Goal: Information Seeking & Learning: Learn about a topic

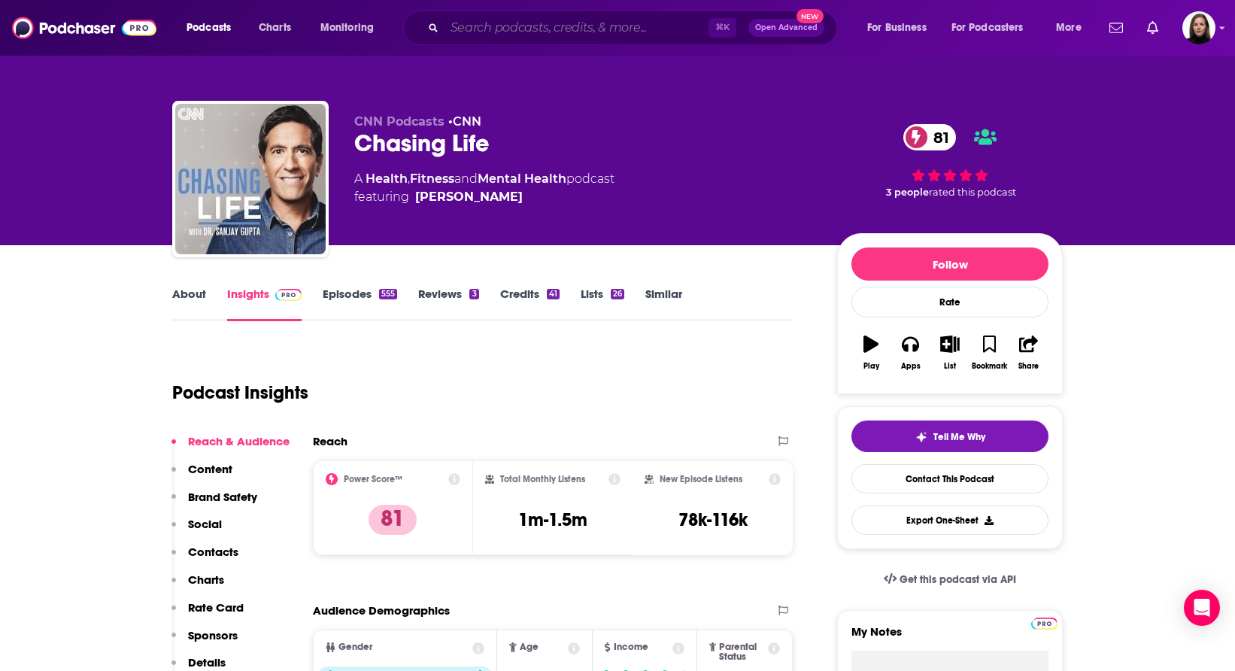
click at [473, 35] on input "Search podcasts, credits, & more..." at bounding box center [577, 28] width 264 height 24
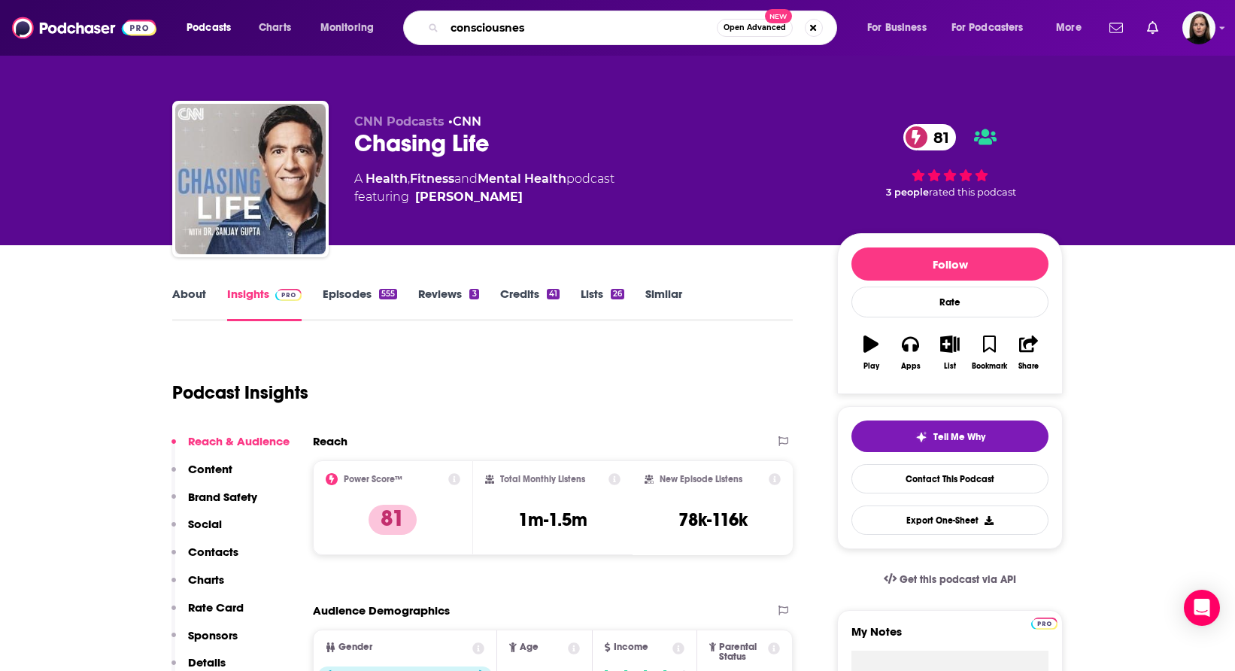
type input "consciousness"
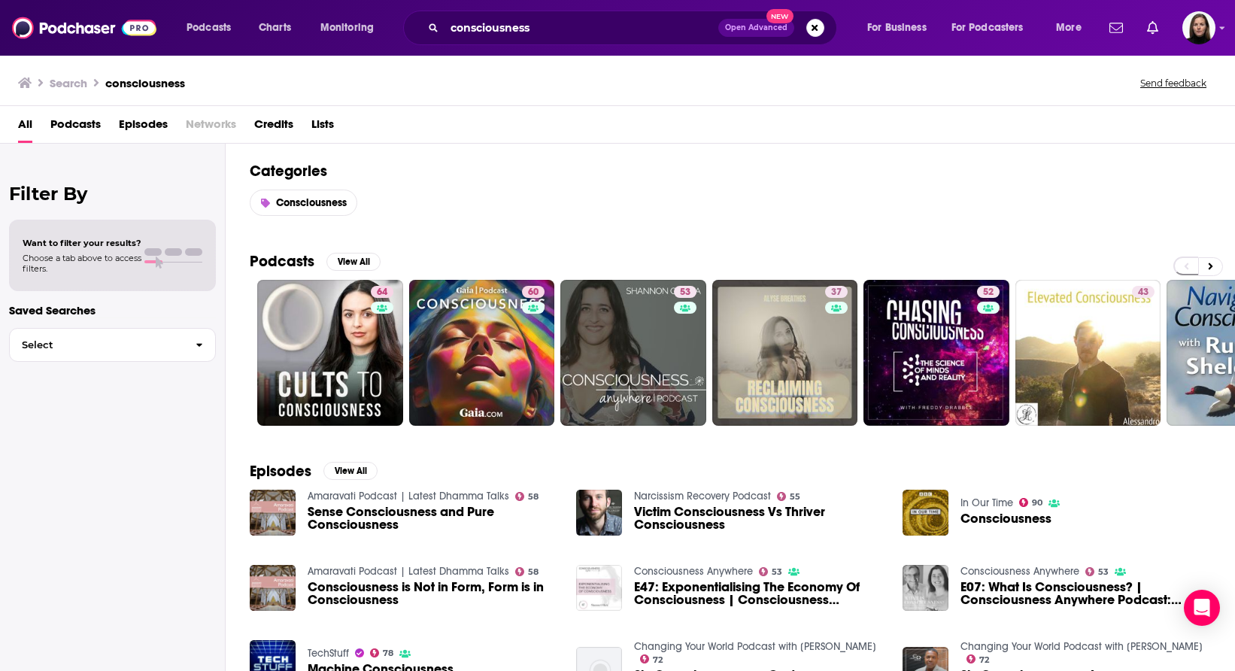
click at [116, 256] on span "Choose a tab above to access filters." at bounding box center [82, 263] width 119 height 21
click at [96, 236] on div "Want to filter your results? Choose a tab above to access filters." at bounding box center [112, 255] width 207 height 71
click at [81, 190] on h2 "Filter By" at bounding box center [112, 194] width 207 height 22
click at [100, 355] on button "Select" at bounding box center [112, 345] width 207 height 34
click at [105, 341] on span "Select" at bounding box center [97, 345] width 174 height 10
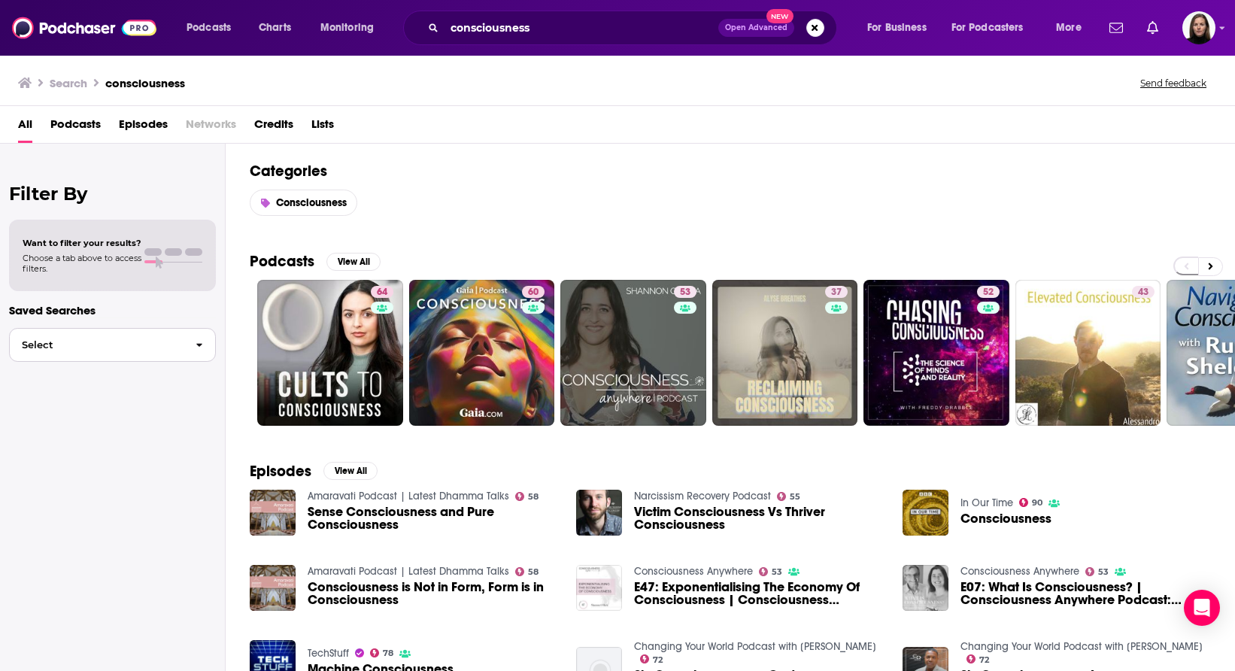
click at [105, 341] on span "Select" at bounding box center [97, 345] width 174 height 10
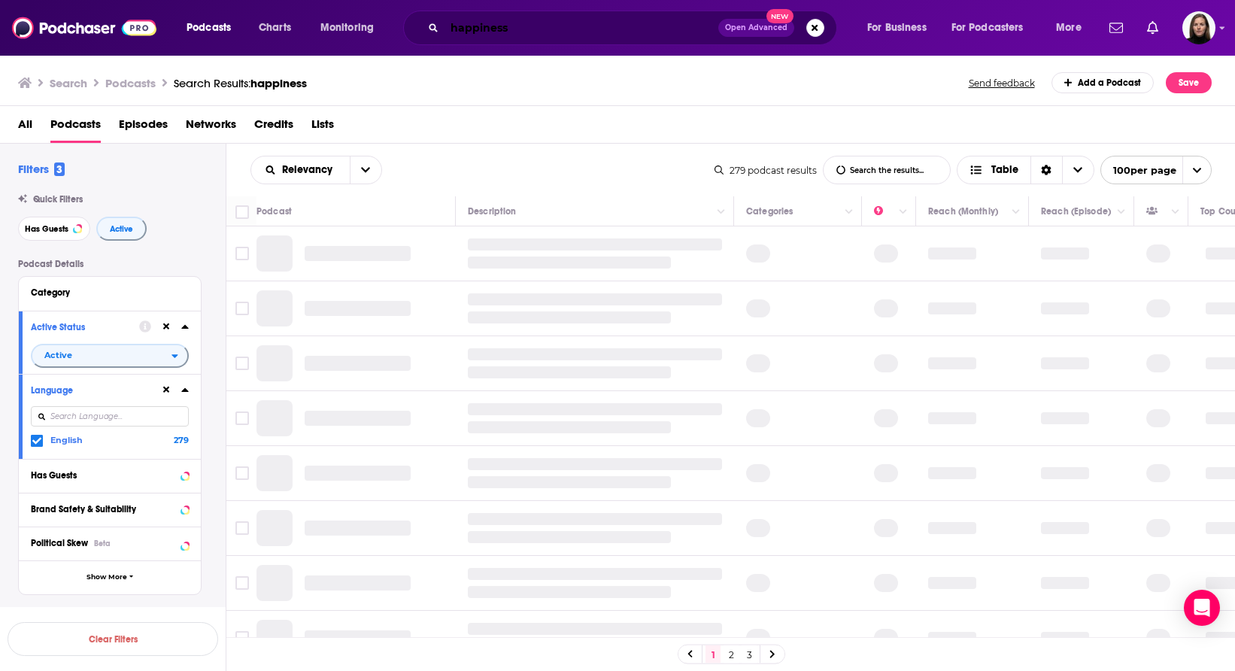
click at [504, 28] on input "happiness" at bounding box center [582, 28] width 274 height 24
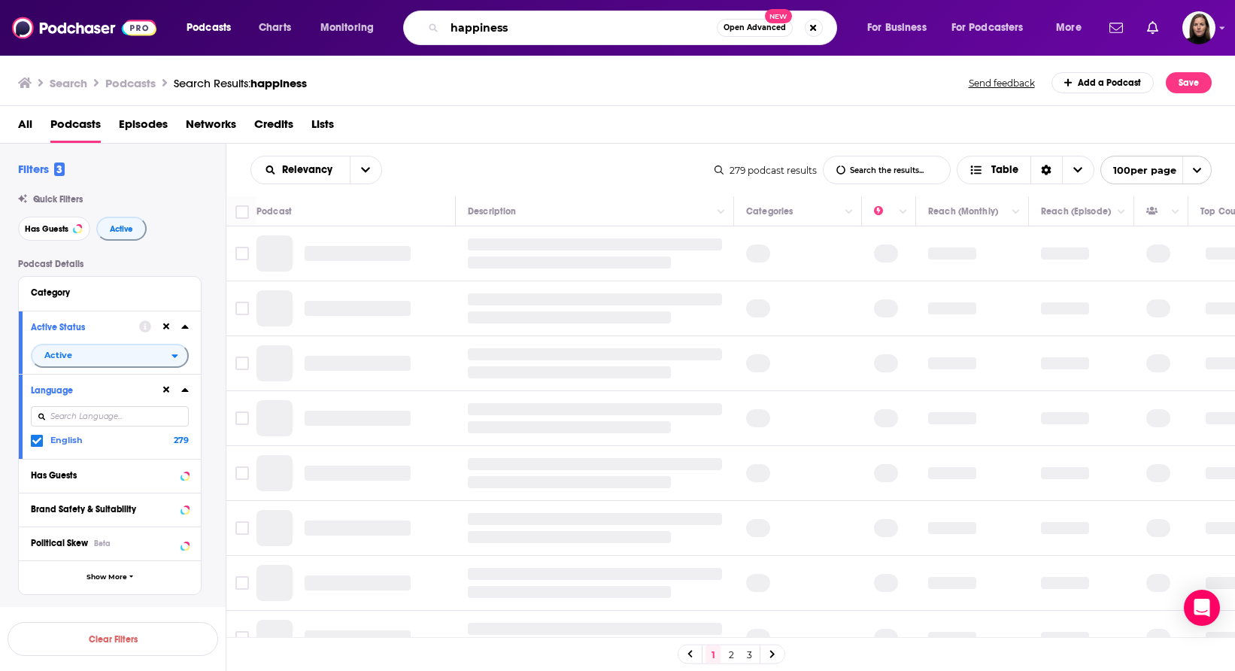
click at [504, 28] on input "happiness" at bounding box center [581, 28] width 272 height 24
click at [491, 31] on input "happiness" at bounding box center [581, 28] width 272 height 24
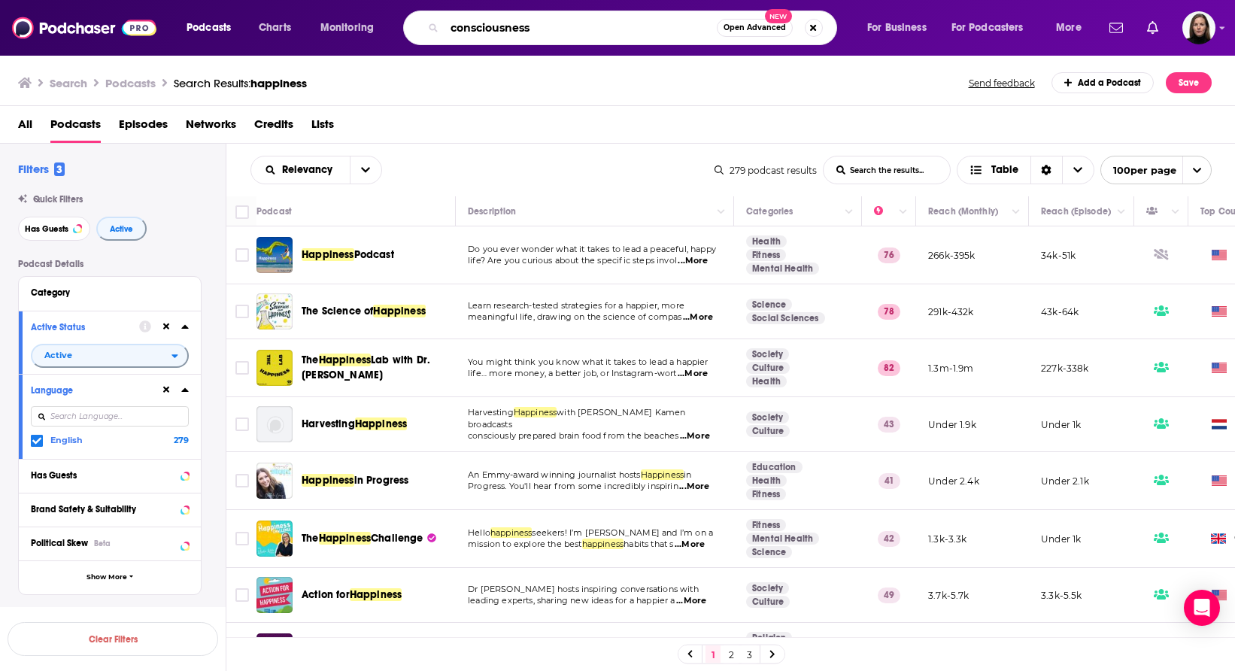
type input "consciousness"
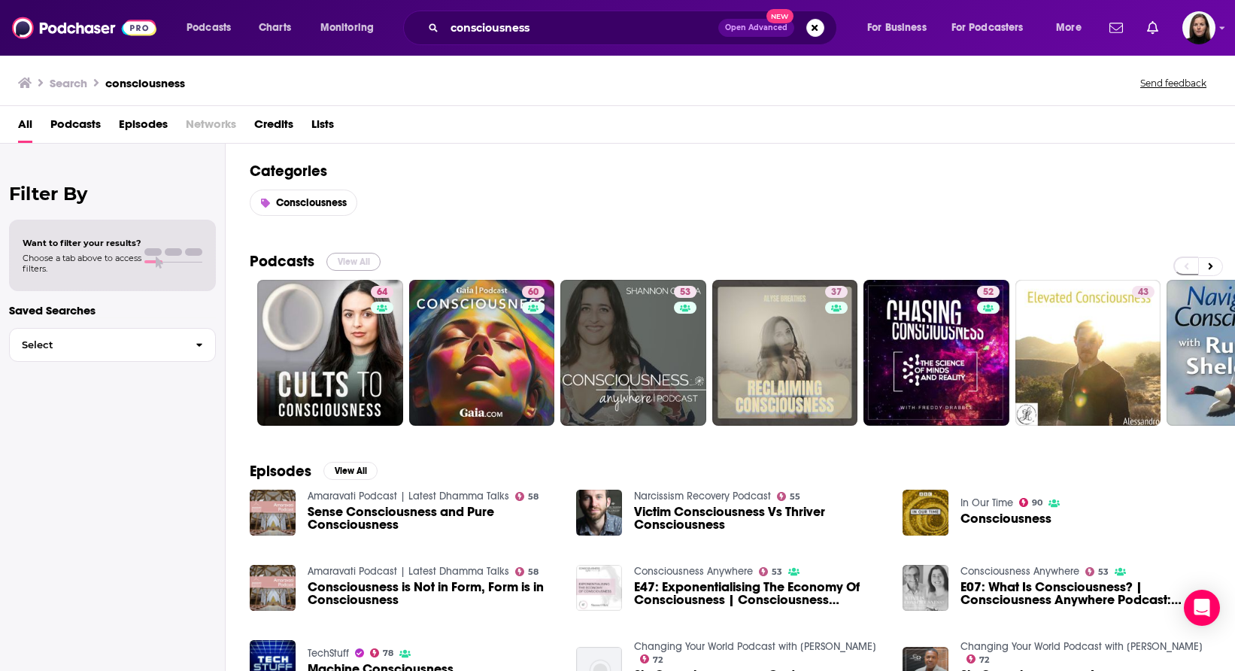
click at [359, 261] on button "View All" at bounding box center [354, 262] width 54 height 18
click at [366, 265] on button "View All" at bounding box center [354, 262] width 54 height 18
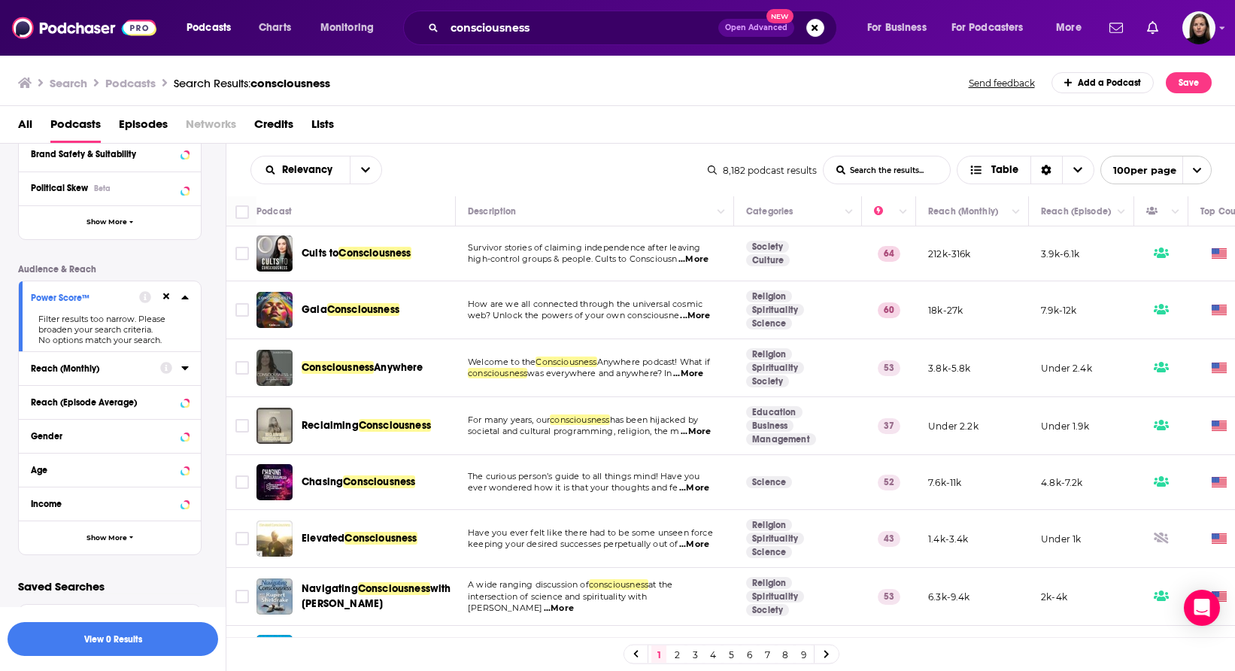
scroll to position [390, 0]
click at [166, 299] on icon at bounding box center [166, 296] width 7 height 7
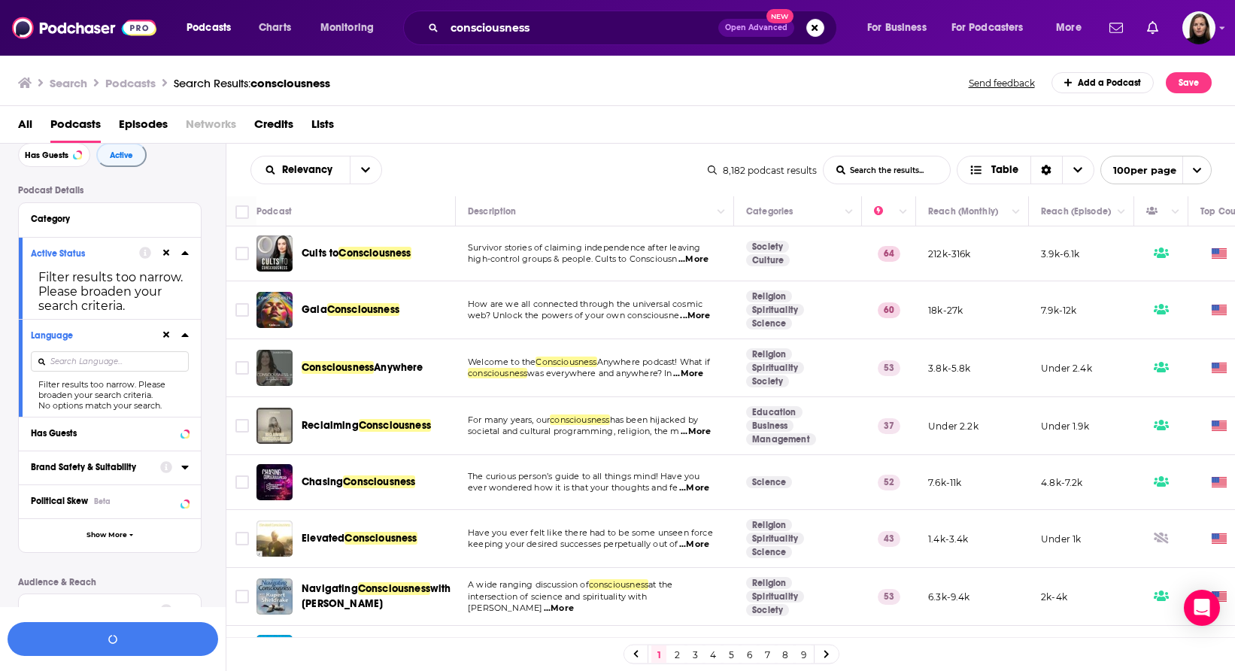
scroll to position [72, 0]
click at [166, 256] on icon at bounding box center [166, 254] width 7 height 7
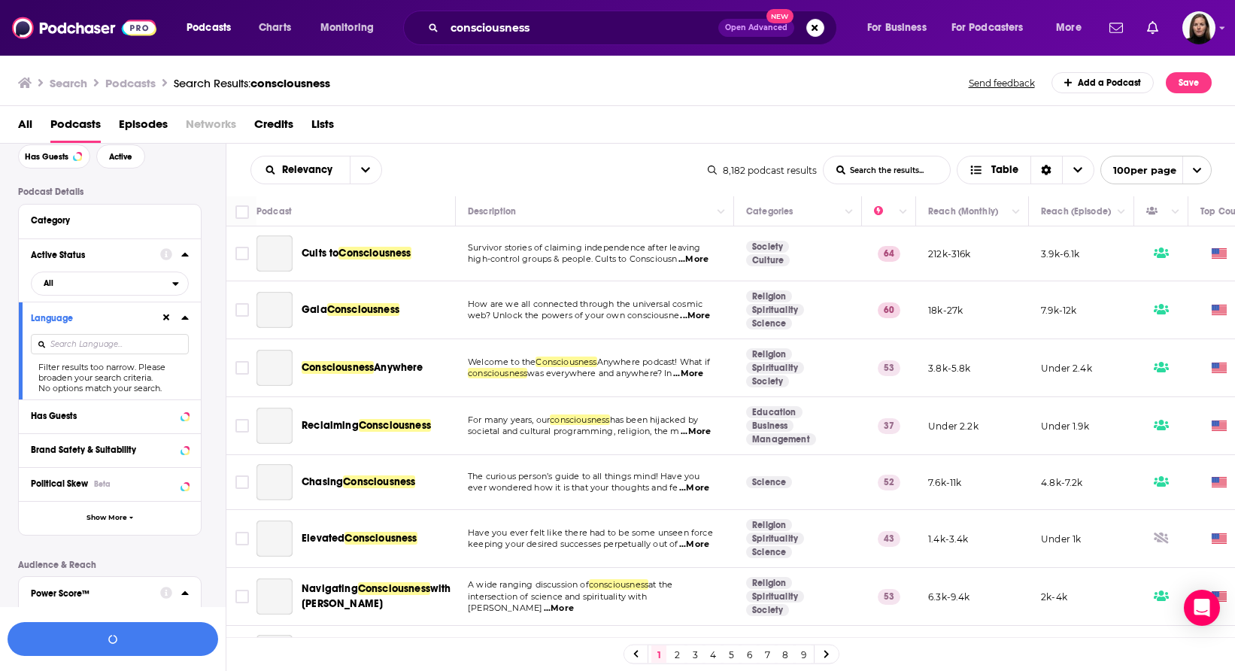
click at [166, 315] on icon at bounding box center [166, 318] width 7 height 10
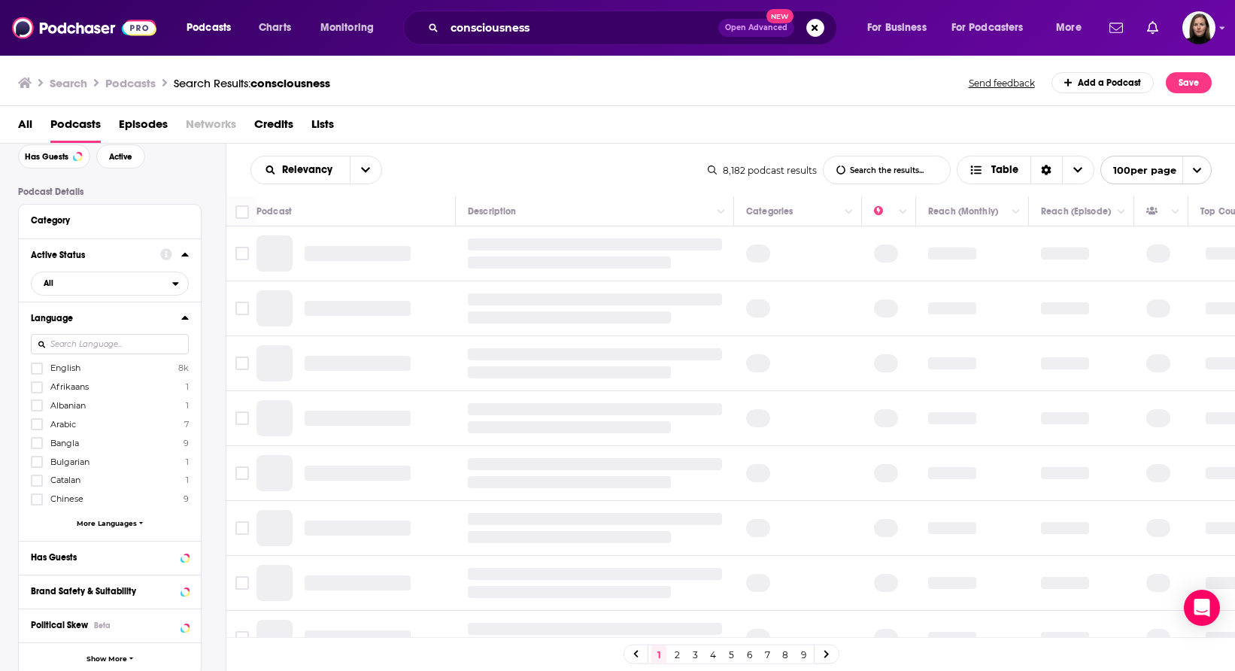
click at [184, 254] on icon at bounding box center [185, 254] width 8 height 12
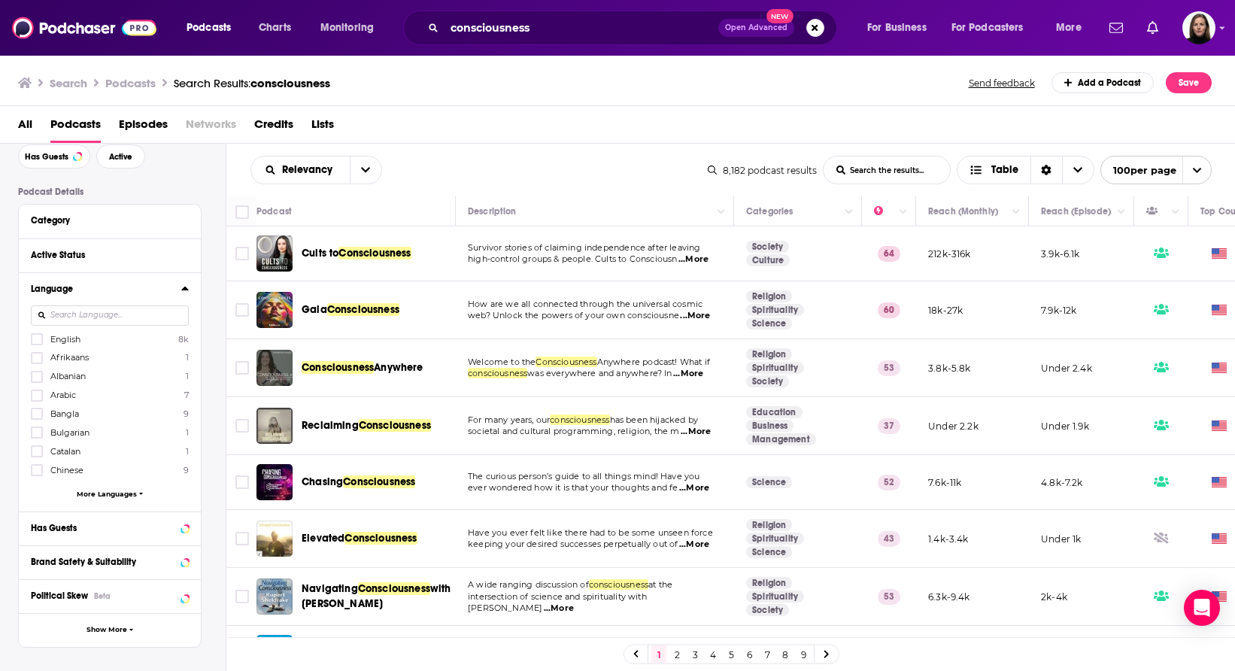
click at [81, 341] on span "English" at bounding box center [65, 339] width 30 height 11
click at [37, 344] on input "multiSelectOption-en-0" at bounding box center [37, 344] width 0 height 0
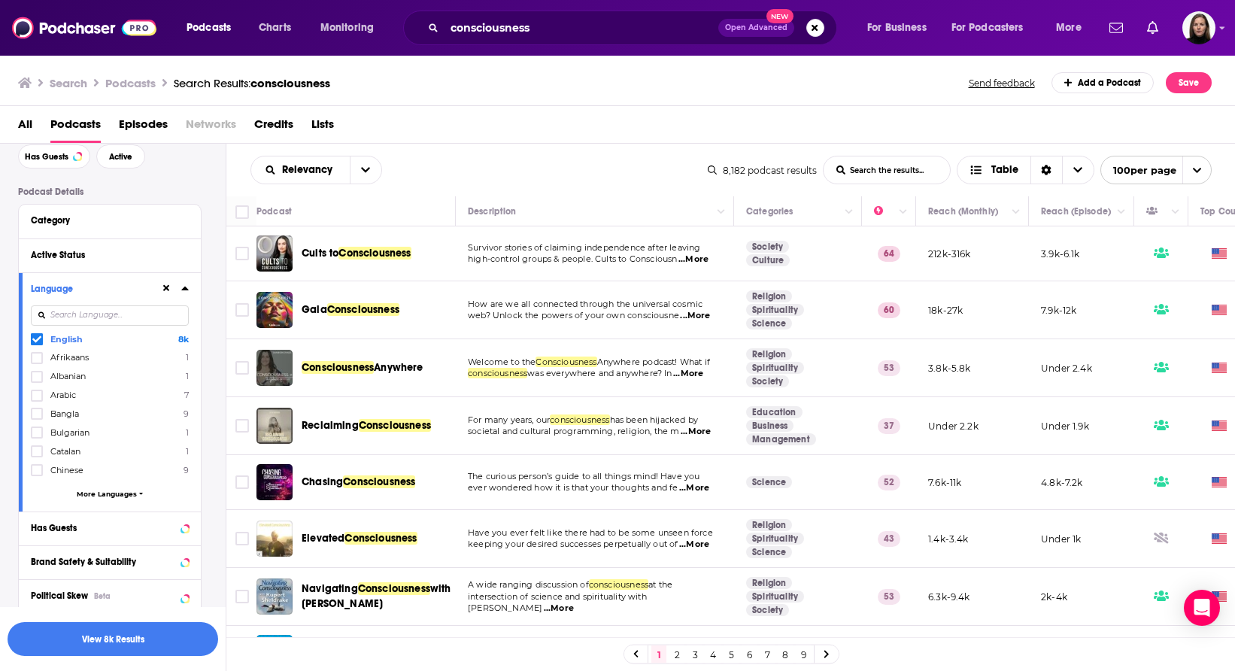
click at [184, 287] on icon at bounding box center [185, 288] width 8 height 12
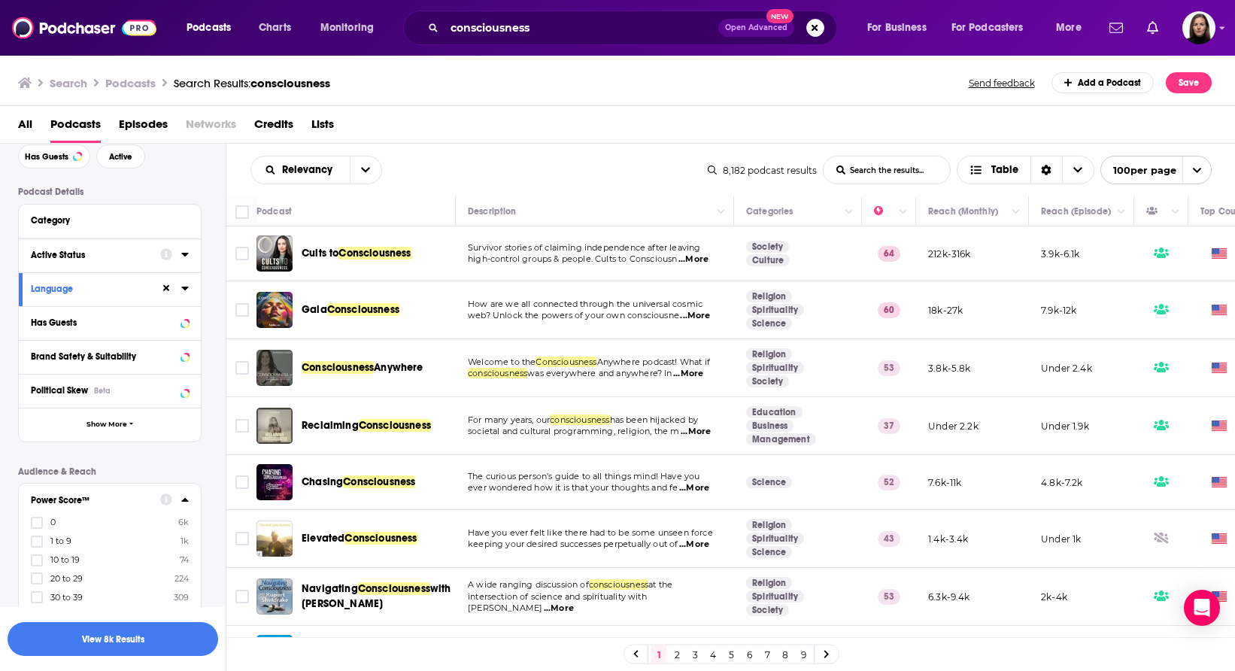
click at [184, 254] on icon at bounding box center [184, 255] width 7 height 4
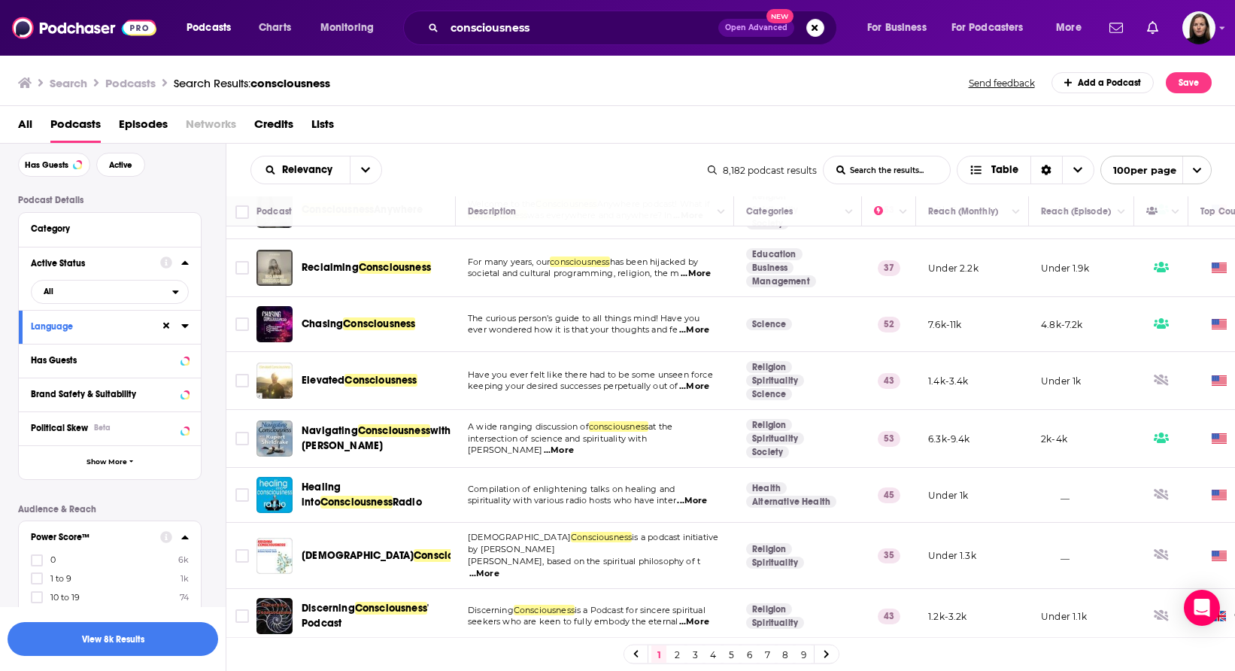
scroll to position [0, 0]
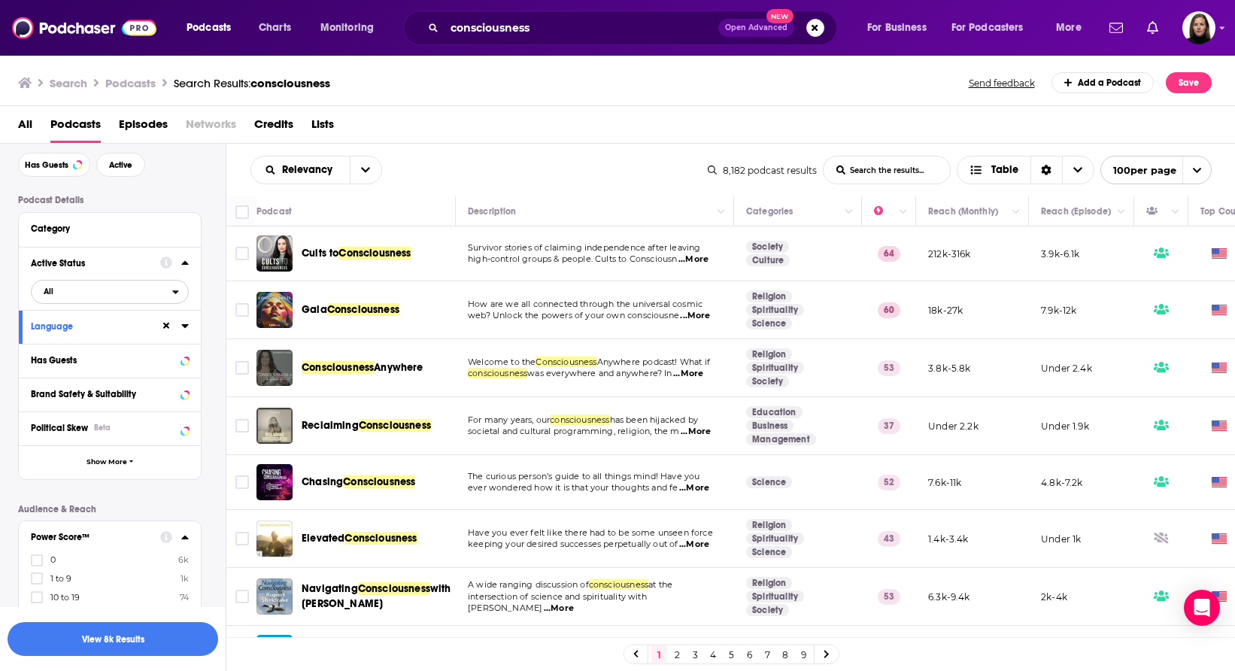
click at [167, 290] on span "All" at bounding box center [102, 291] width 141 height 20
click at [107, 342] on span "Active" at bounding box center [78, 341] width 81 height 8
click at [130, 366] on div "Has Guests" at bounding box center [91, 360] width 120 height 11
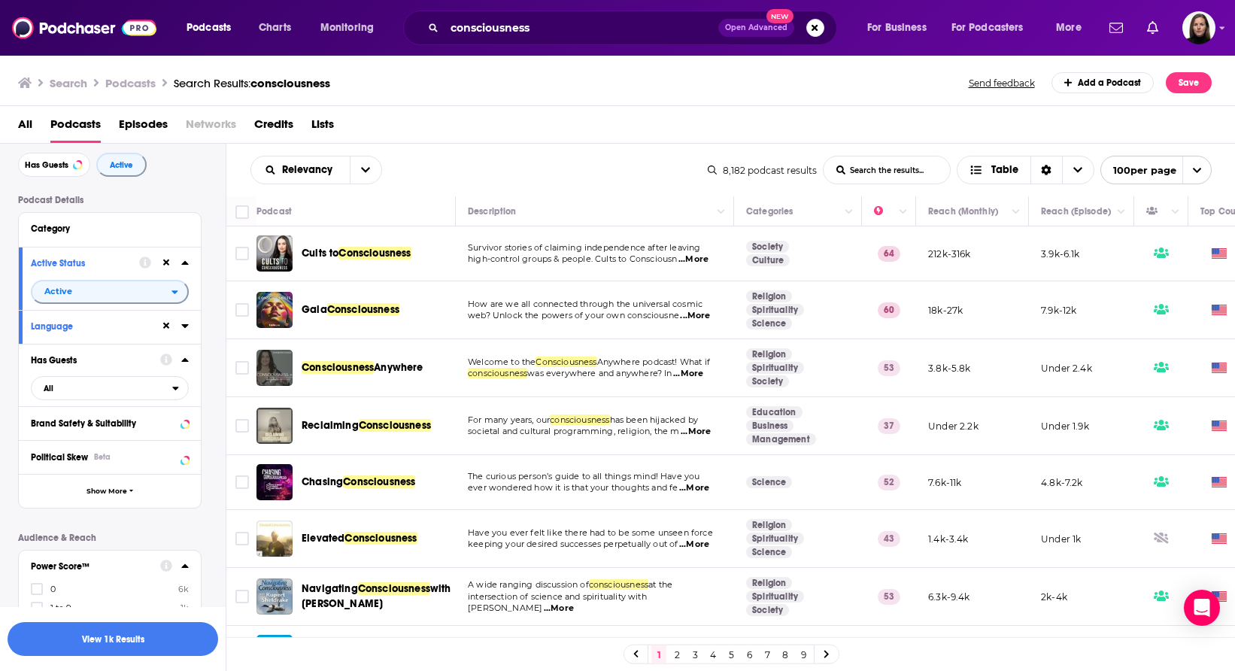
click at [188, 362] on icon at bounding box center [184, 360] width 7 height 4
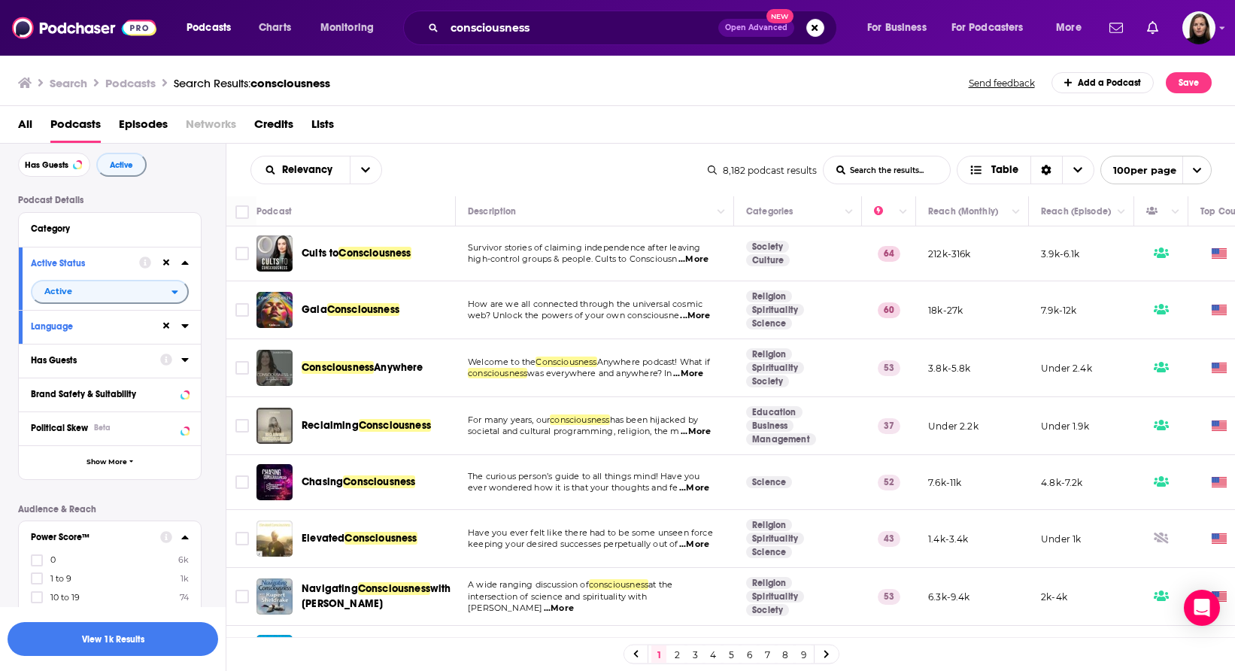
click at [187, 363] on icon at bounding box center [185, 360] width 8 height 12
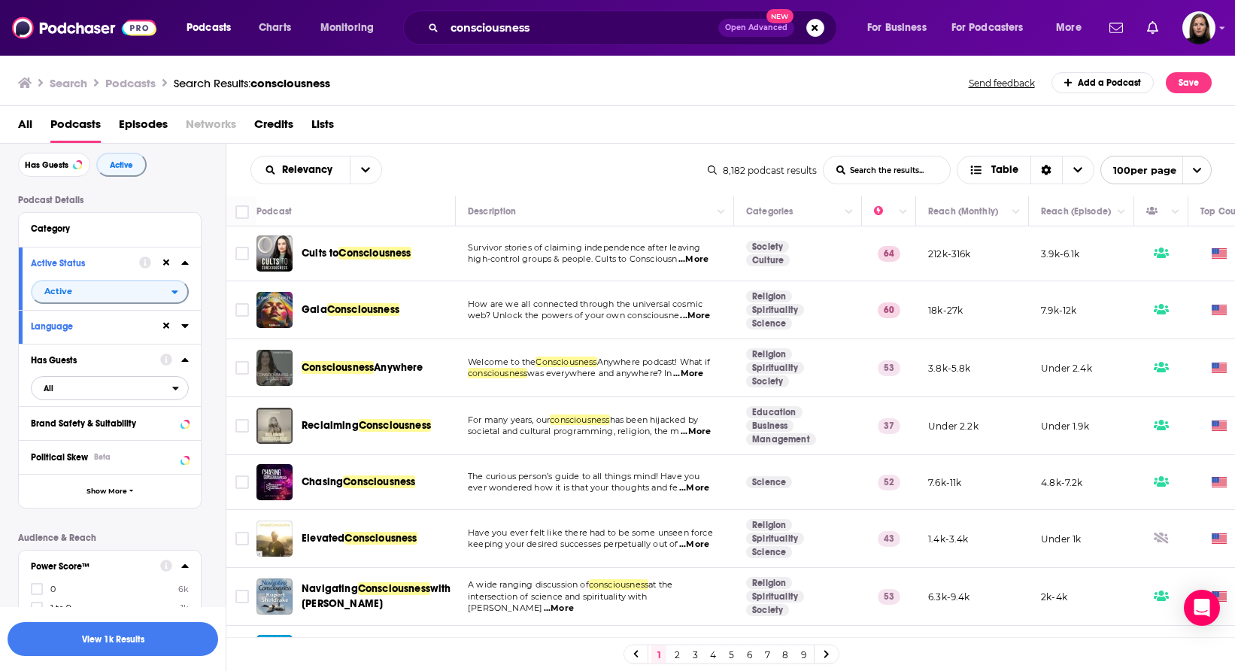
click at [148, 389] on span "All" at bounding box center [102, 388] width 141 height 20
click at [96, 436] on span "Has guests" at bounding box center [83, 437] width 90 height 8
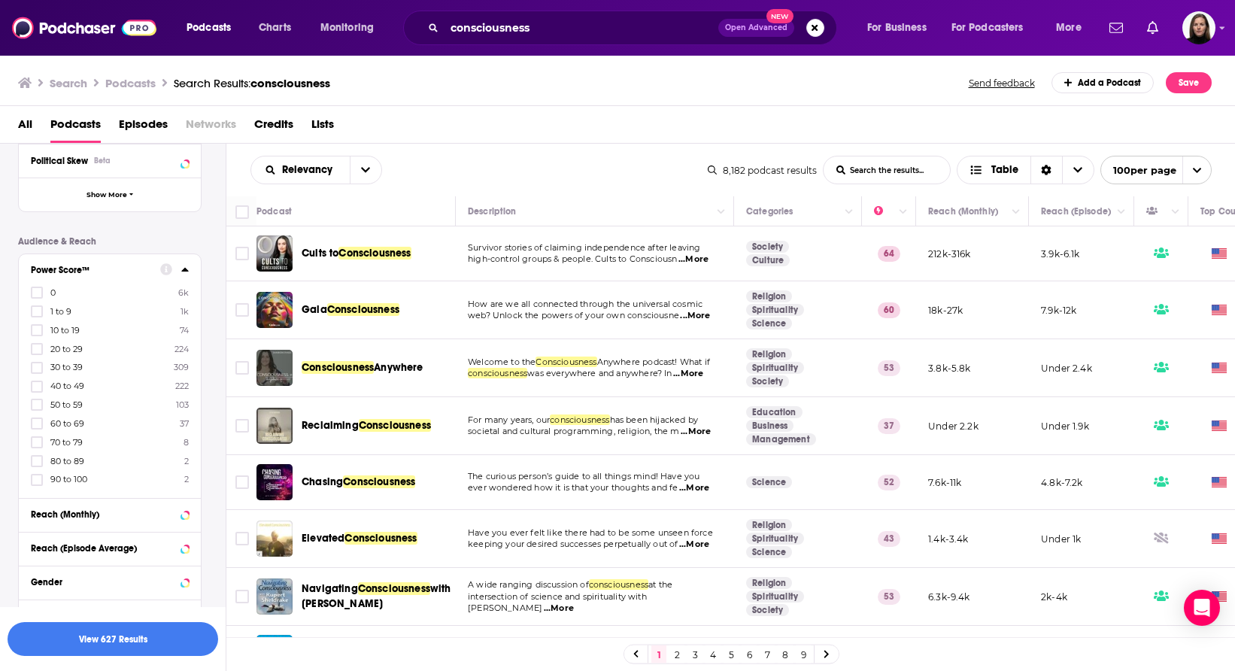
scroll to position [361, 0]
click at [38, 386] on icon at bounding box center [36, 385] width 9 height 7
click at [38, 407] on icon at bounding box center [36, 404] width 9 height 9
click at [38, 426] on icon at bounding box center [36, 422] width 9 height 9
click at [37, 445] on icon at bounding box center [36, 441] width 9 height 9
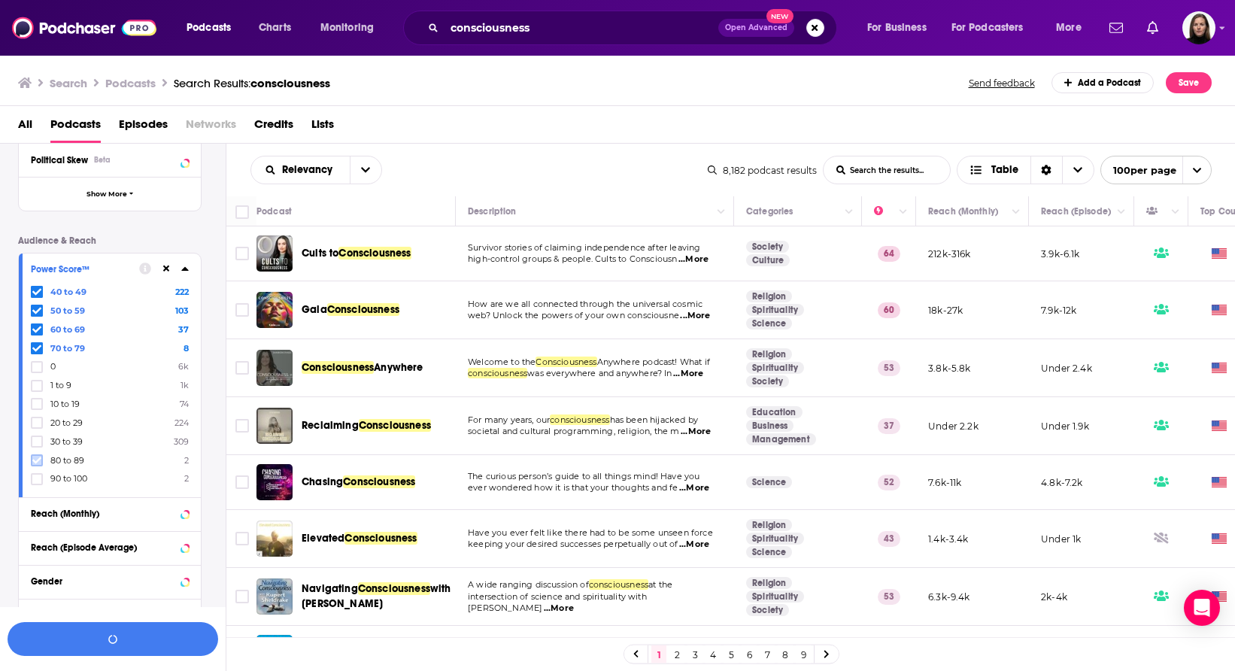
click at [38, 465] on label at bounding box center [37, 460] width 12 height 12
click at [38, 477] on icon at bounding box center [36, 478] width 9 height 7
click at [149, 642] on button "View 172 Results" at bounding box center [113, 639] width 211 height 34
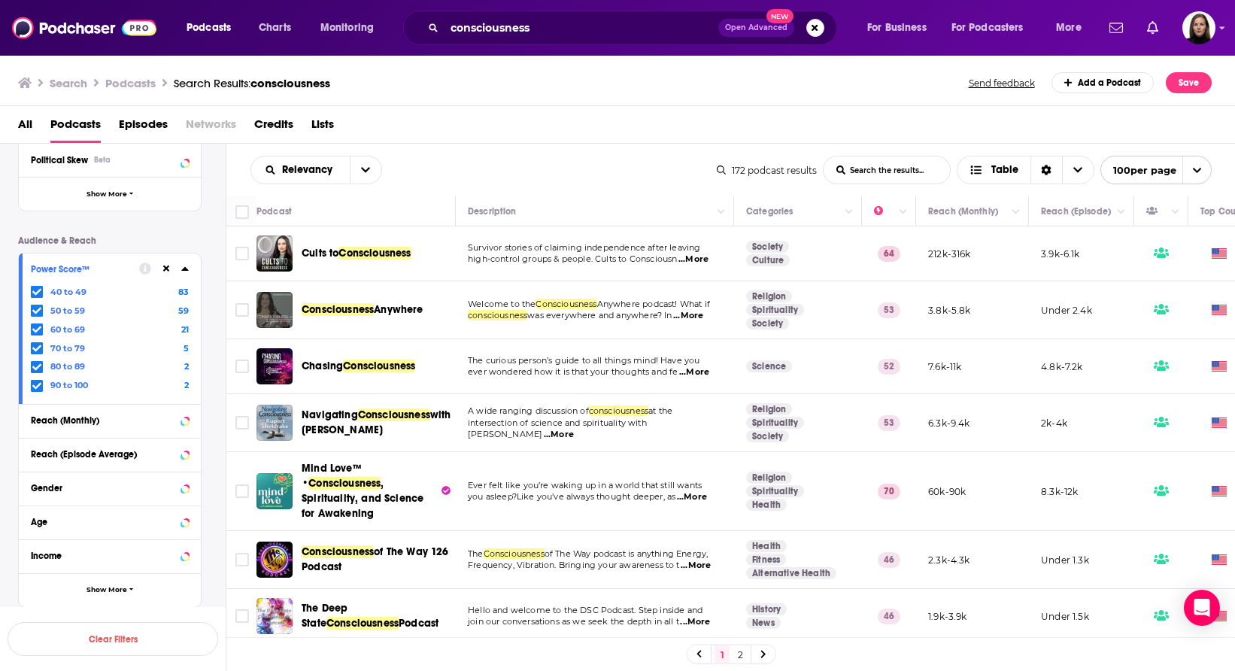
click at [305, 269] on div "Cults to Consciousness" at bounding box center [380, 253] width 156 height 36
click at [410, 184] on div "Relevancy List Search Input Search the results... Table 172 podcast results Lis…" at bounding box center [731, 170] width 1010 height 53
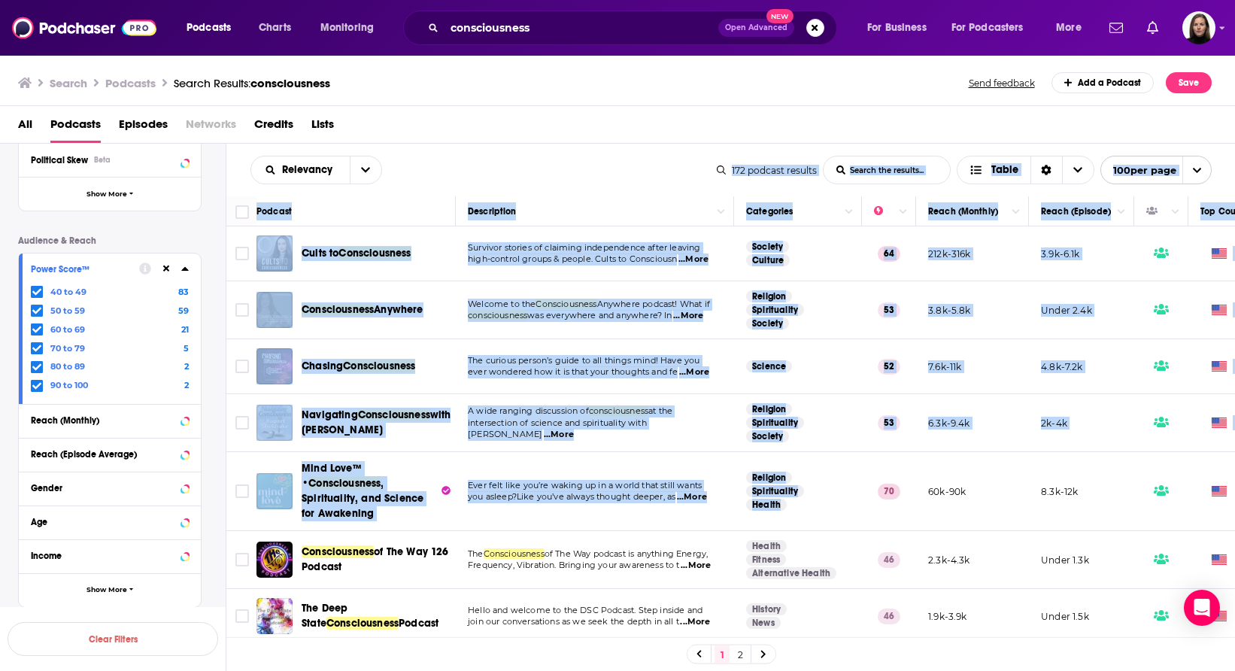
drag, startPoint x: 309, startPoint y: 265, endPoint x: 759, endPoint y: 512, distance: 513.5
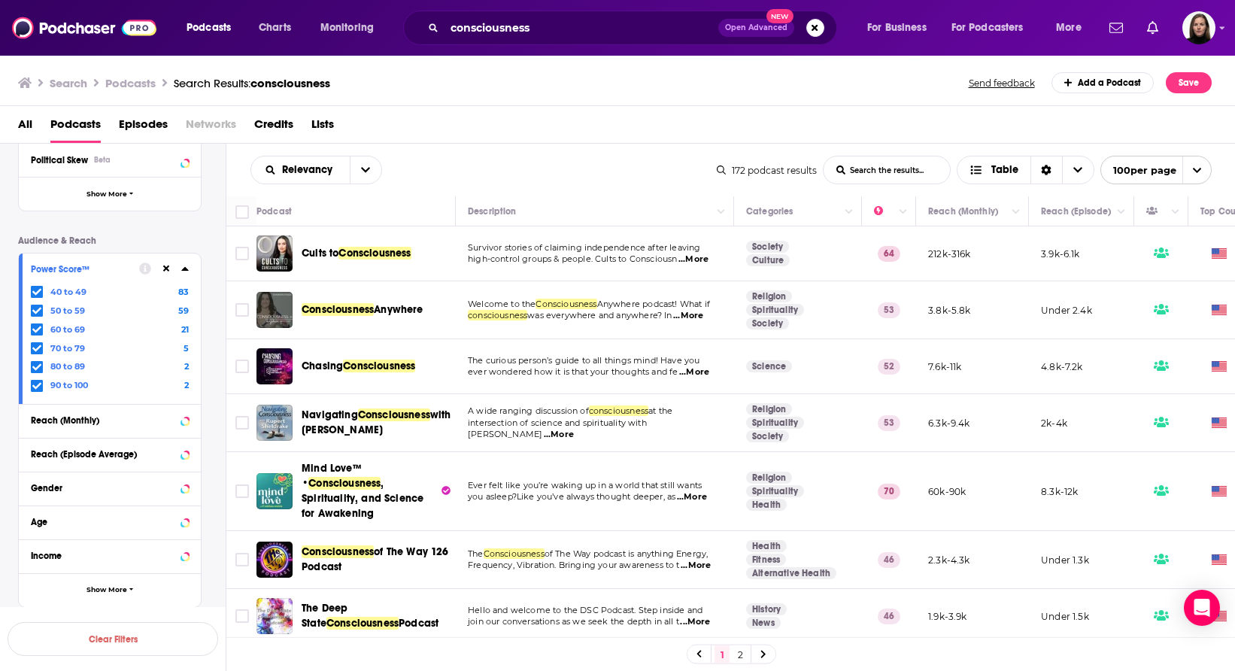
click at [367, 280] on td "Cults to Consciousness" at bounding box center [356, 253] width 199 height 55
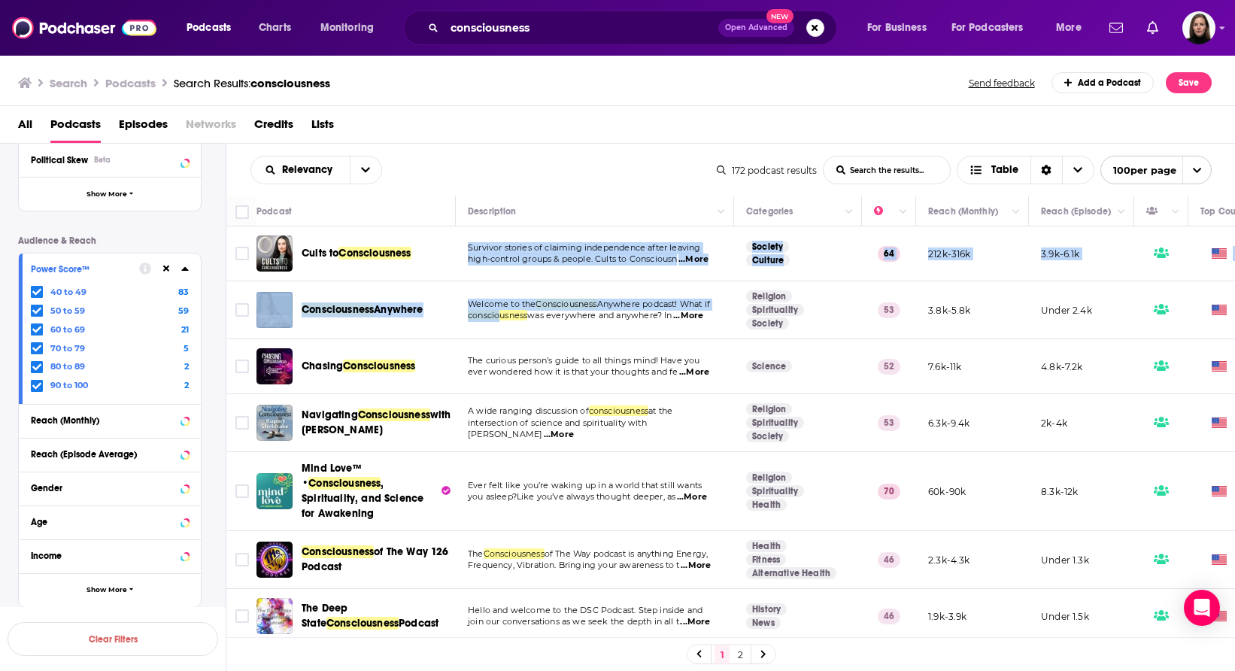
drag, startPoint x: 321, startPoint y: 272, endPoint x: 499, endPoint y: 318, distance: 183.4
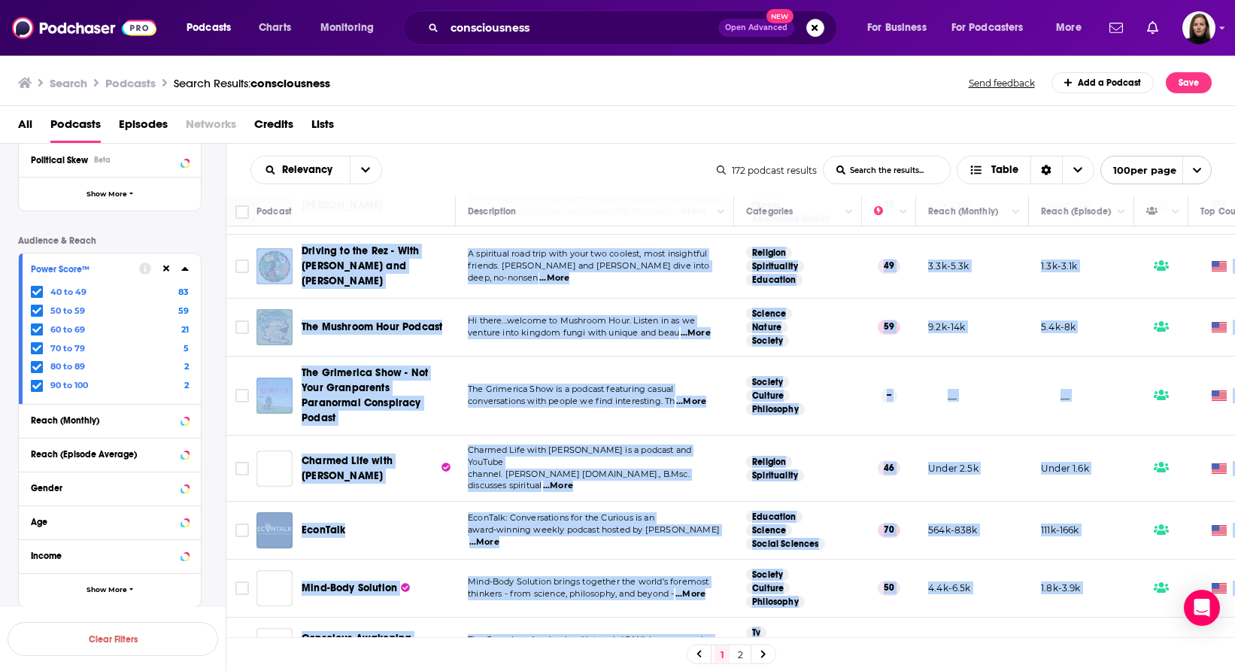
scroll to position [5412, 0]
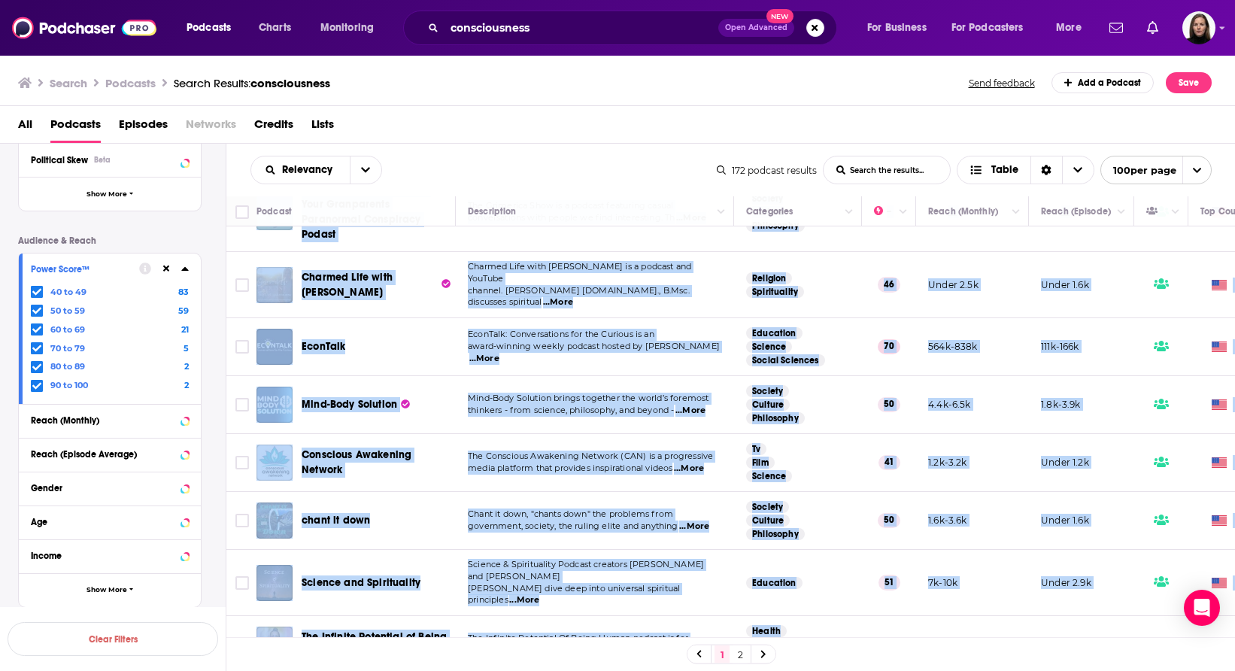
drag, startPoint x: 309, startPoint y: 239, endPoint x: 1129, endPoint y: 632, distance: 909.3
copy tbody "Lorem ip Dolorsitametc Adipisci elitsed do eiusmodt incididuntut labor etdolor …"
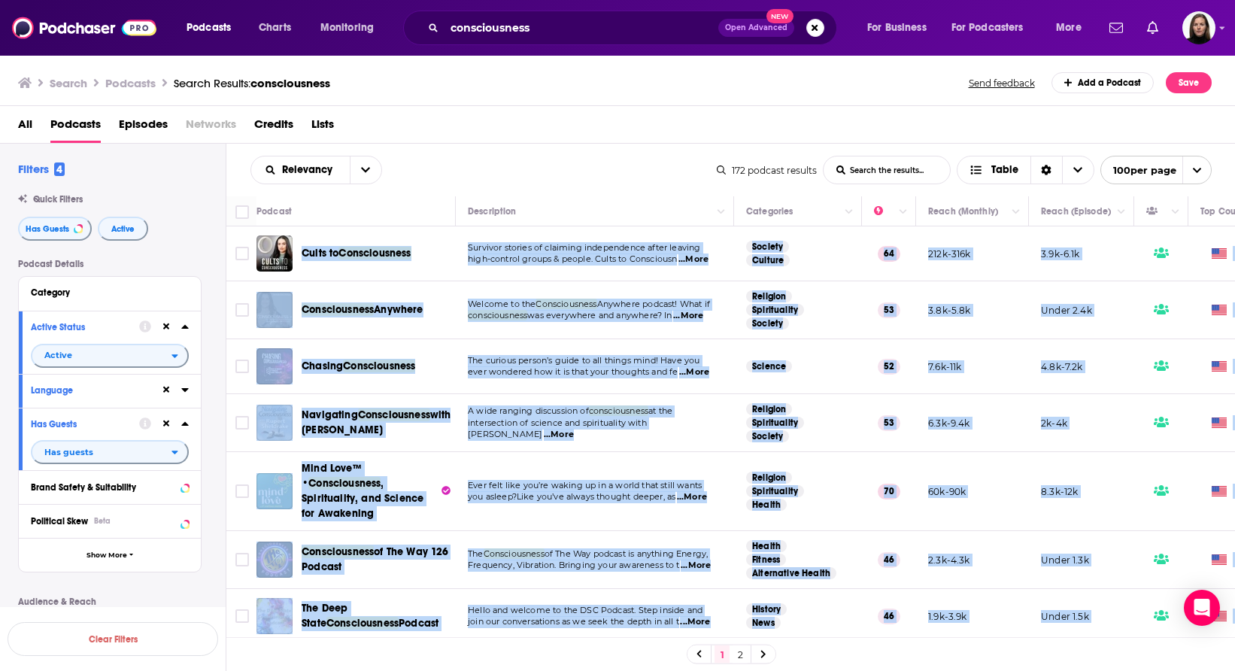
scroll to position [5412, 0]
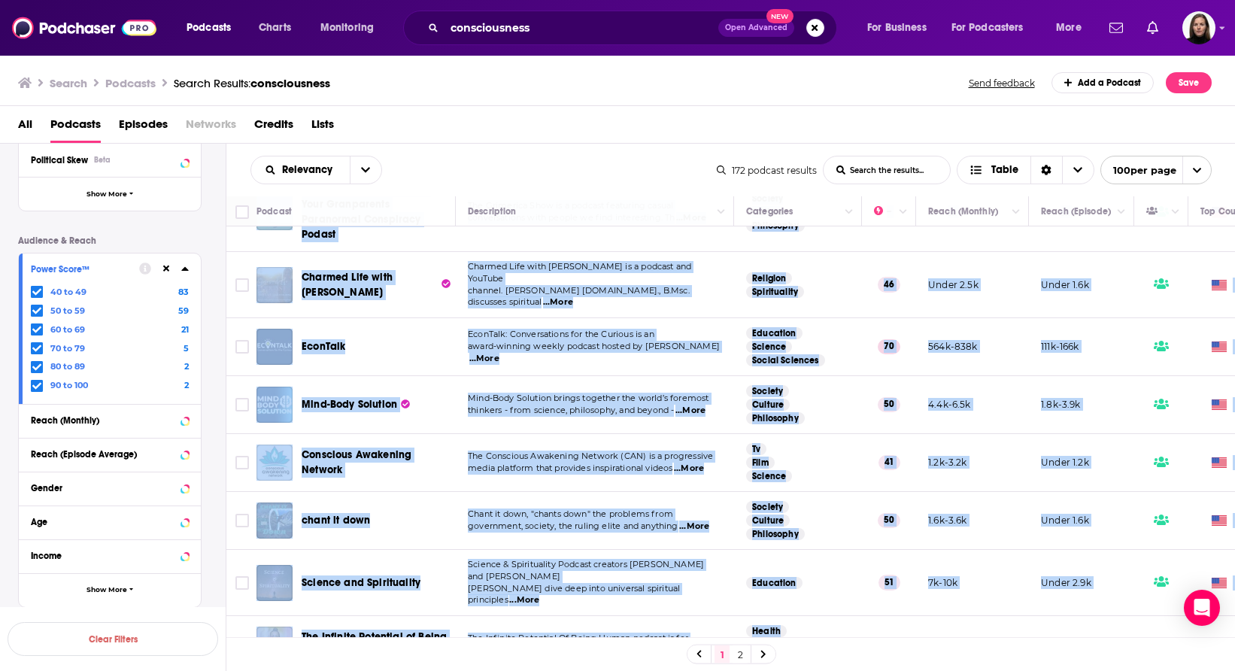
click at [740, 651] on link "2" at bounding box center [740, 655] width 15 height 18
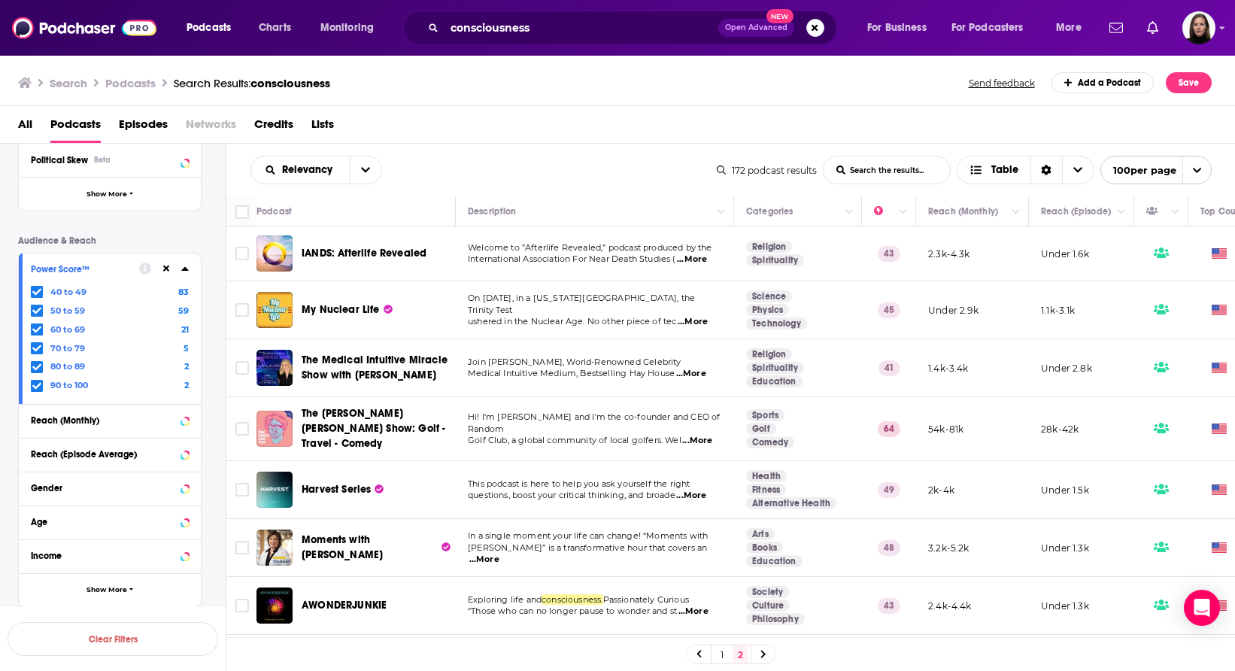
drag, startPoint x: 303, startPoint y: 263, endPoint x: 488, endPoint y: 335, distance: 198.0
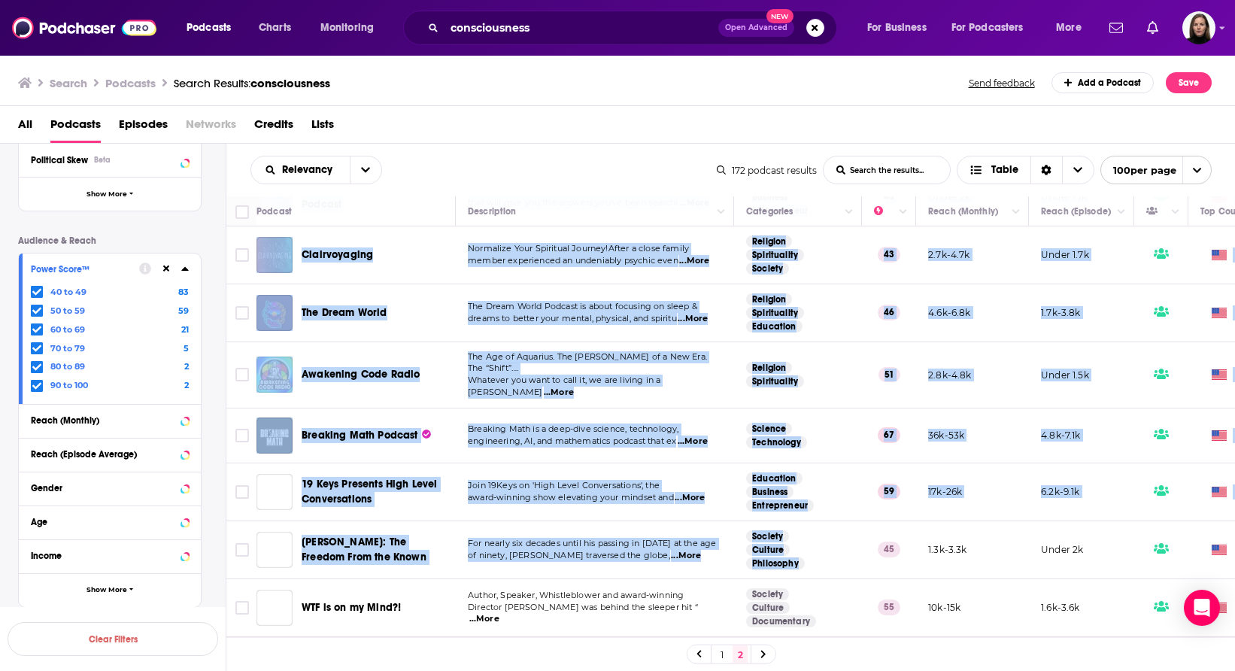
scroll to position [3720, 0]
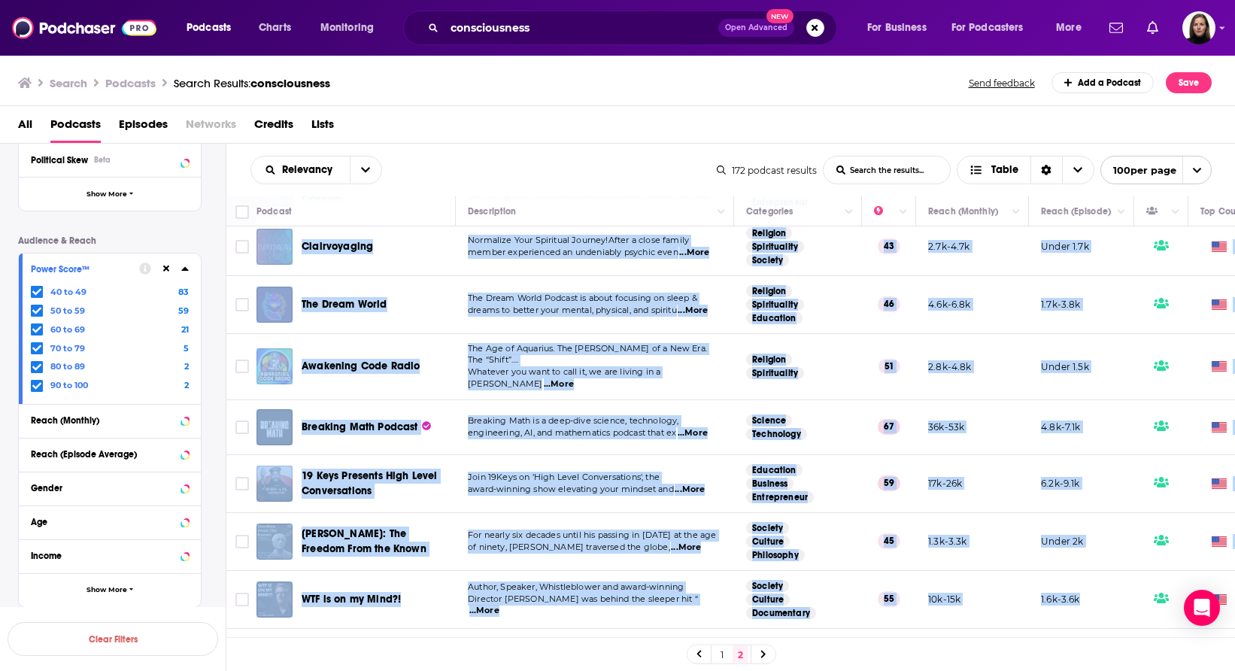
drag, startPoint x: 304, startPoint y: 241, endPoint x: 1101, endPoint y: 552, distance: 856.2
copy tbody "IANDS: Afterlife Revealed Welcome to ”Afterlife Revealed,” podcast produced by …"
click at [325, 121] on span "Lists" at bounding box center [322, 127] width 23 height 31
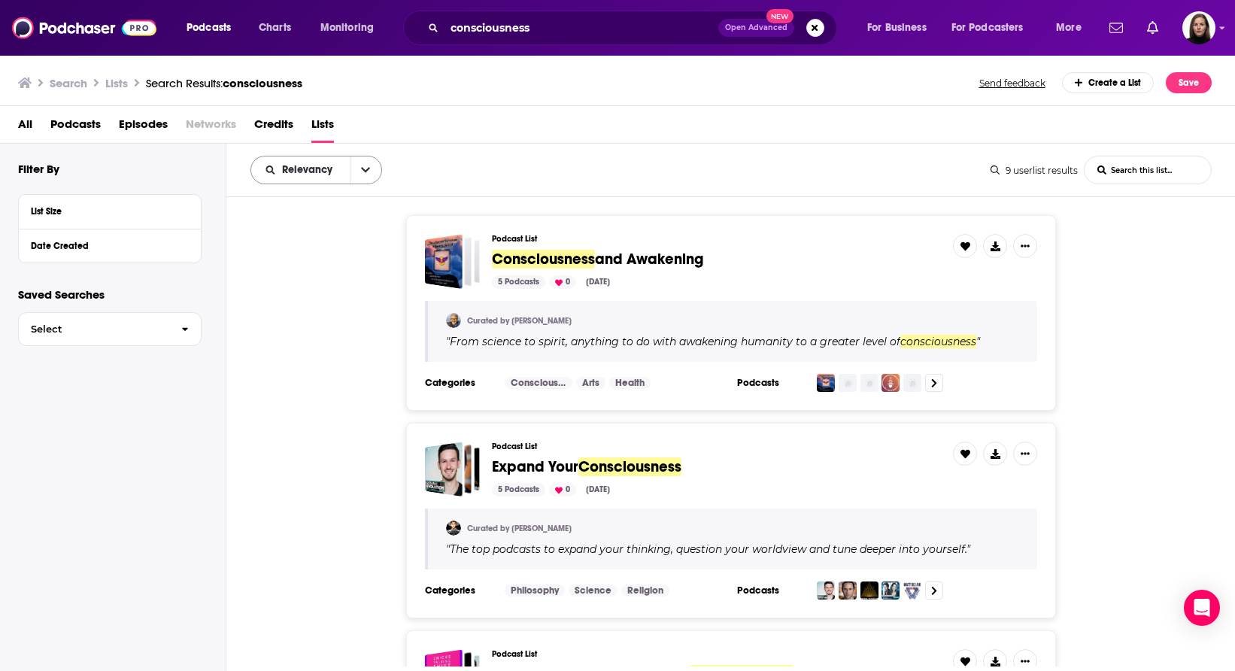
click at [364, 167] on icon "open menu" at bounding box center [365, 170] width 9 height 11
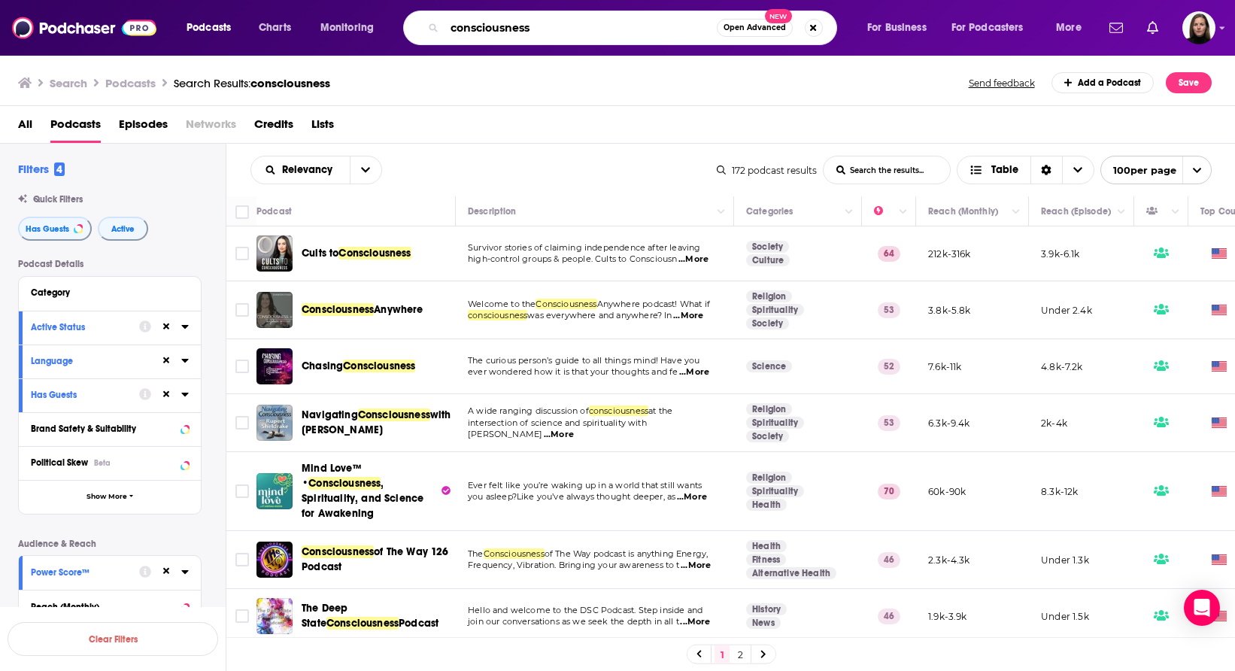
click at [579, 37] on input "consciousness" at bounding box center [581, 28] width 272 height 24
click at [1187, 78] on button "Save" at bounding box center [1189, 82] width 46 height 21
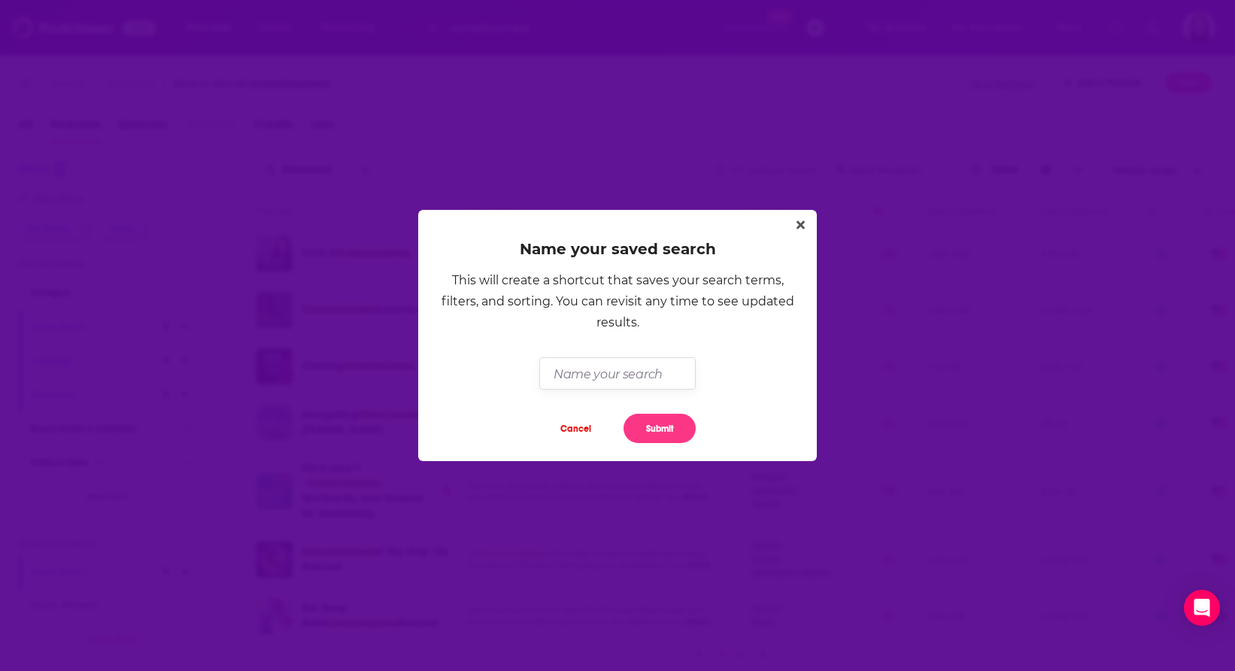
click at [591, 368] on input "Dialog" at bounding box center [617, 373] width 156 height 32
type input "Julian Issa-Consciousness"
click at [665, 430] on button "Submit" at bounding box center [660, 428] width 72 height 29
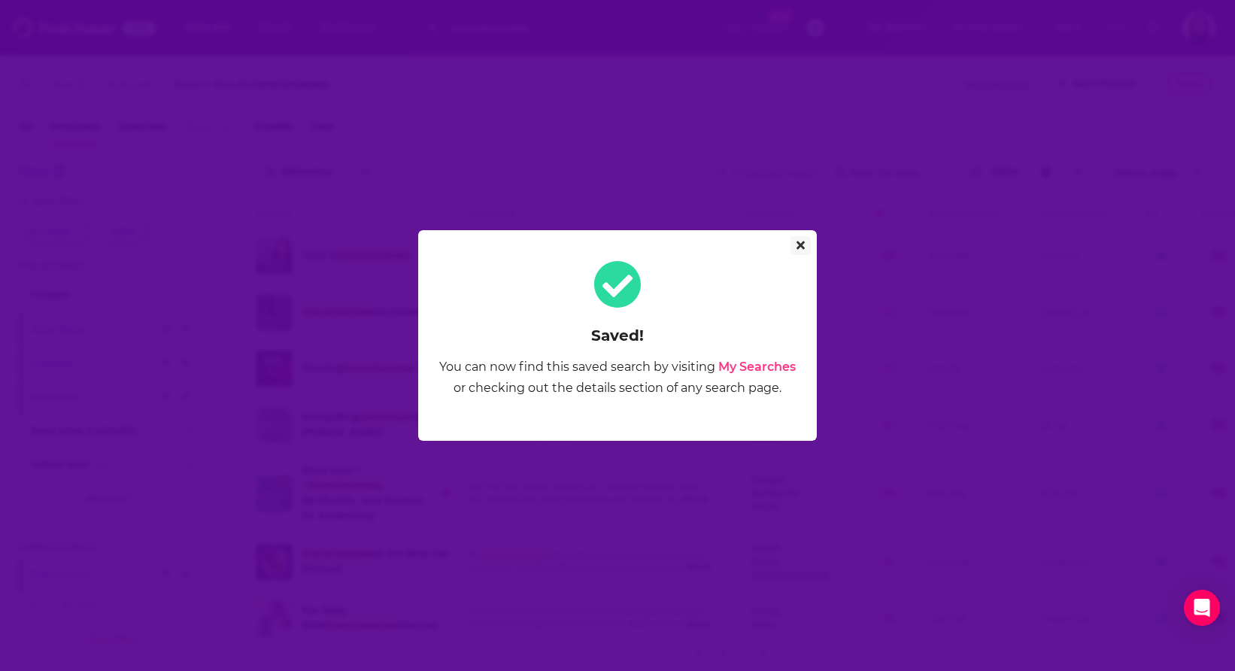
click at [804, 242] on icon "Close" at bounding box center [801, 245] width 8 height 12
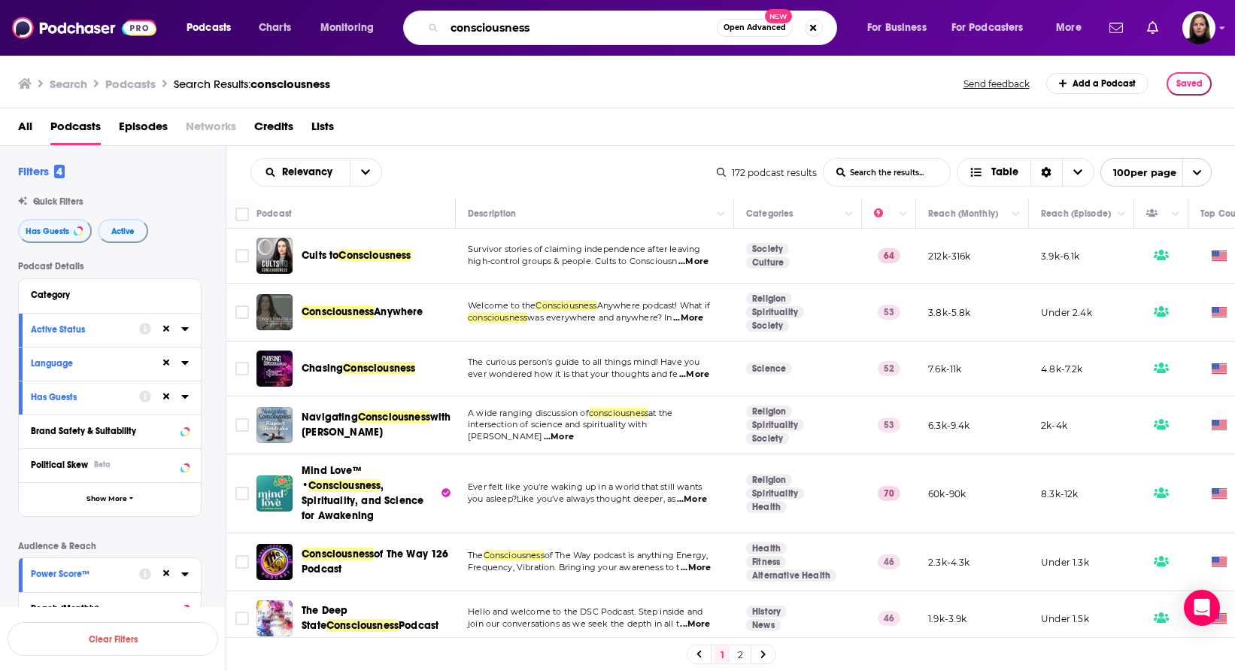
click at [505, 31] on input "consciousness" at bounding box center [581, 28] width 272 height 24
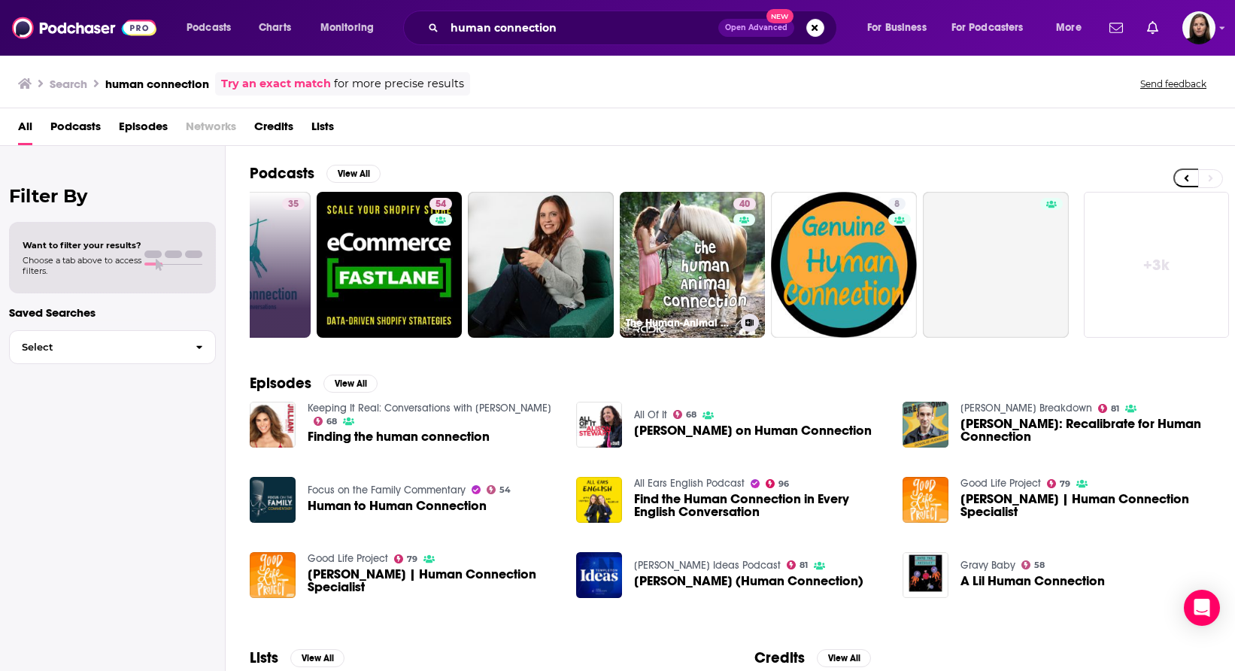
scroll to position [0, 396]
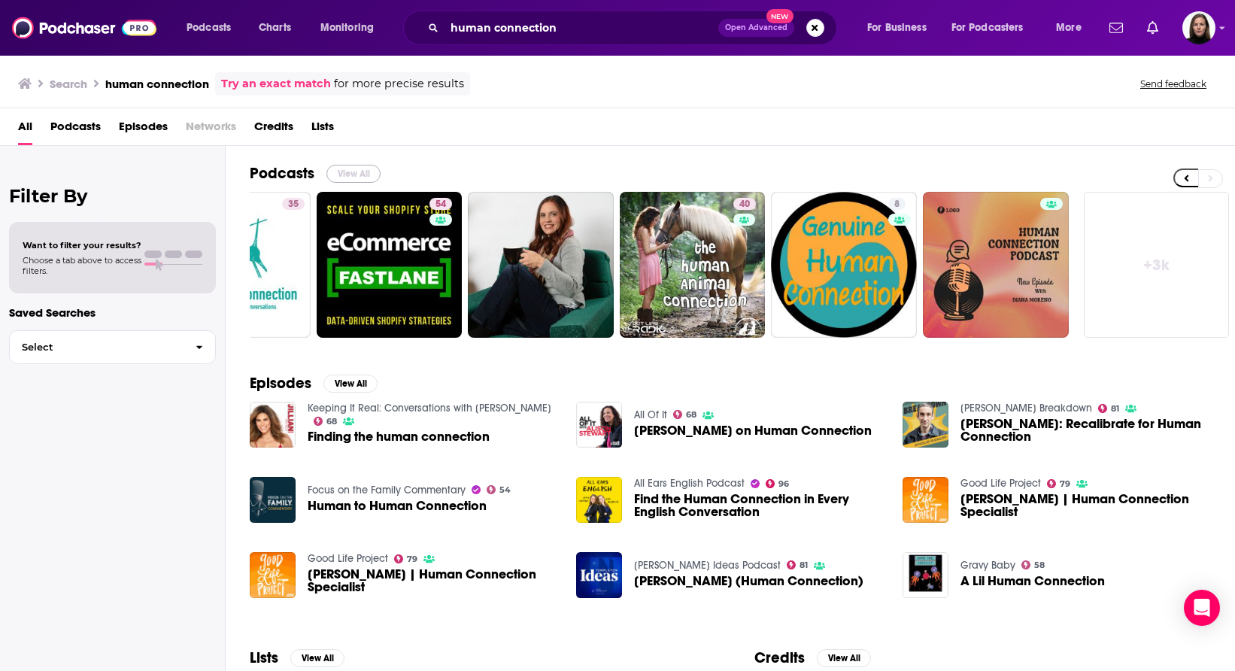
click at [360, 172] on button "View All" at bounding box center [354, 174] width 54 height 18
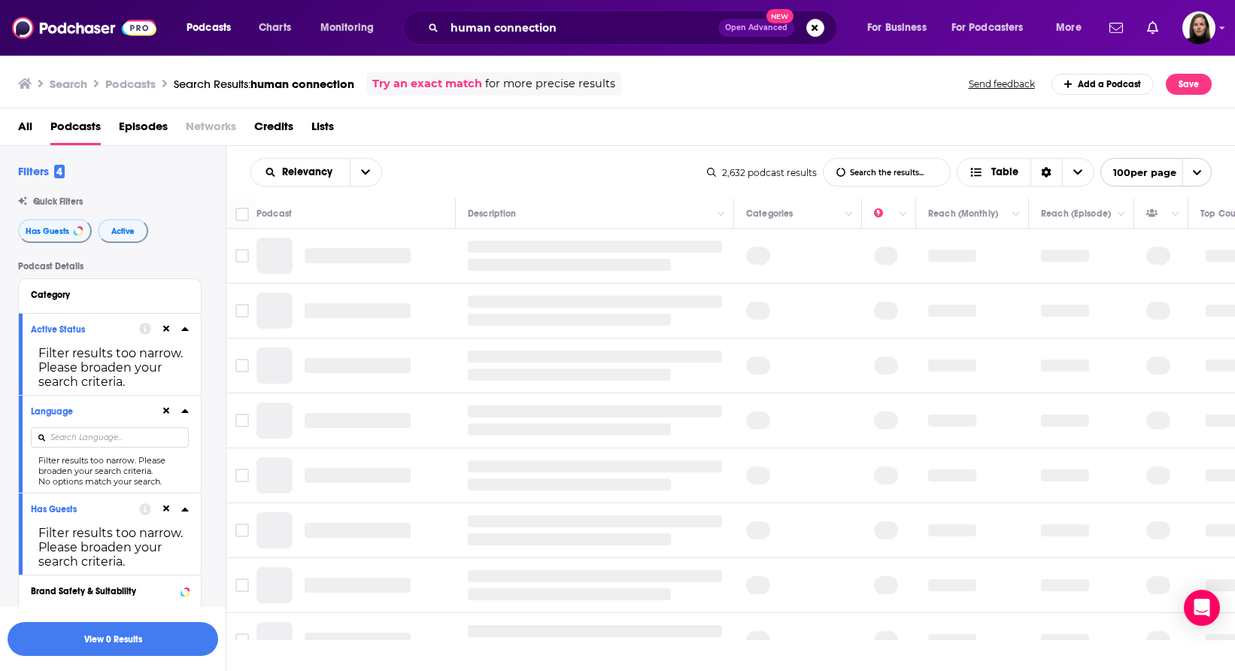
click at [164, 325] on button at bounding box center [166, 329] width 12 height 12
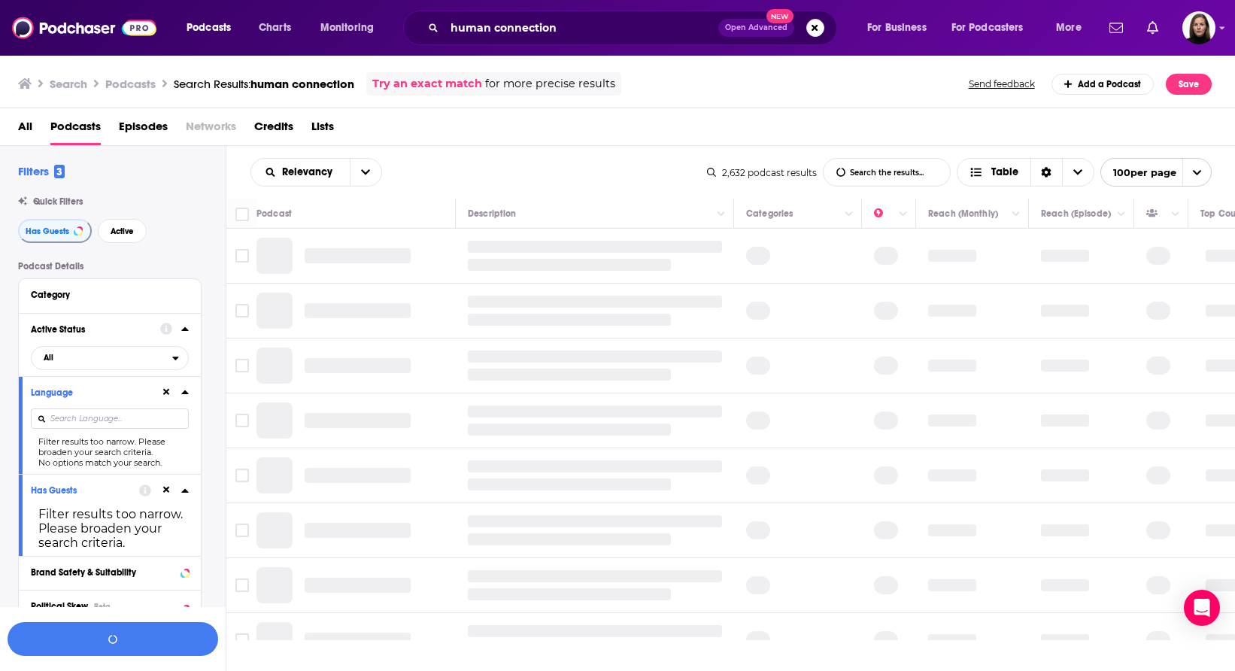
click at [167, 333] on icon at bounding box center [166, 329] width 12 height 12
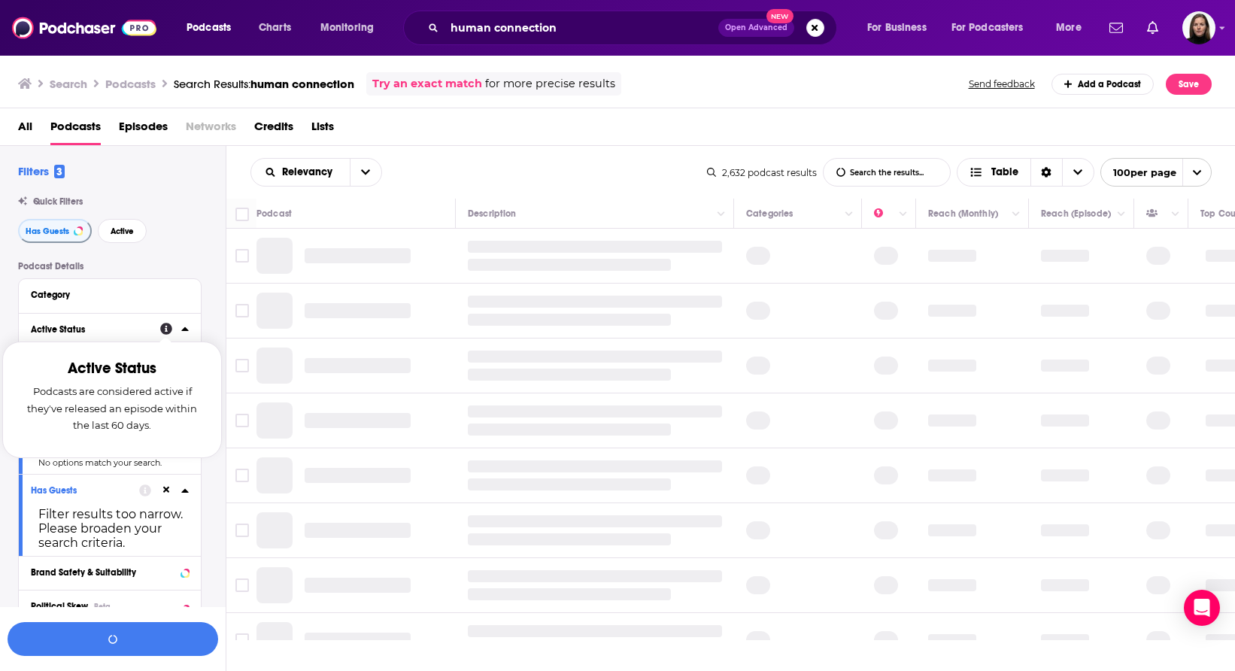
click at [166, 335] on icon at bounding box center [166, 330] width 12 height 12
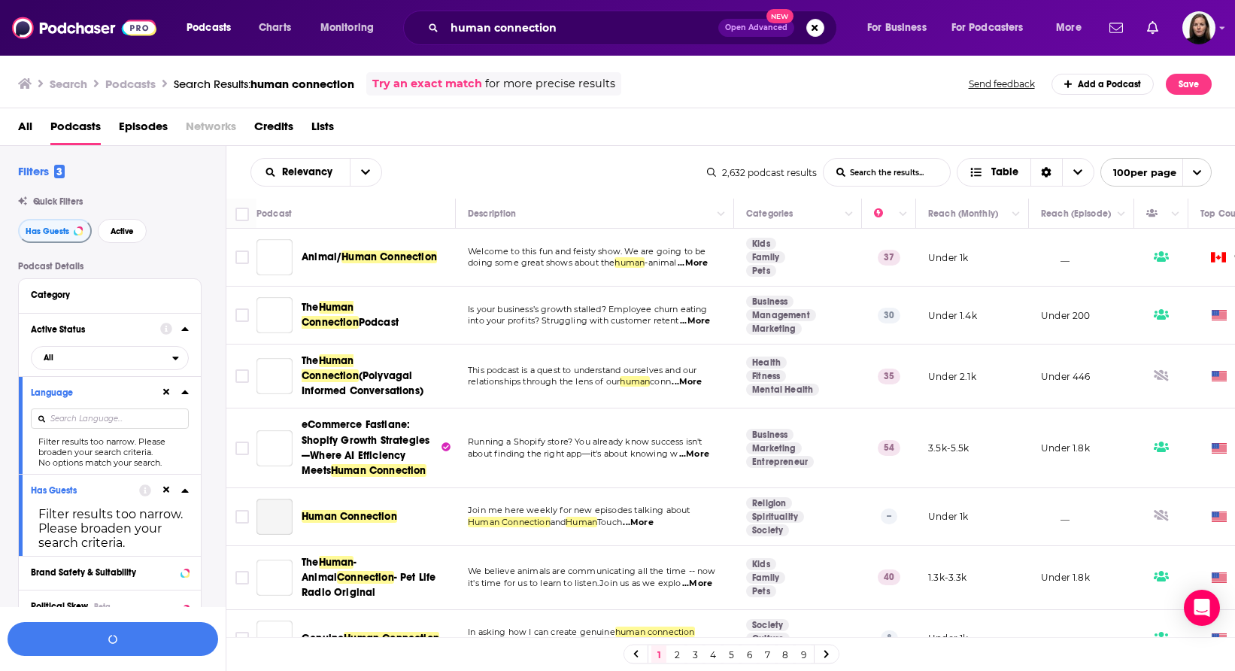
click at [166, 397] on icon at bounding box center [166, 392] width 7 height 10
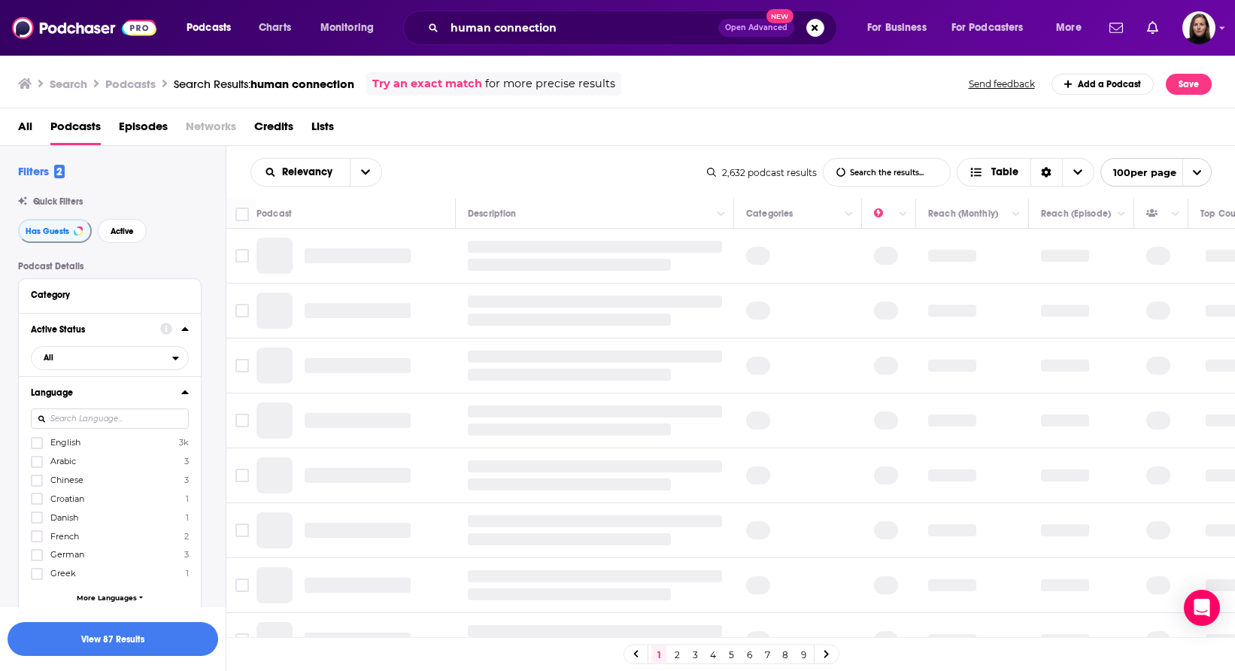
click at [163, 401] on button "Language" at bounding box center [106, 392] width 150 height 19
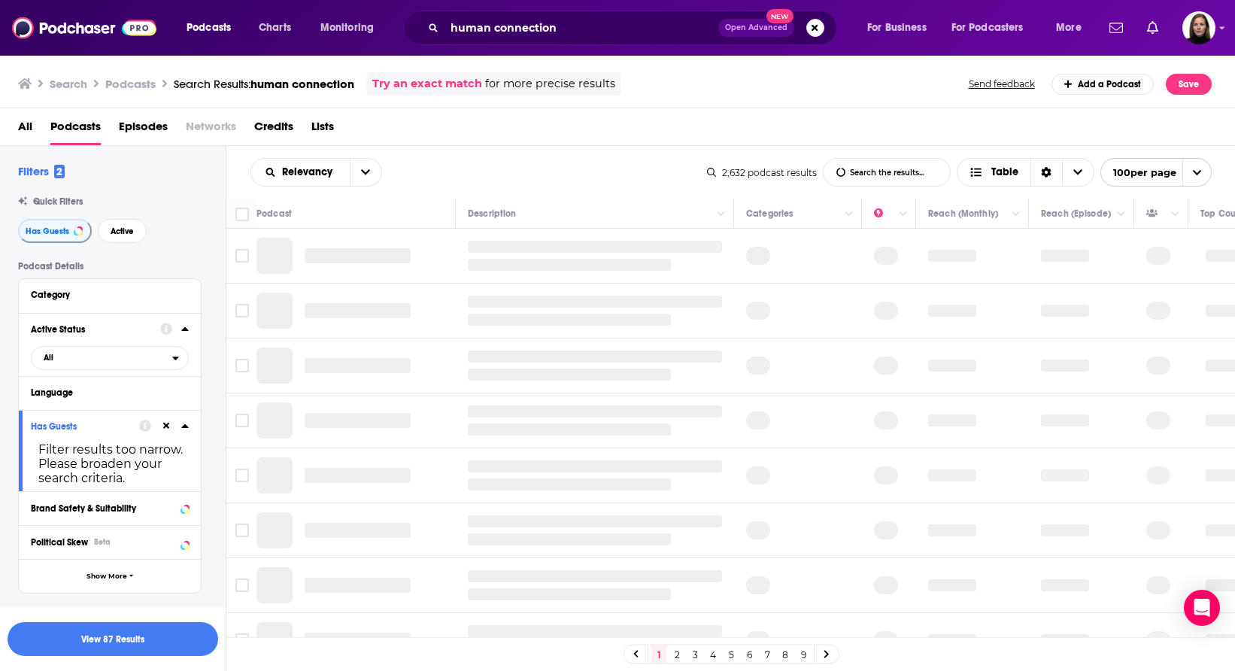
click at [163, 427] on icon at bounding box center [166, 426] width 7 height 10
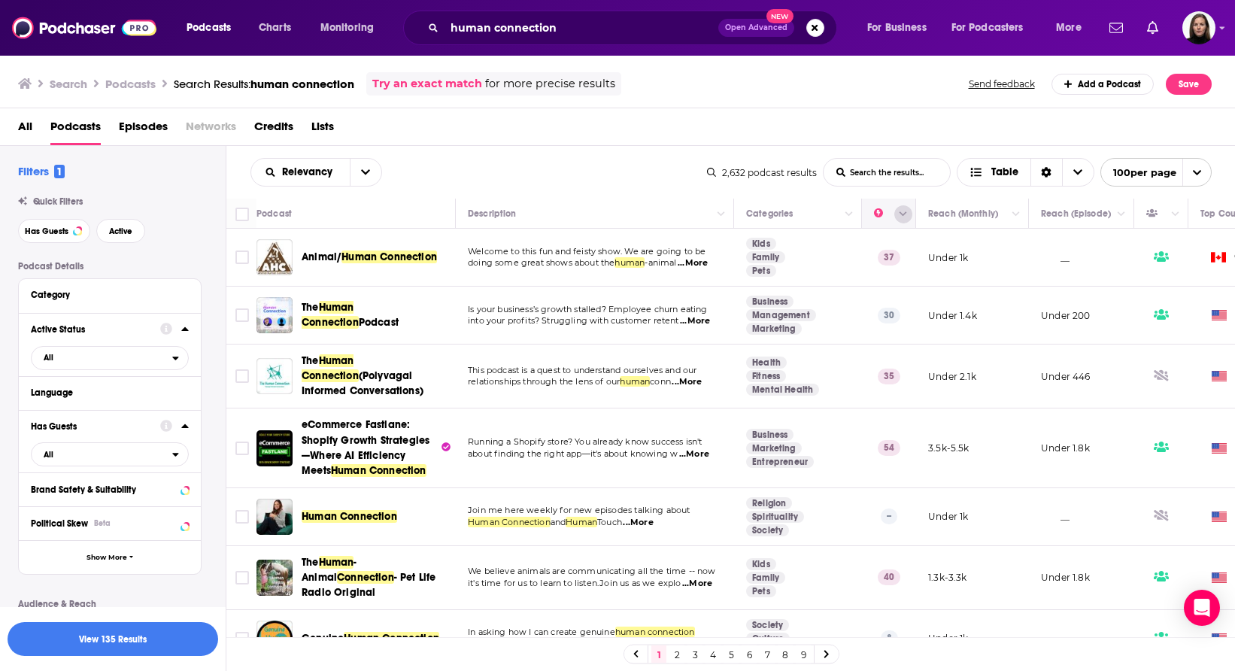
click at [904, 216] on icon "Column Actions" at bounding box center [904, 214] width 8 height 5
click at [841, 259] on div at bounding box center [617, 335] width 1235 height 671
click at [907, 213] on icon "Column Actions" at bounding box center [904, 214] width 8 height 5
click at [907, 213] on div at bounding box center [617, 335] width 1235 height 671
click at [509, 30] on input "human connection" at bounding box center [582, 28] width 274 height 24
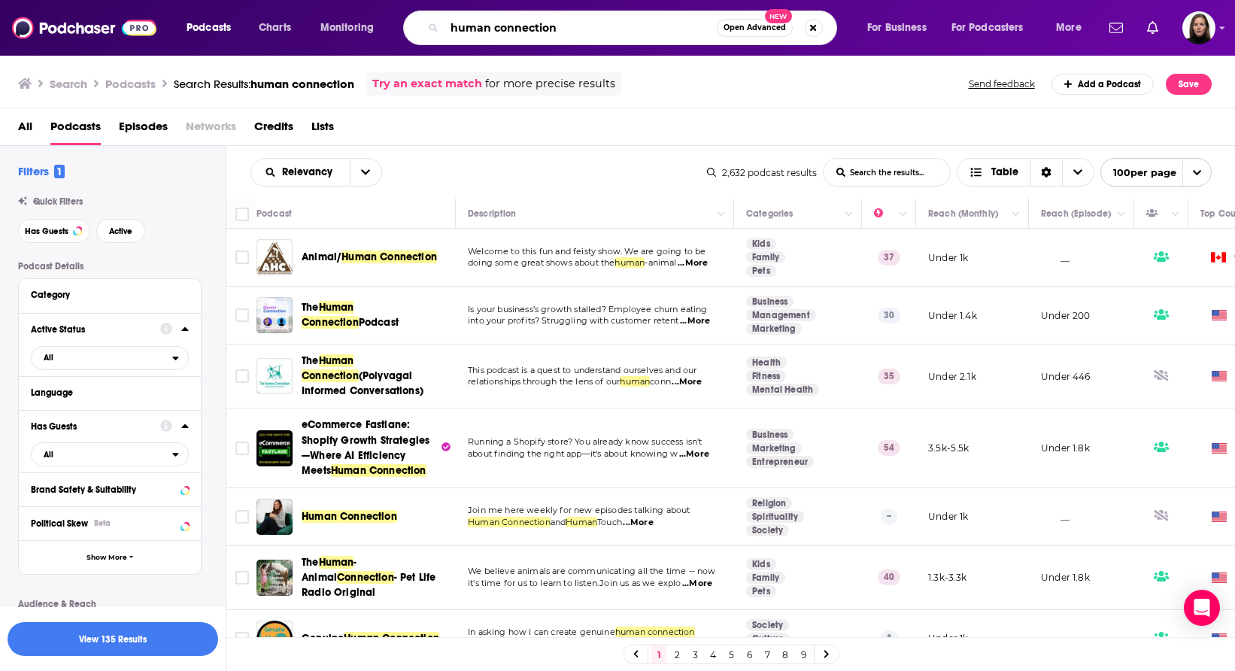
click at [509, 30] on input "human connection" at bounding box center [581, 28] width 272 height 24
type input "mindset"
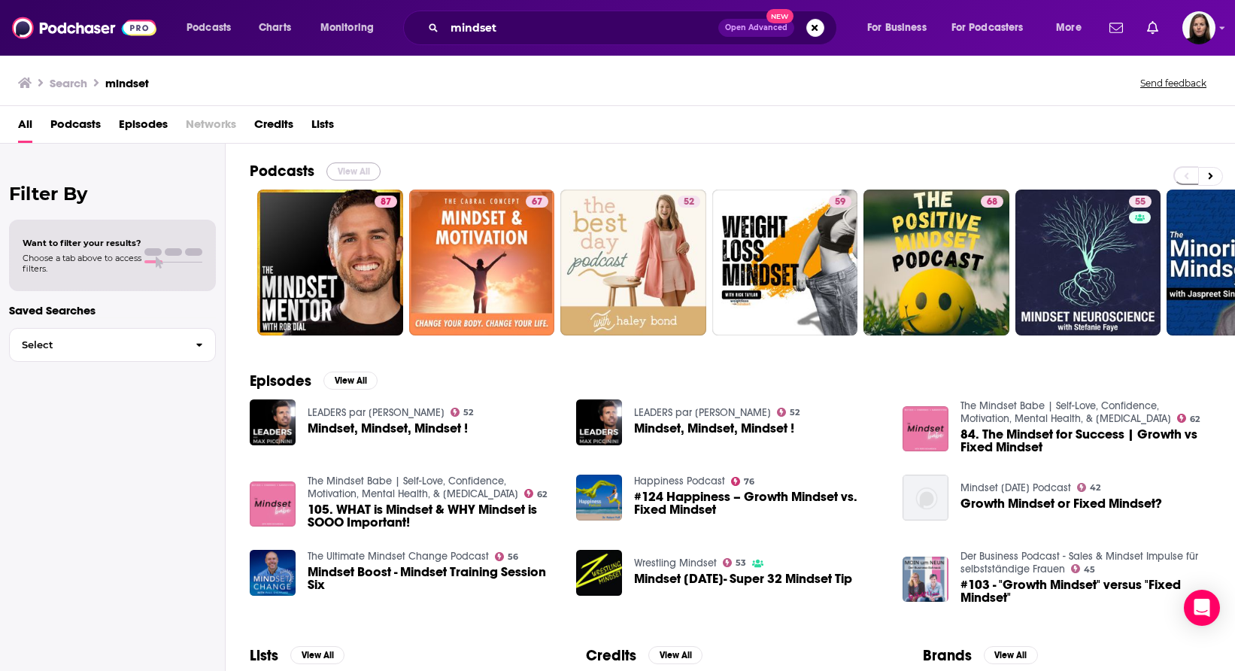
click at [356, 169] on button "View All" at bounding box center [354, 172] width 54 height 18
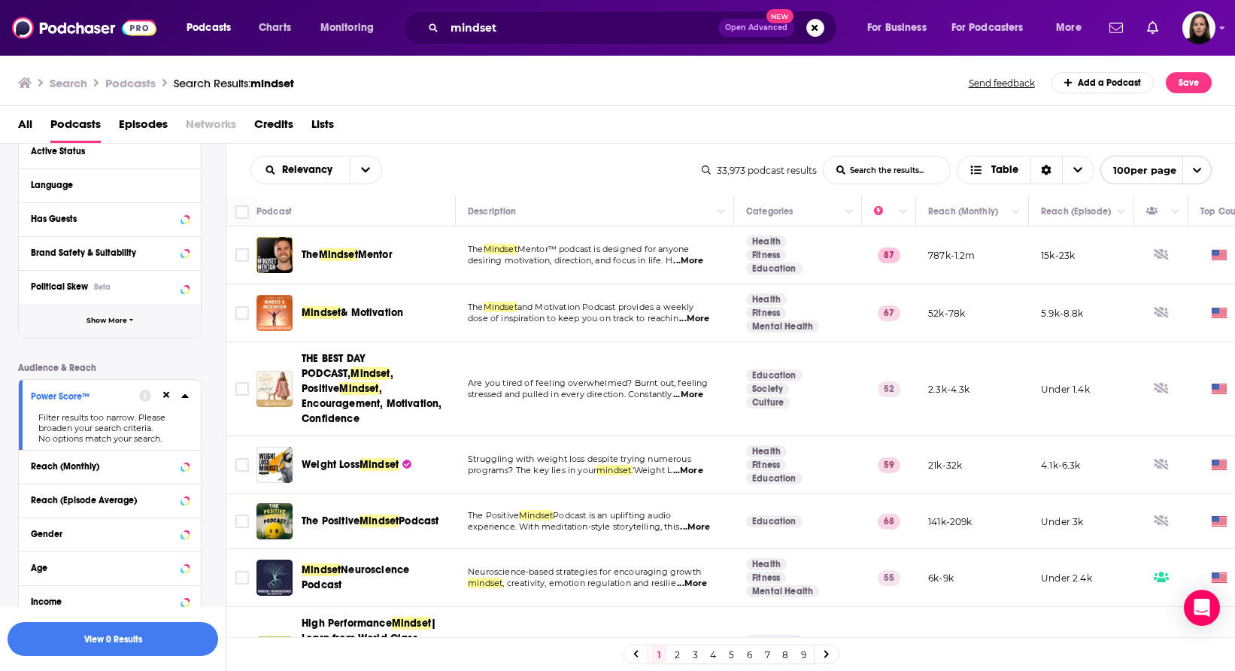
scroll to position [196, 0]
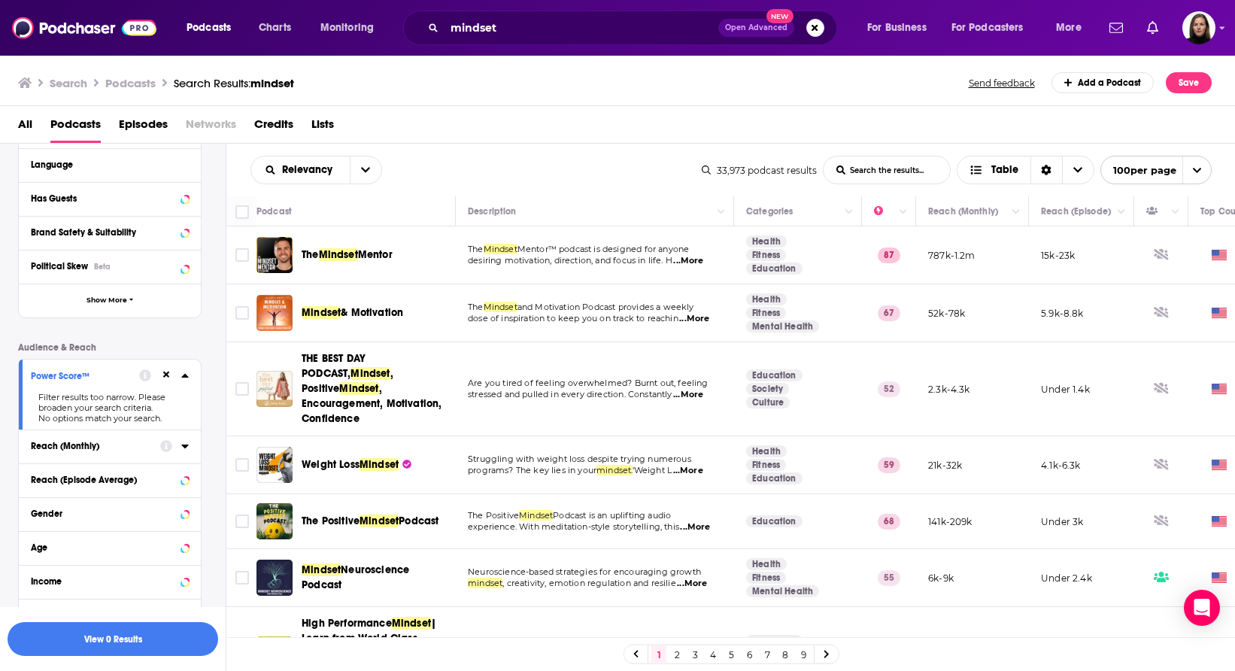
click at [165, 375] on icon at bounding box center [166, 375] width 7 height 7
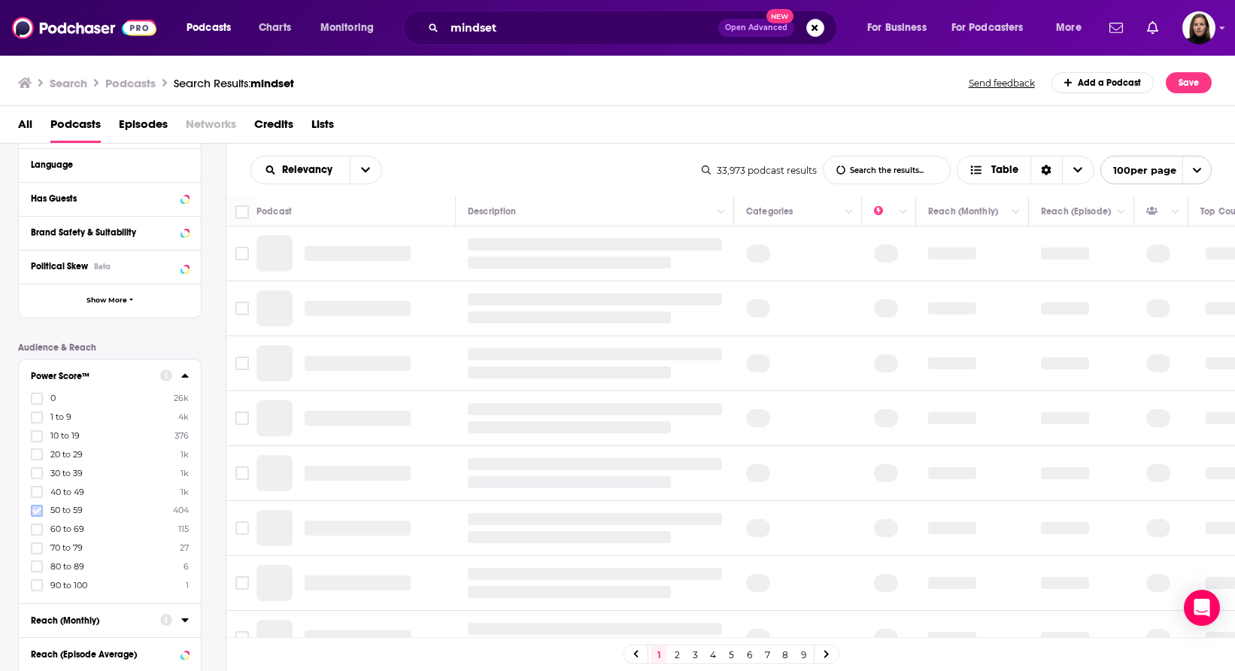
click at [38, 511] on icon at bounding box center [36, 510] width 9 height 9
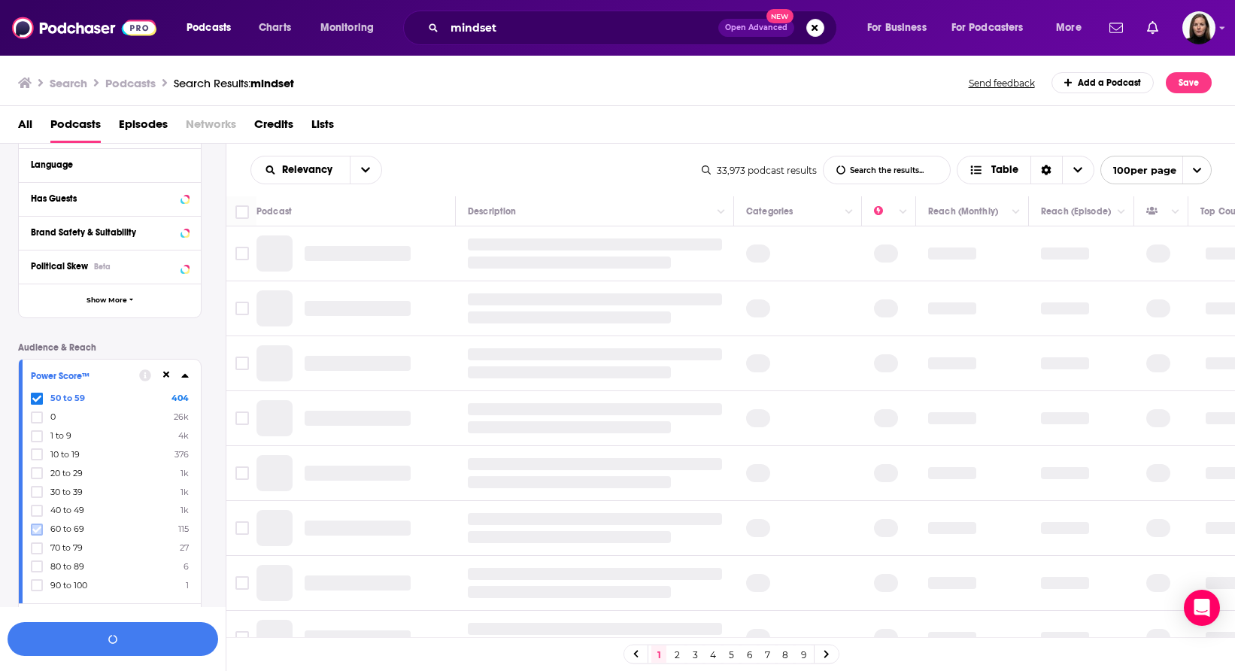
click at [37, 525] on icon at bounding box center [36, 529] width 9 height 9
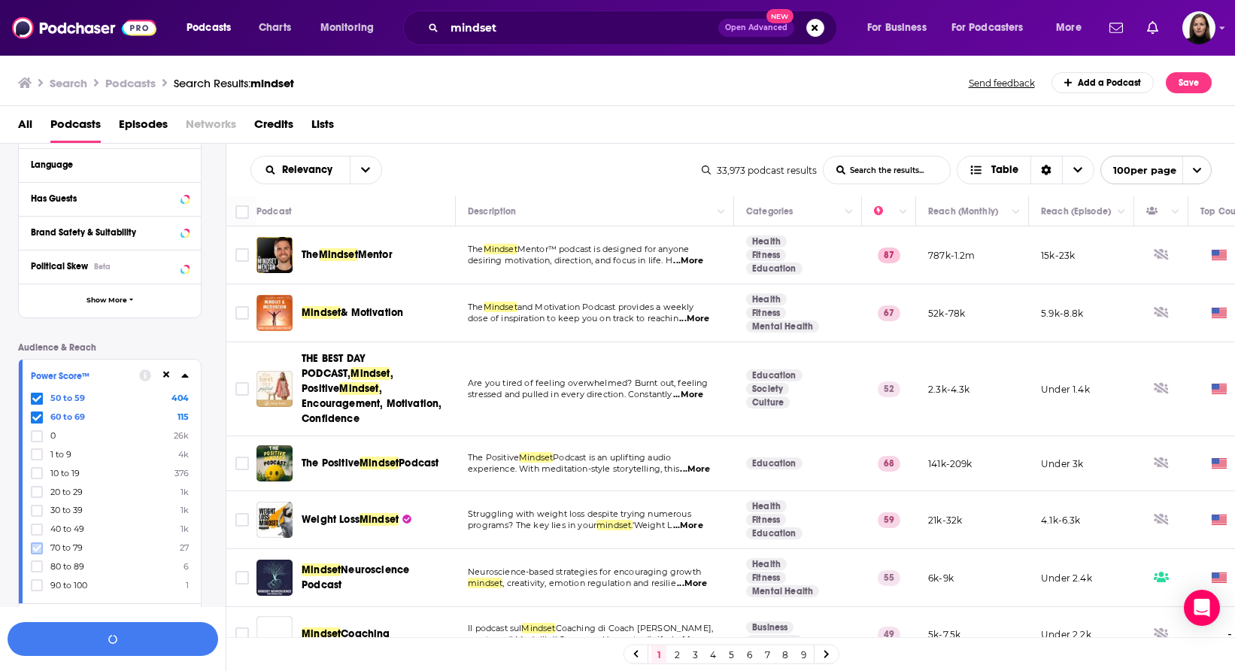
click at [38, 544] on icon at bounding box center [36, 548] width 9 height 9
click at [37, 566] on icon at bounding box center [36, 567] width 9 height 7
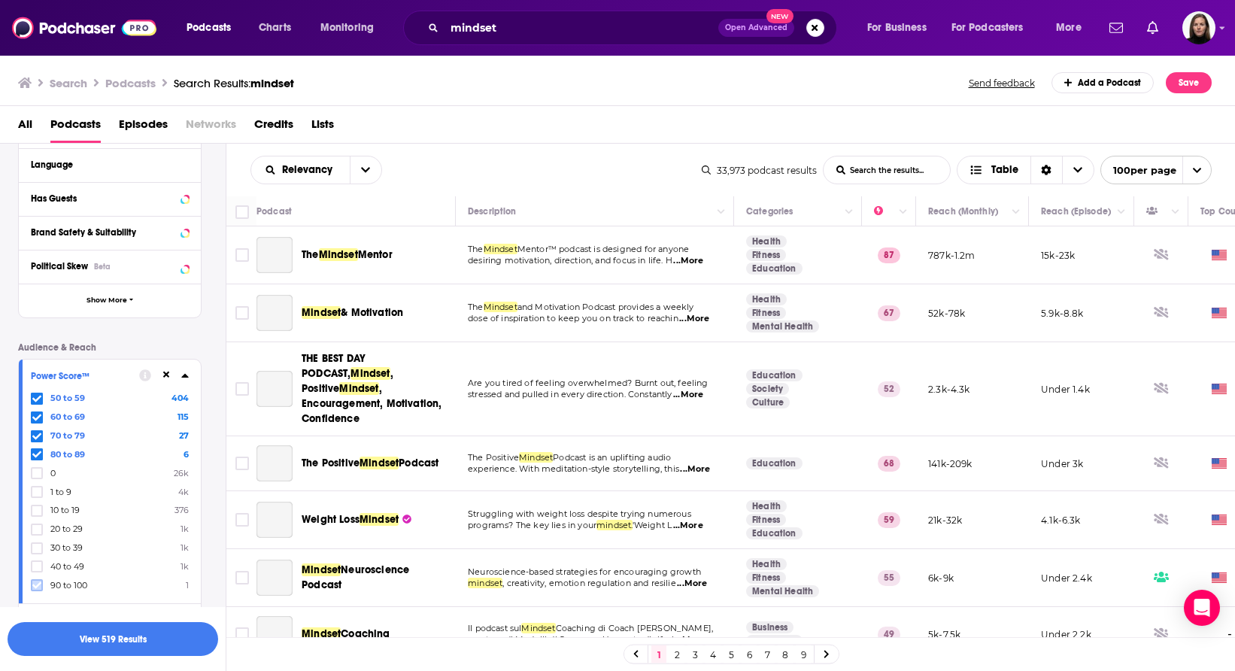
click at [37, 582] on icon at bounding box center [36, 585] width 9 height 9
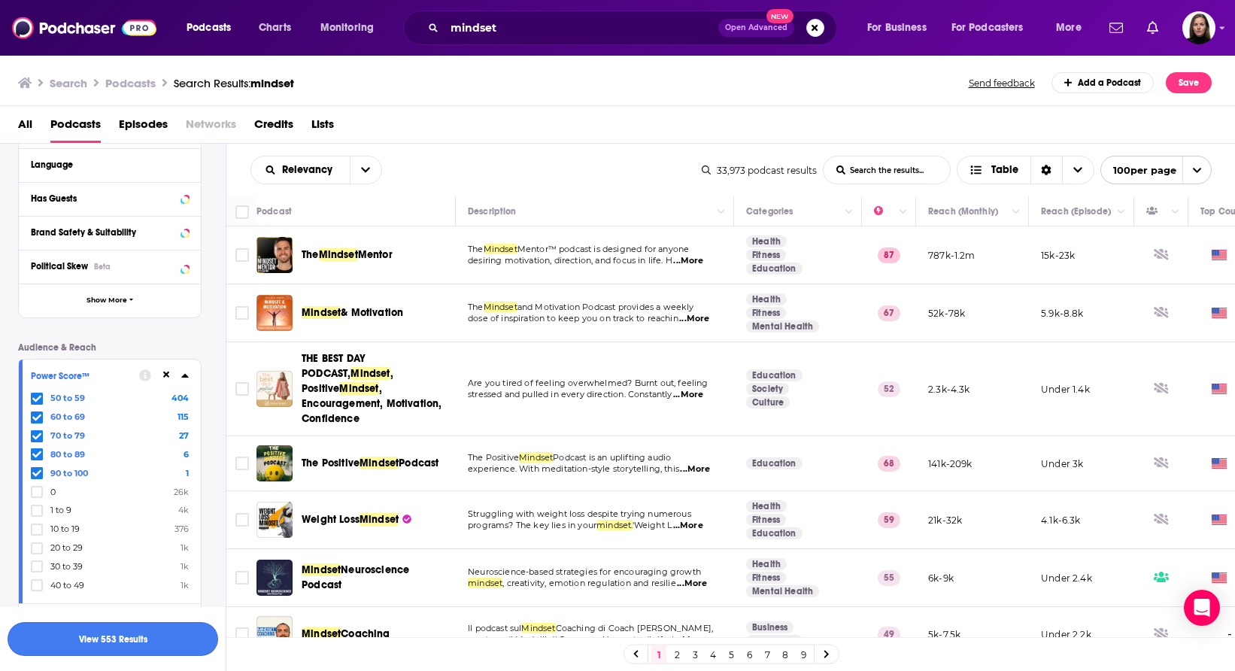
click at [114, 637] on button "View 553 Results" at bounding box center [113, 639] width 211 height 34
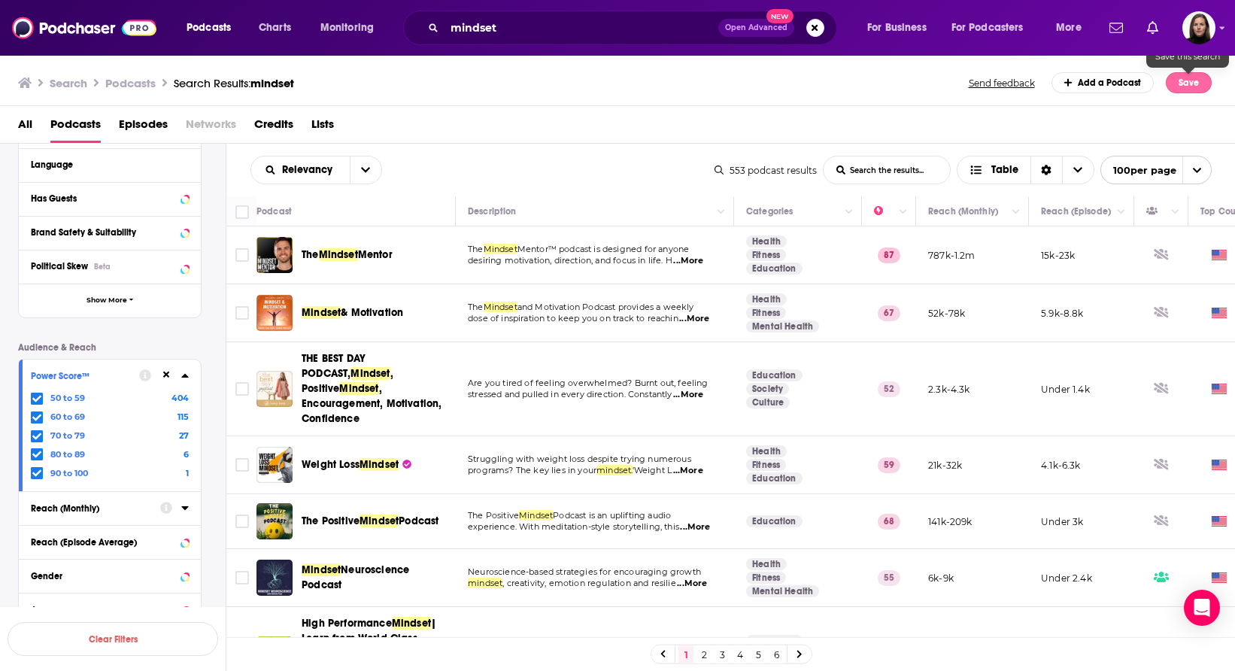
click at [1195, 85] on button "Save" at bounding box center [1189, 82] width 46 height 21
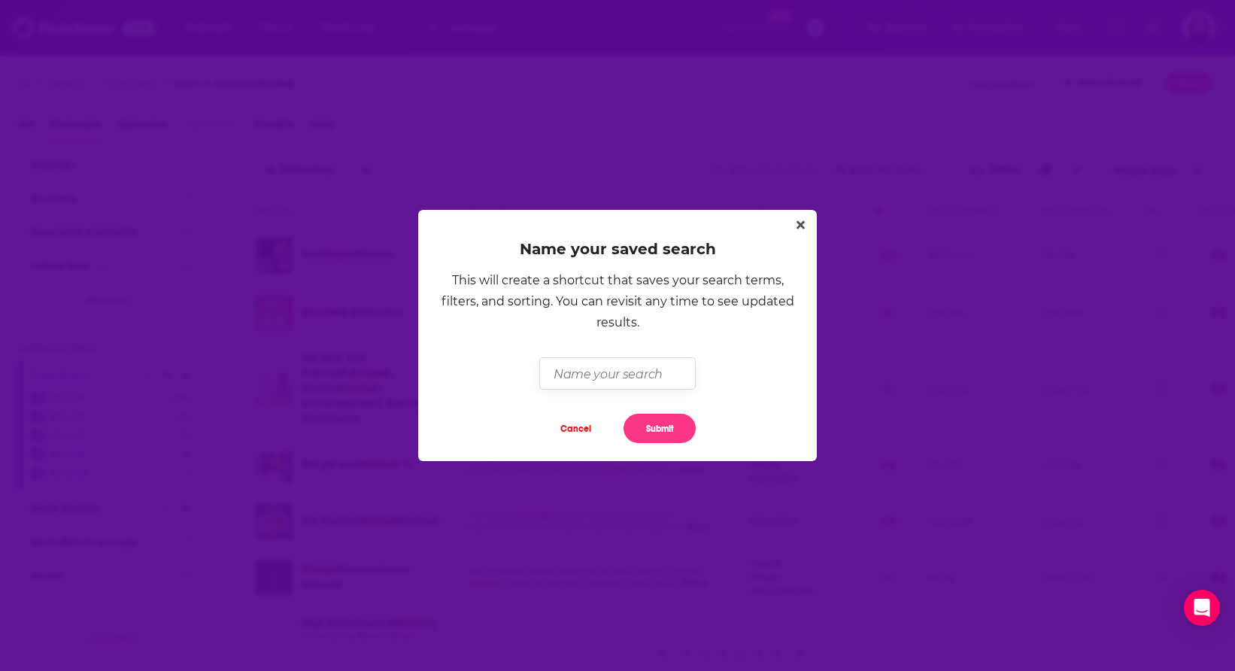
click at [588, 373] on input "Dialog" at bounding box center [617, 373] width 156 height 32
type input "Julian Issa-Mindset"
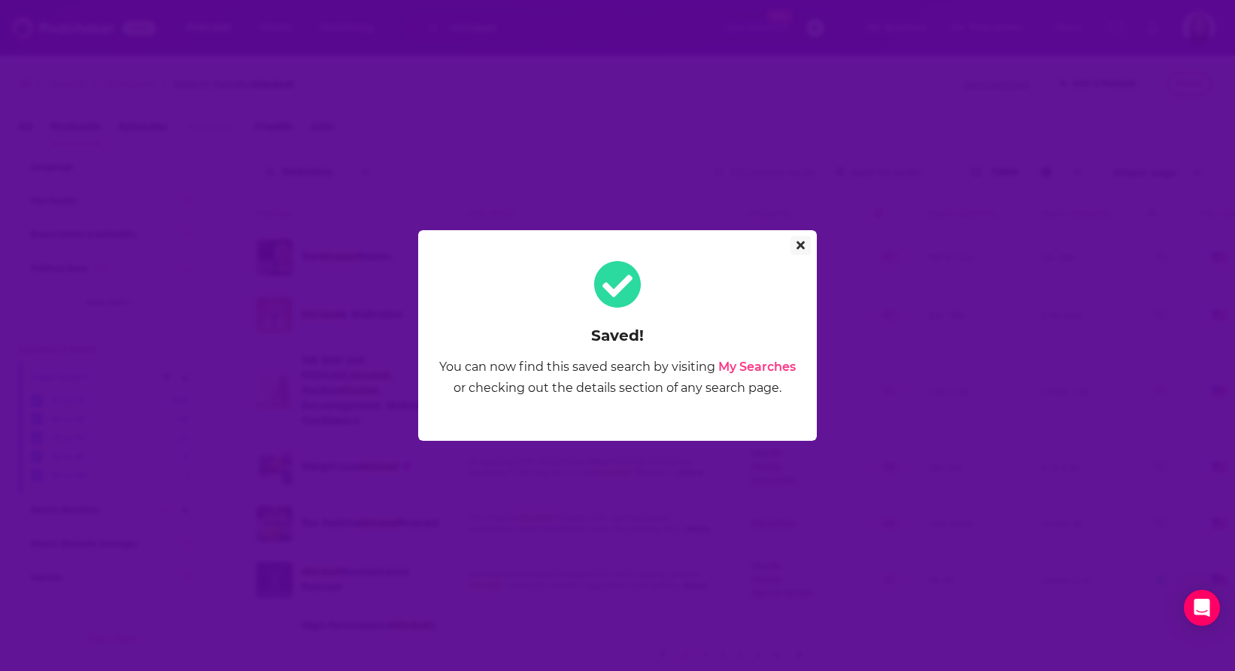
click at [804, 245] on icon "Close" at bounding box center [801, 245] width 8 height 12
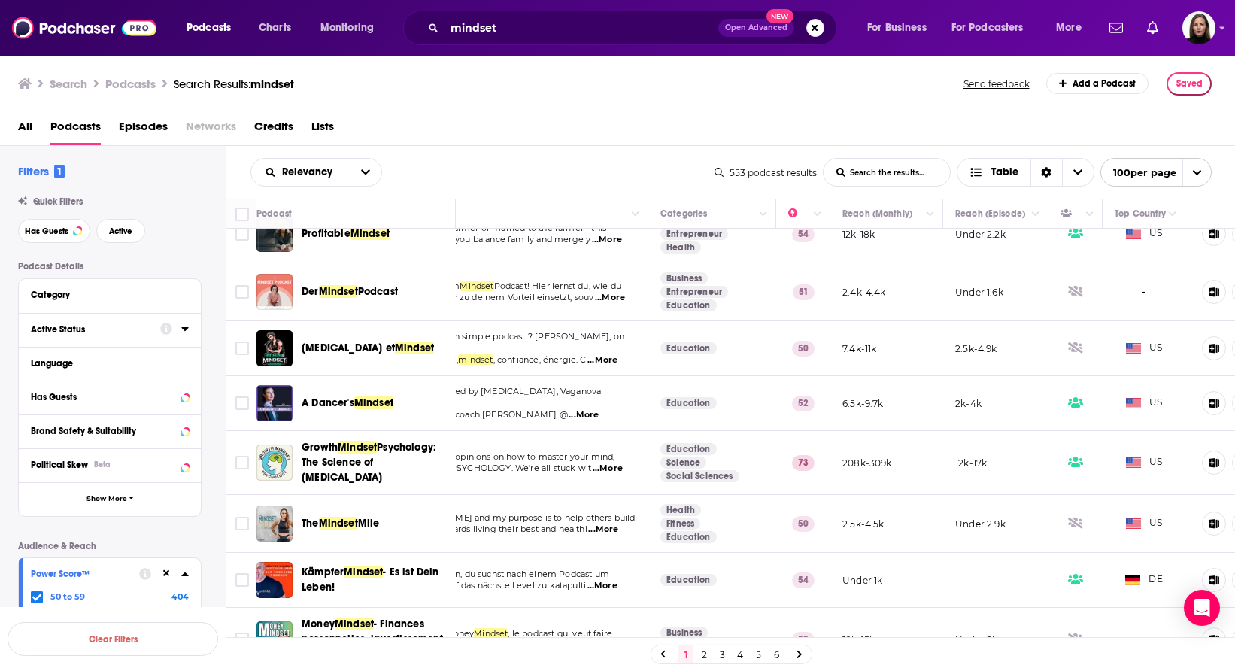
click at [163, 327] on icon at bounding box center [166, 329] width 12 height 12
click at [184, 330] on icon at bounding box center [184, 329] width 7 height 4
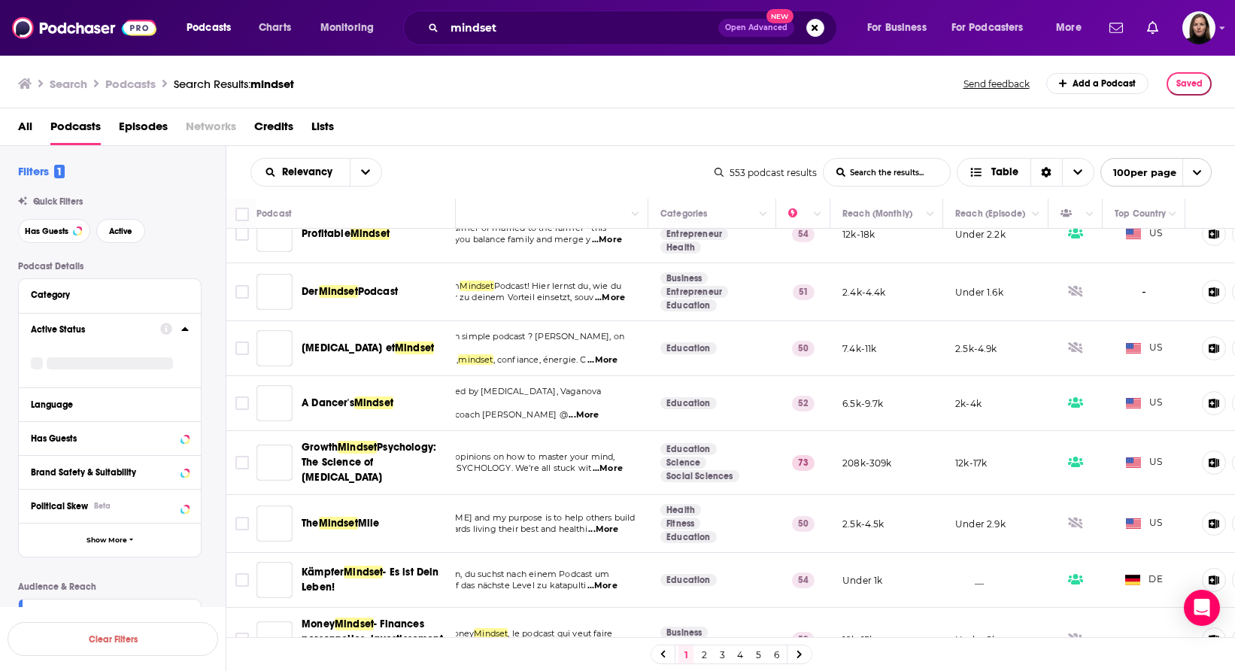
click at [184, 330] on icon at bounding box center [185, 329] width 8 height 12
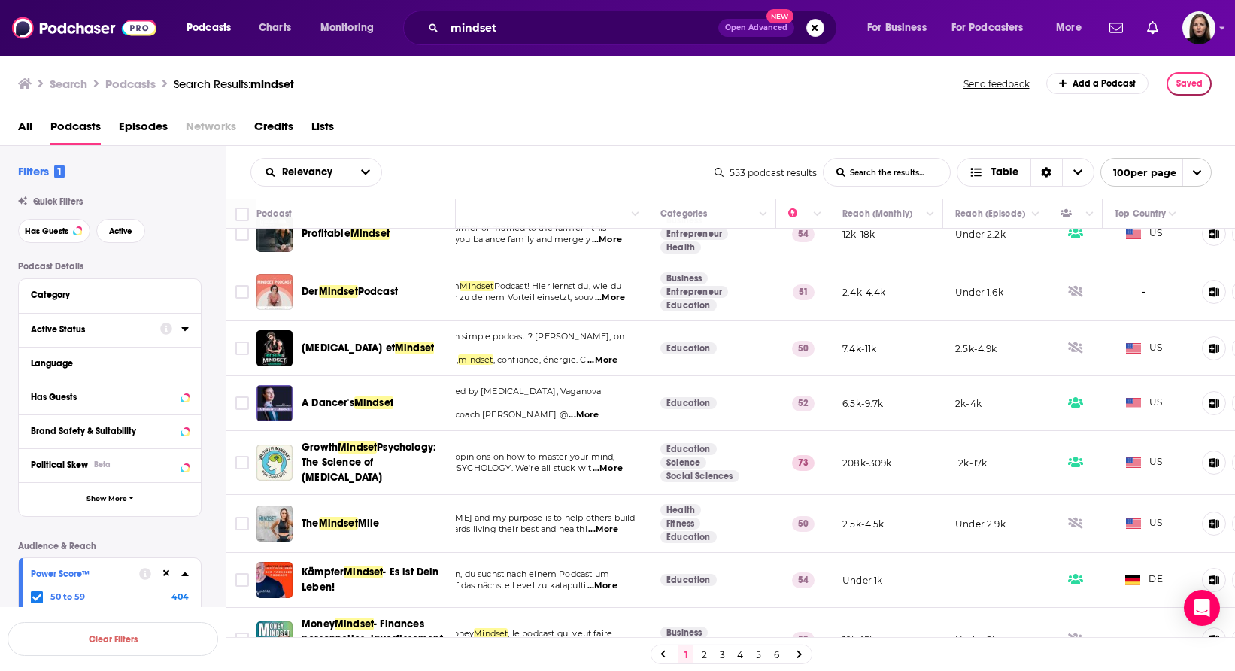
click at [185, 331] on icon at bounding box center [184, 329] width 7 height 4
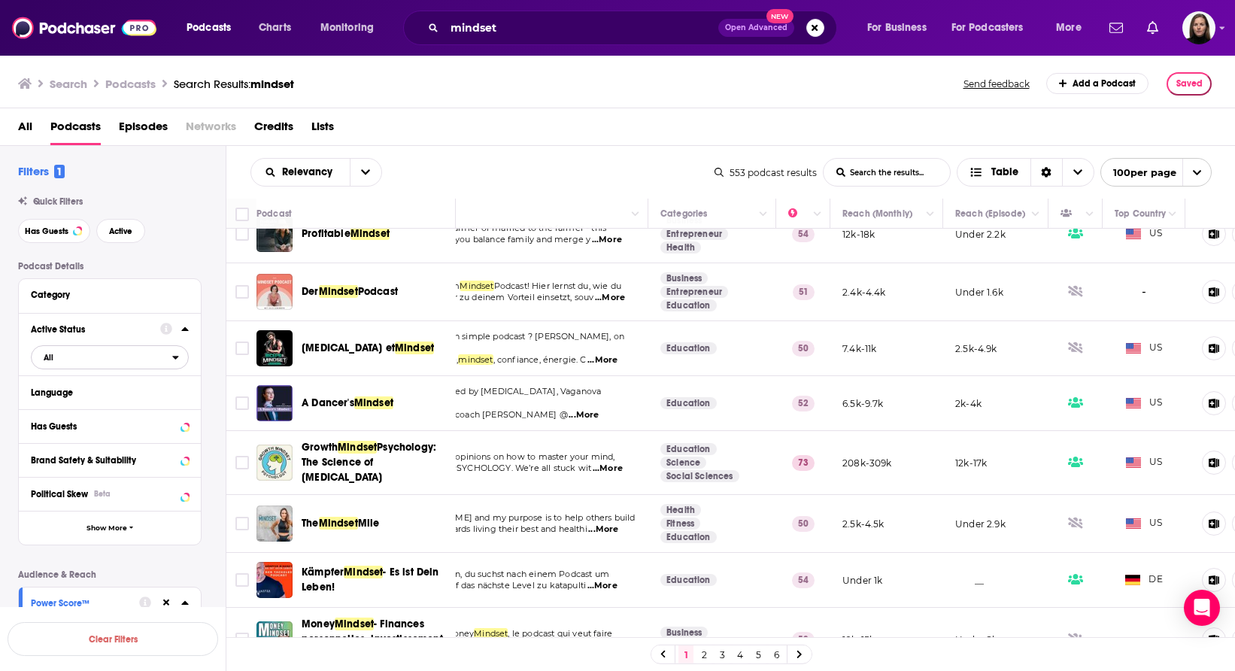
click at [120, 359] on span "All" at bounding box center [102, 358] width 141 height 20
click at [87, 401] on div "Active 465" at bounding box center [115, 406] width 169 height 25
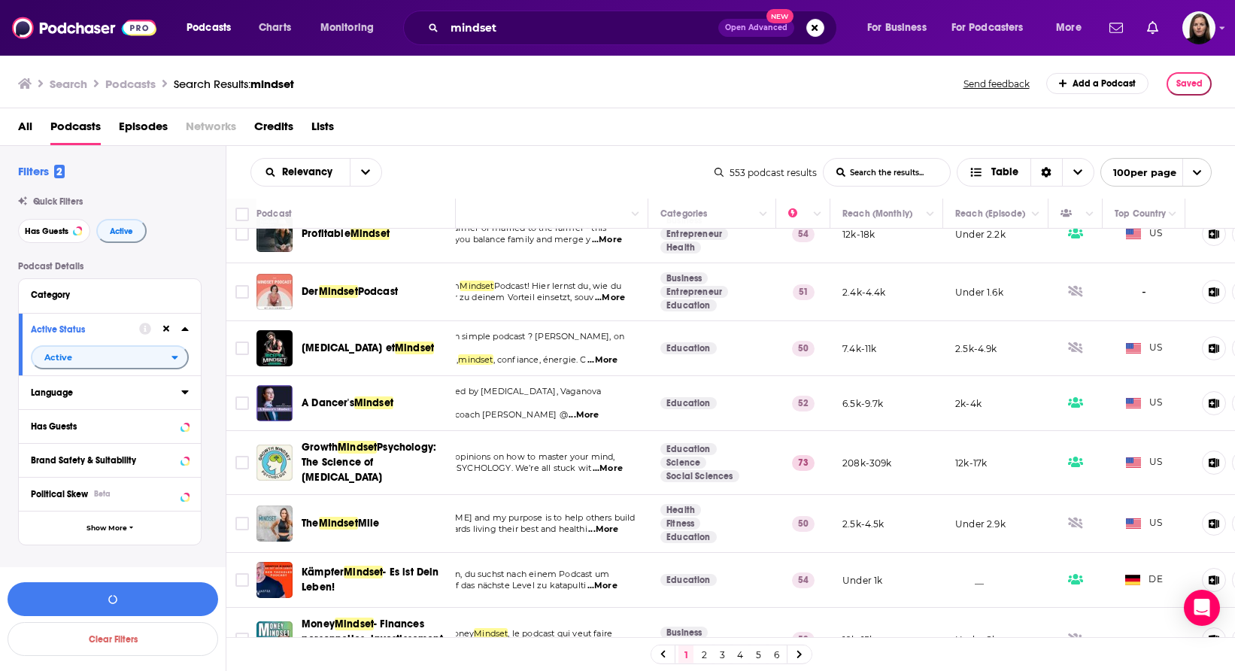
click at [186, 393] on icon at bounding box center [184, 392] width 7 height 4
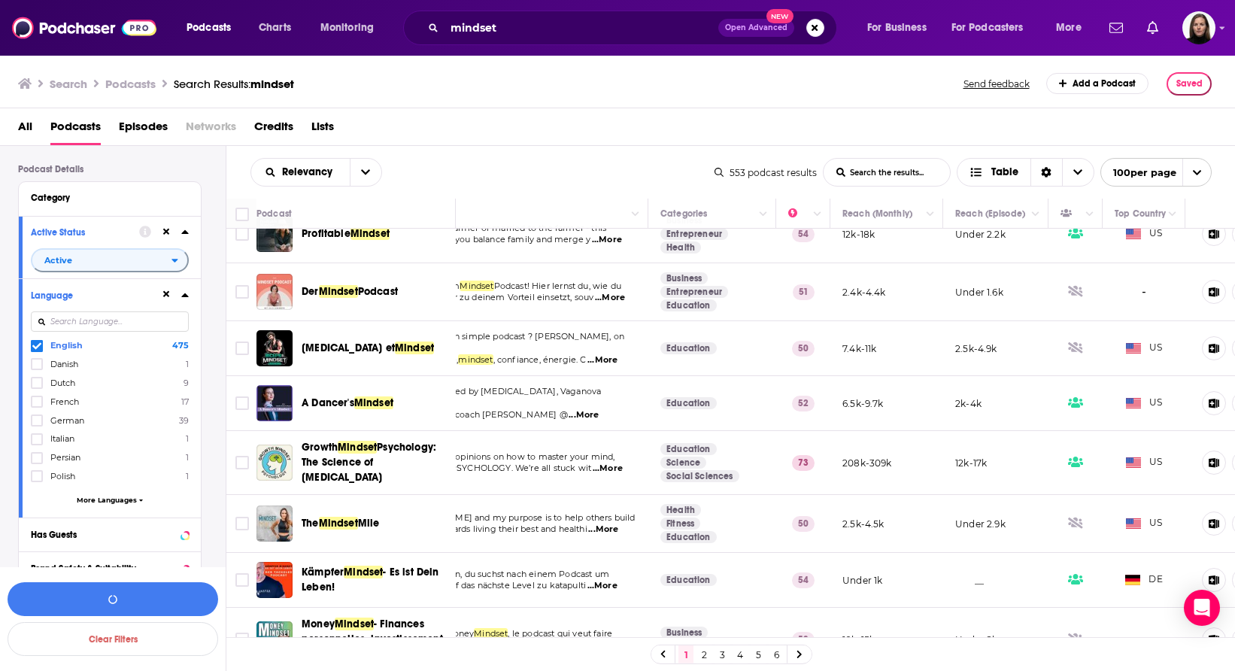
scroll to position [99, 0]
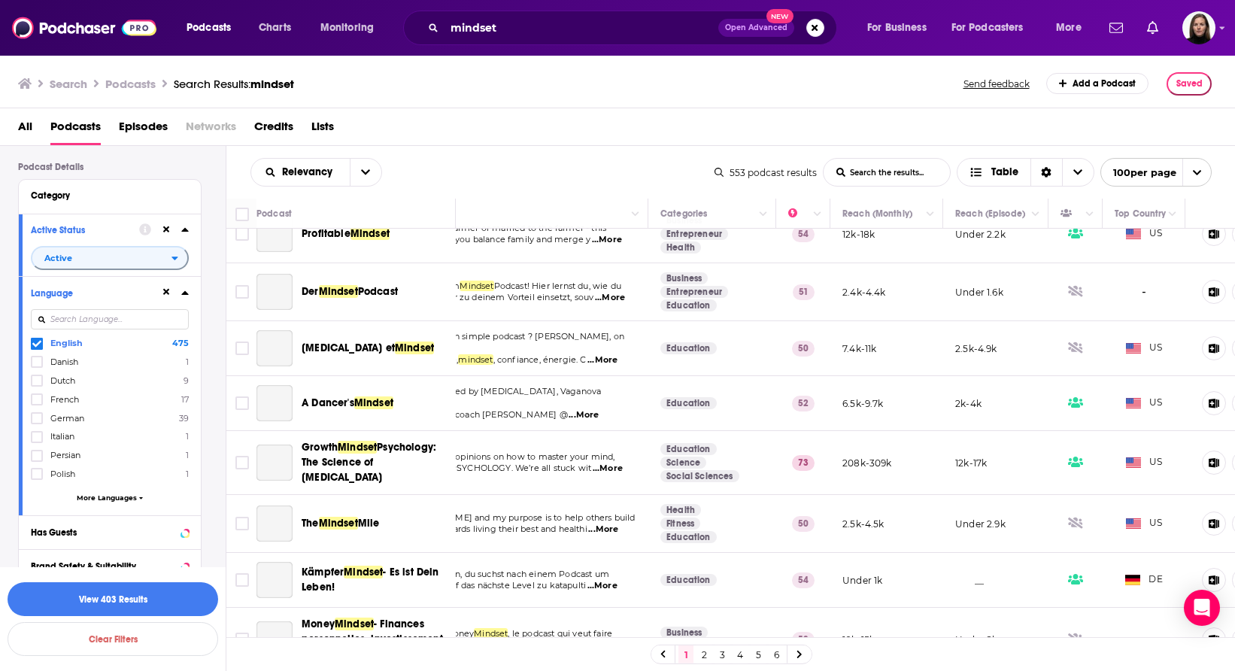
click at [185, 299] on icon at bounding box center [185, 293] width 8 height 12
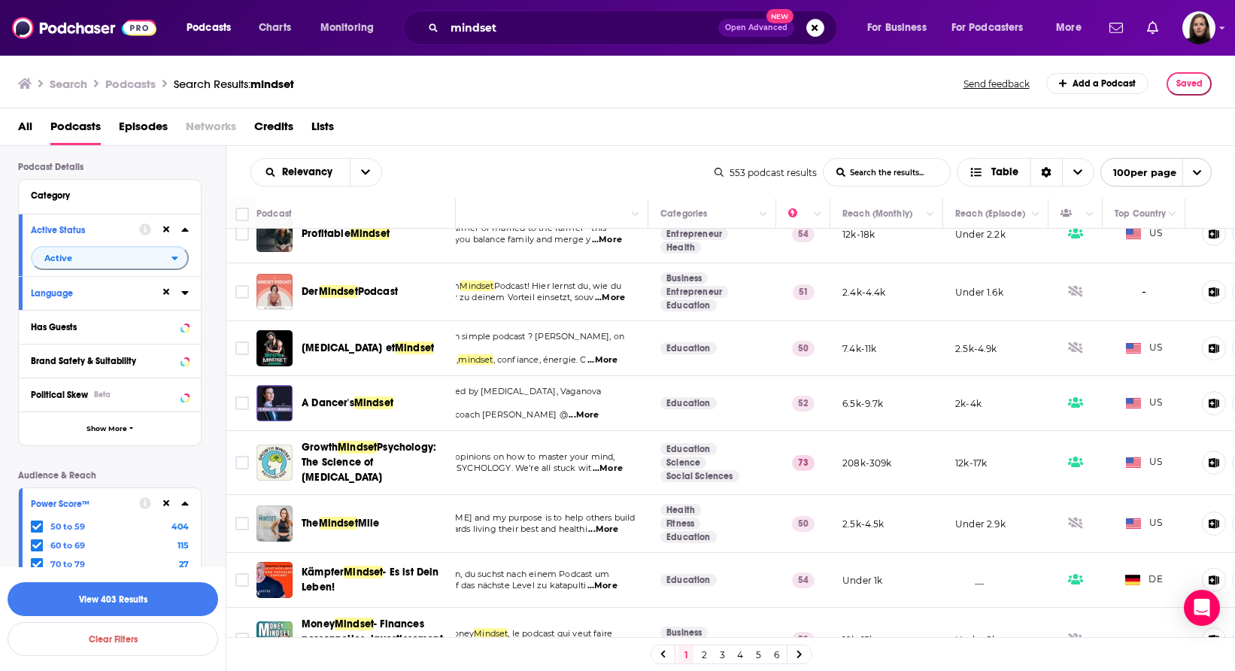
click at [185, 299] on icon at bounding box center [185, 293] width 8 height 12
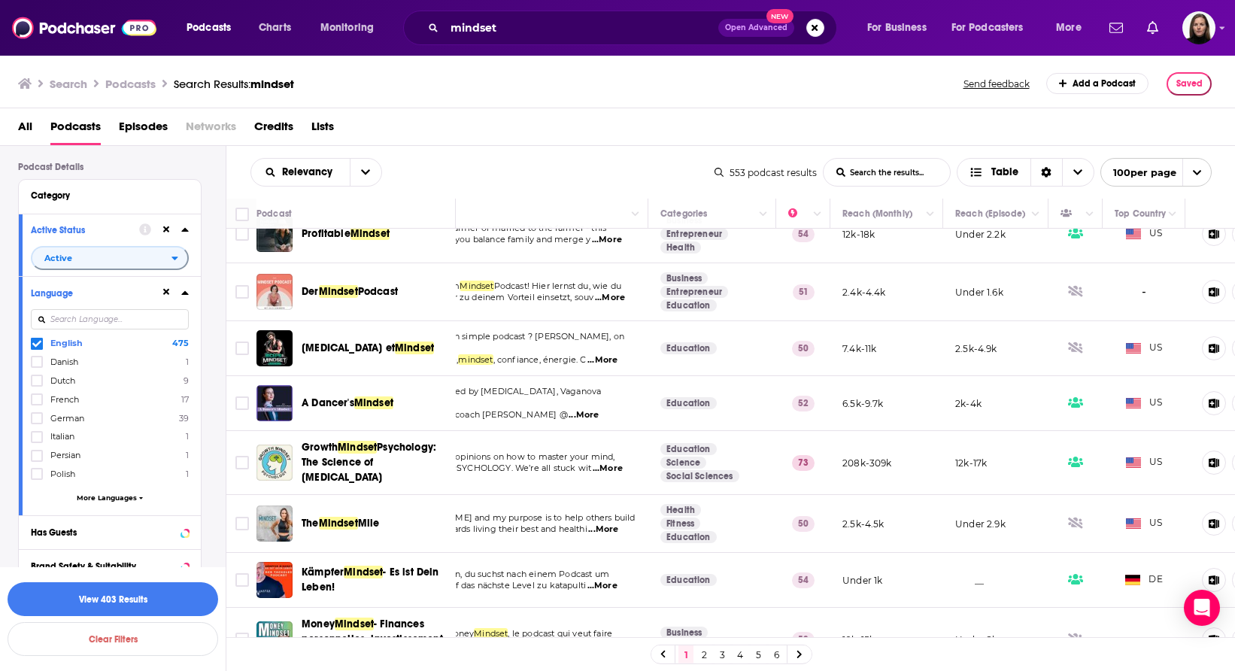
click at [185, 299] on icon at bounding box center [185, 293] width 8 height 12
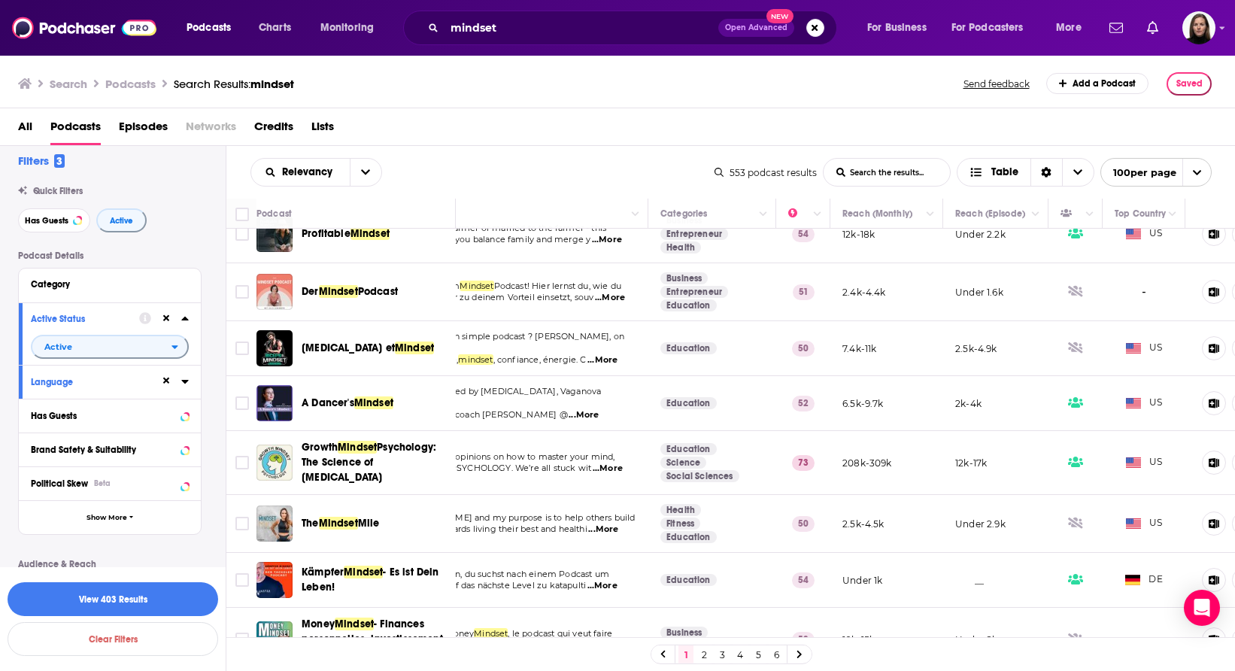
scroll to position [0, 0]
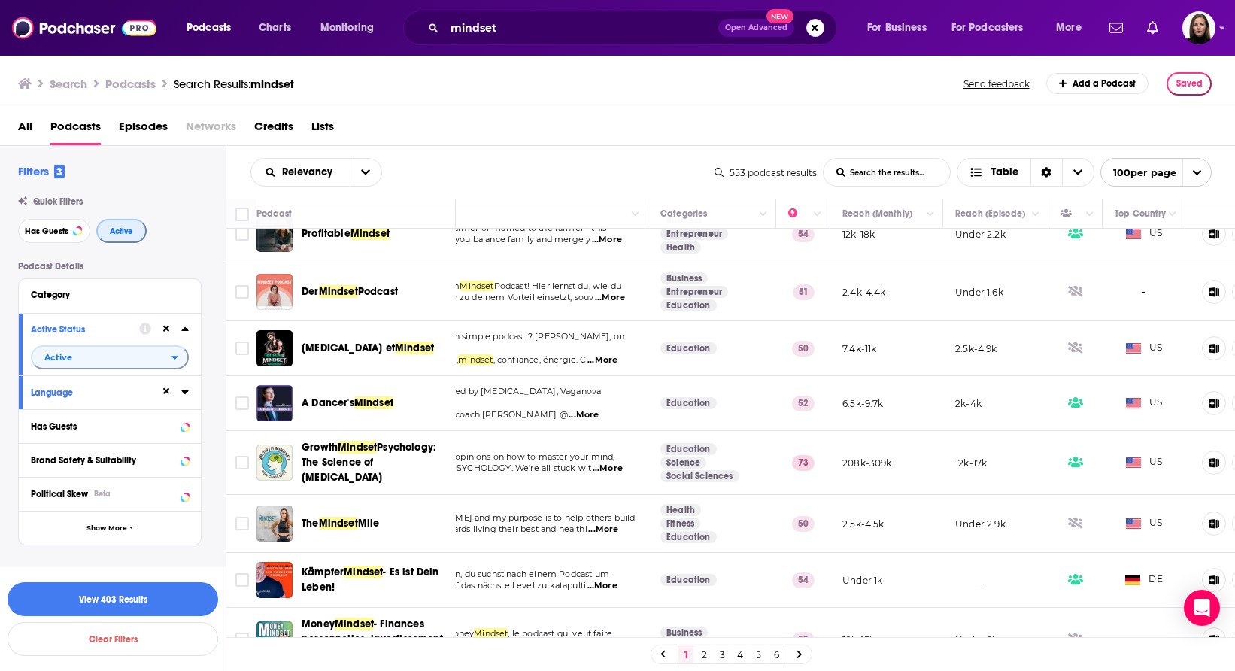
click at [136, 234] on button "Active" at bounding box center [121, 231] width 50 height 24
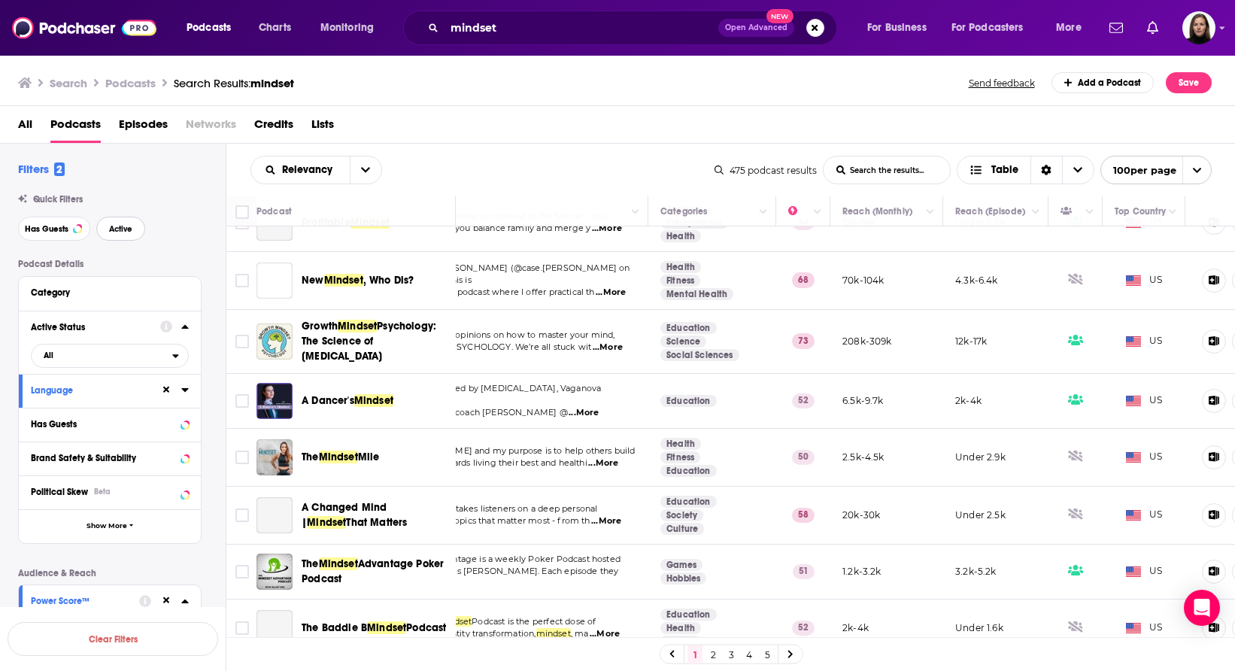
scroll to position [1010, 86]
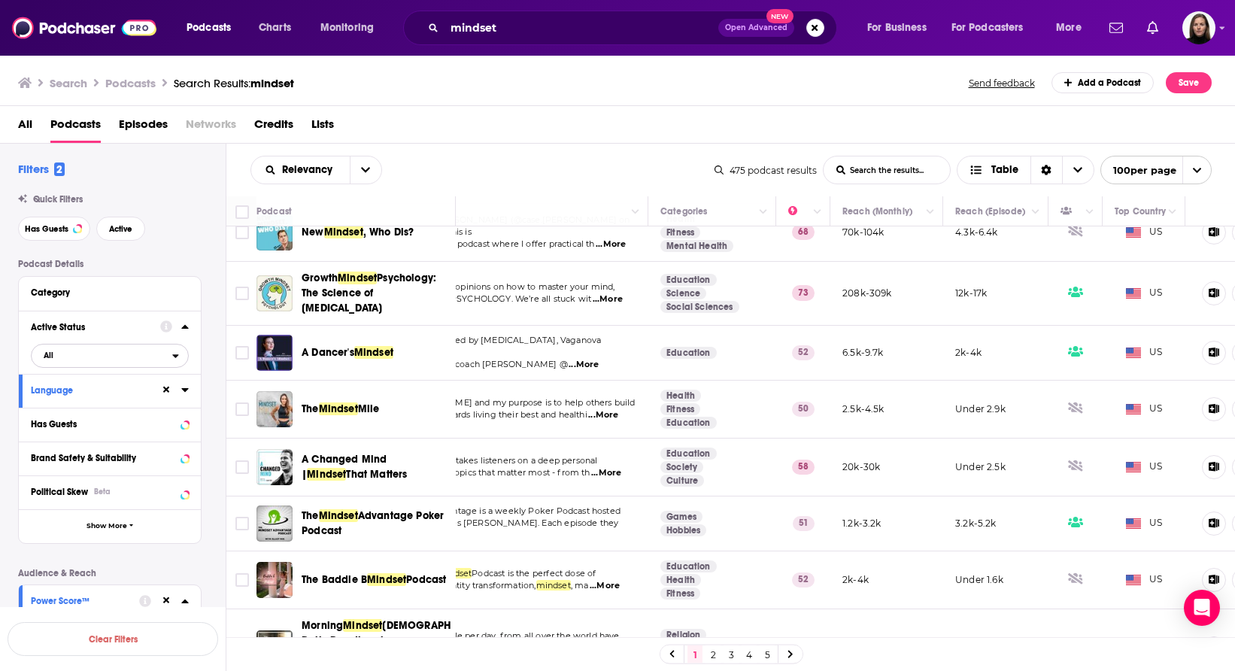
click at [141, 354] on span "All" at bounding box center [102, 355] width 141 height 20
click at [108, 406] on span "Active" at bounding box center [77, 405] width 78 height 8
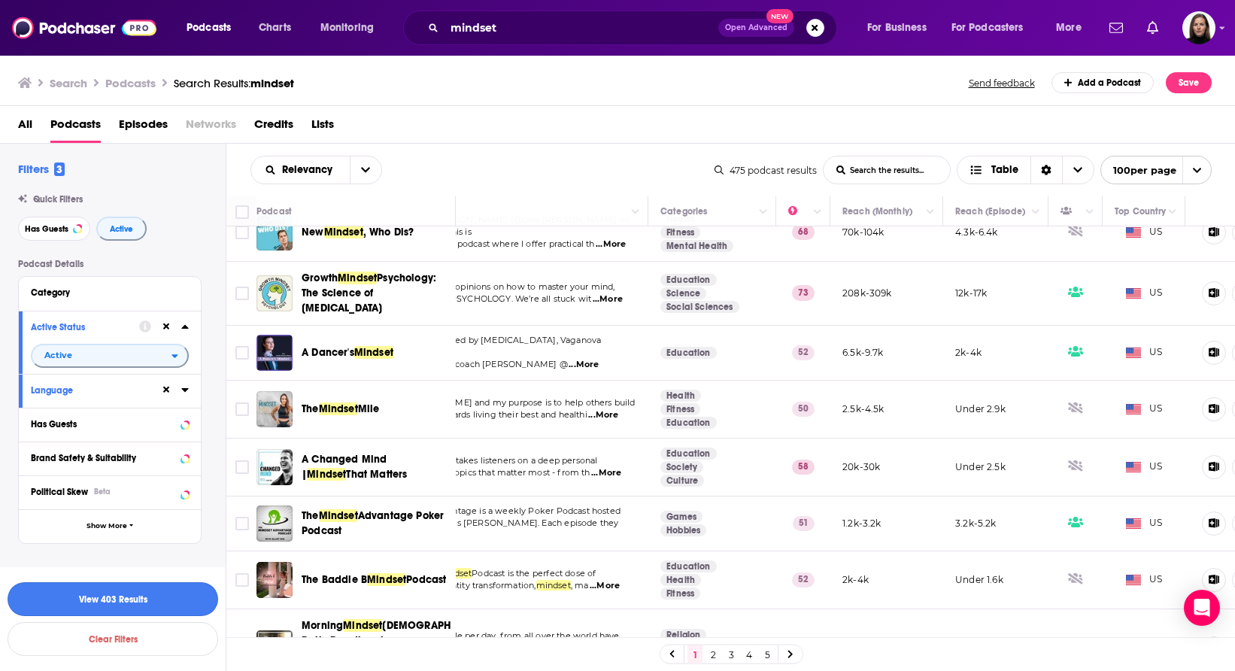
click at [160, 594] on button "View 403 Results" at bounding box center [113, 599] width 211 height 34
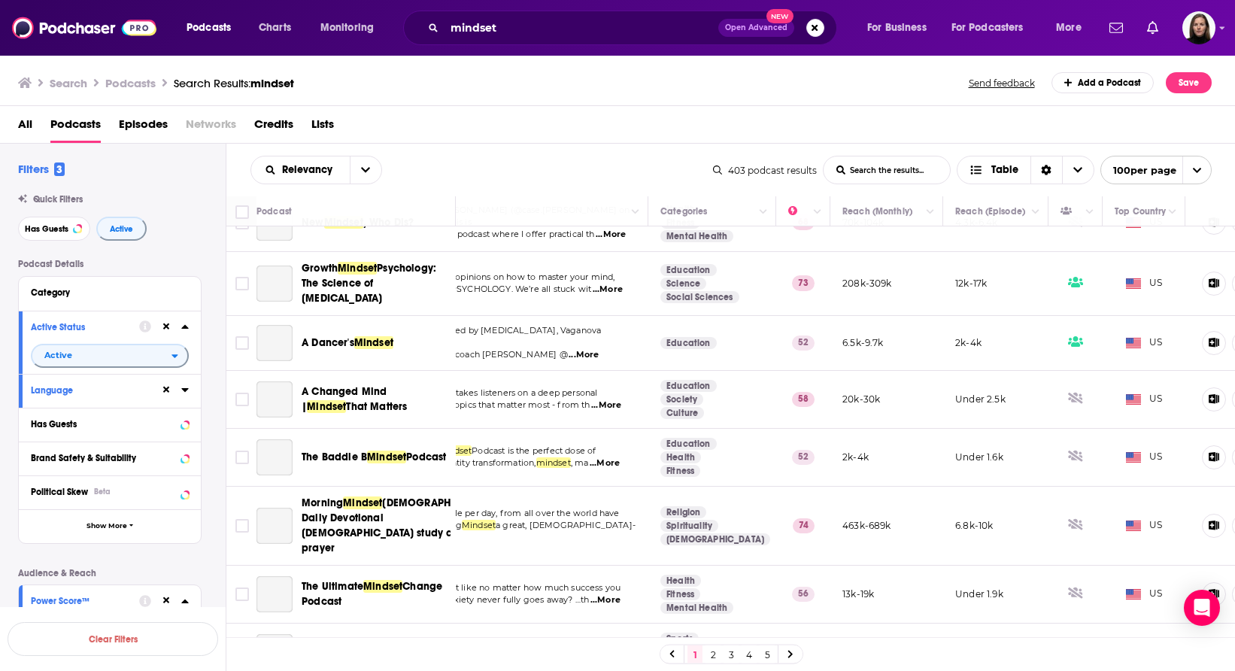
scroll to position [1010, 86]
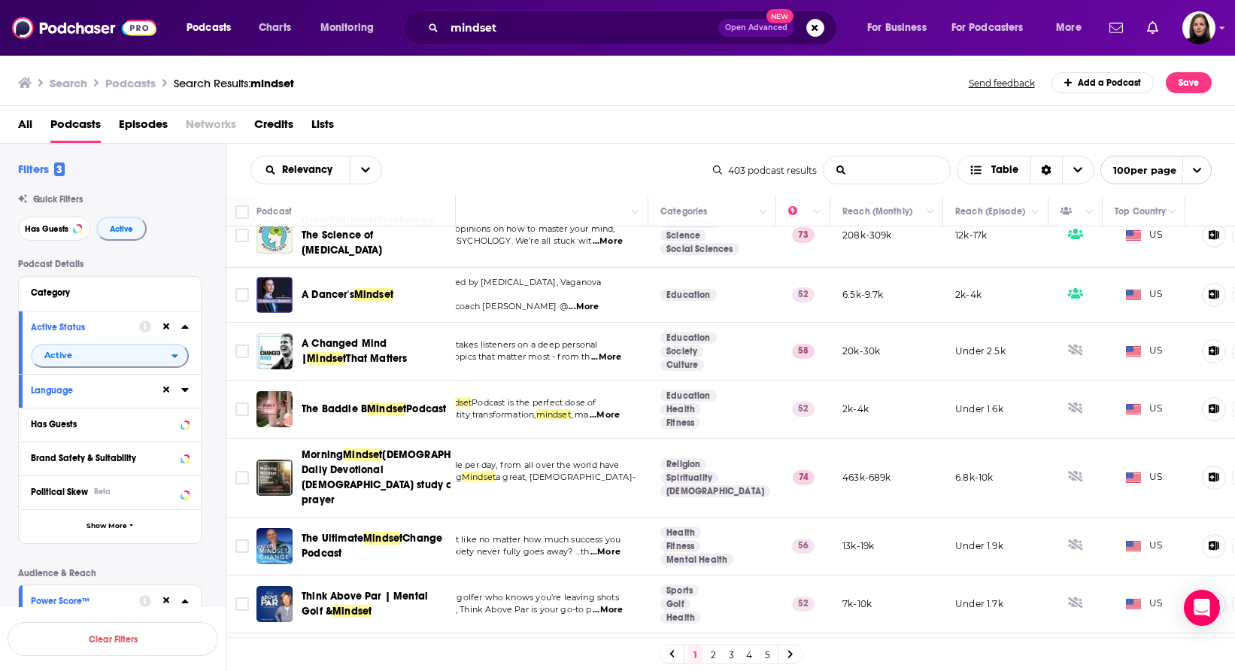
click at [871, 170] on input "List Search Input" at bounding box center [887, 169] width 126 height 27
click at [360, 171] on button "open menu" at bounding box center [366, 169] width 32 height 27
click at [306, 297] on span "Power Score" at bounding box center [325, 298] width 89 height 8
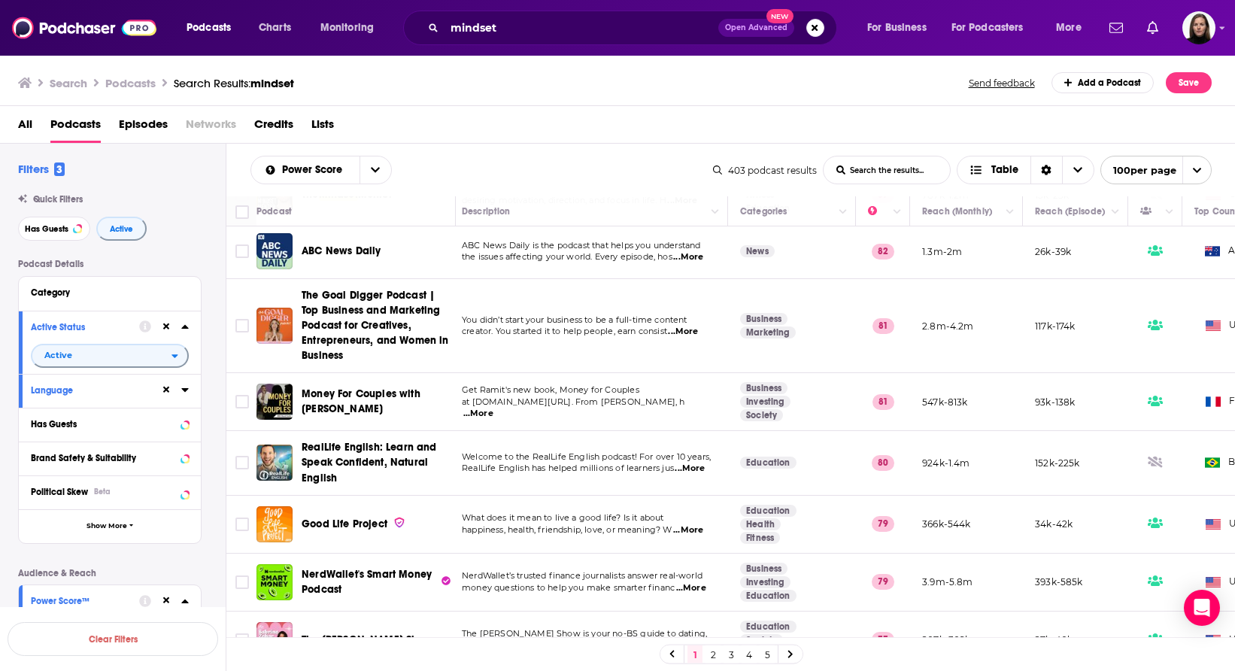
scroll to position [118, 0]
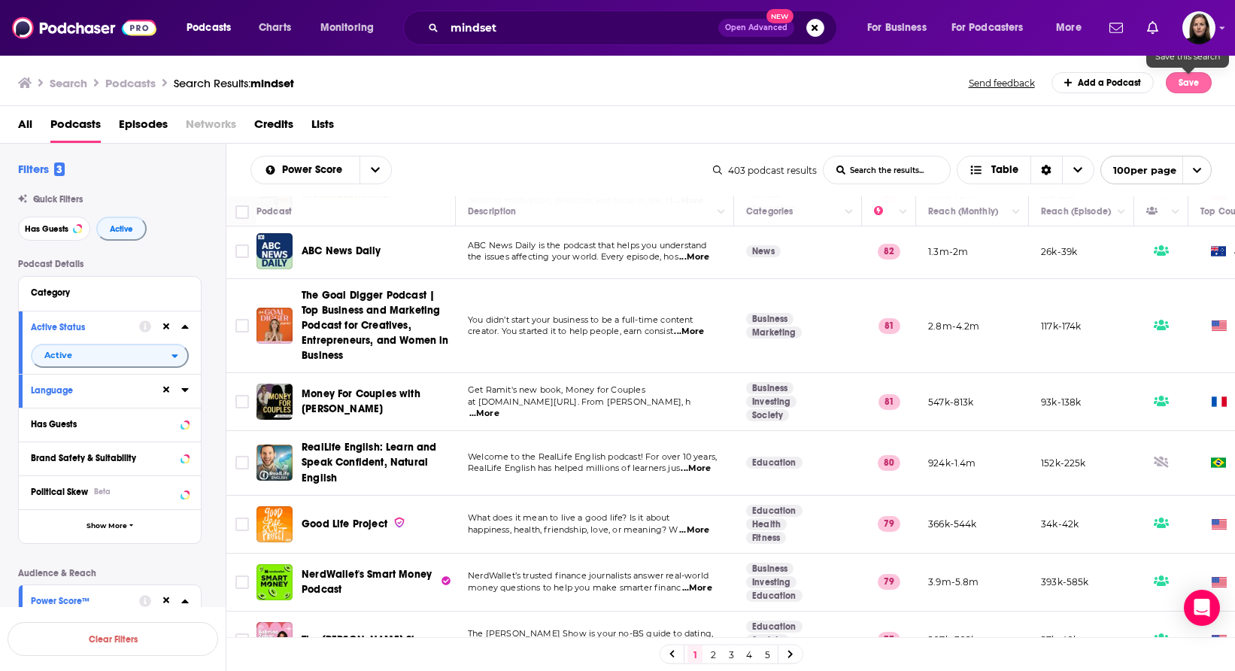
click at [1194, 77] on button "Save" at bounding box center [1189, 82] width 46 height 21
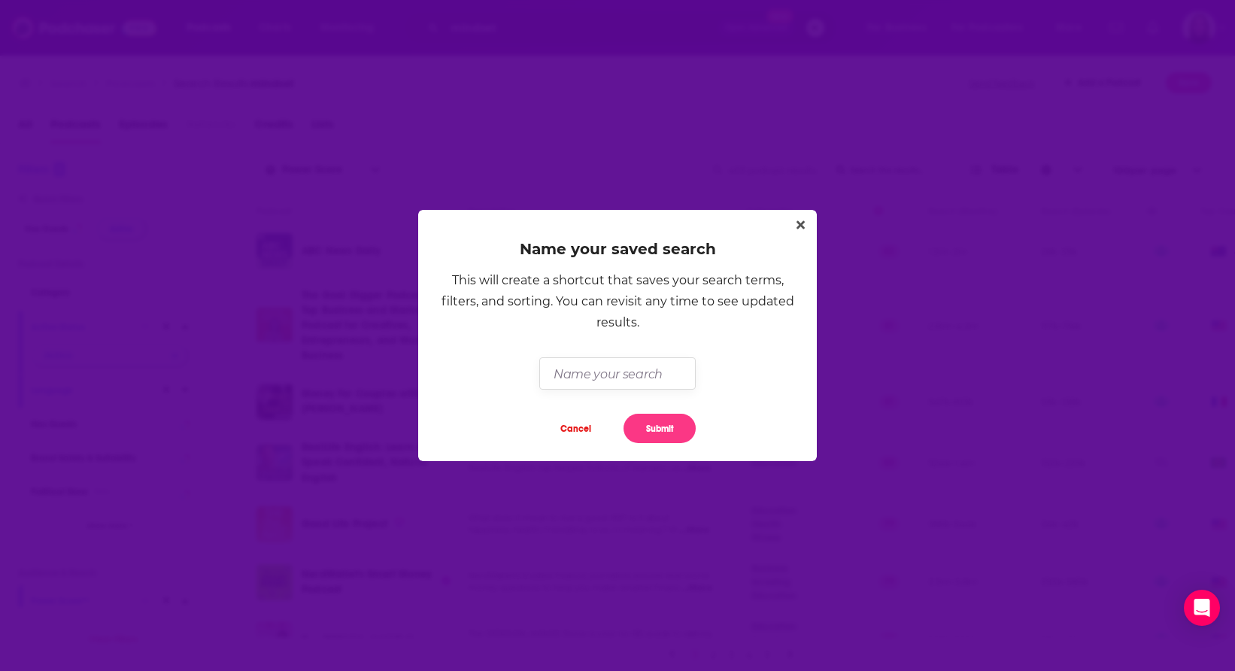
click at [564, 373] on input "Dialog" at bounding box center [617, 373] width 156 height 32
type input "Julian Issa & Dr. Rewire-Mindset"
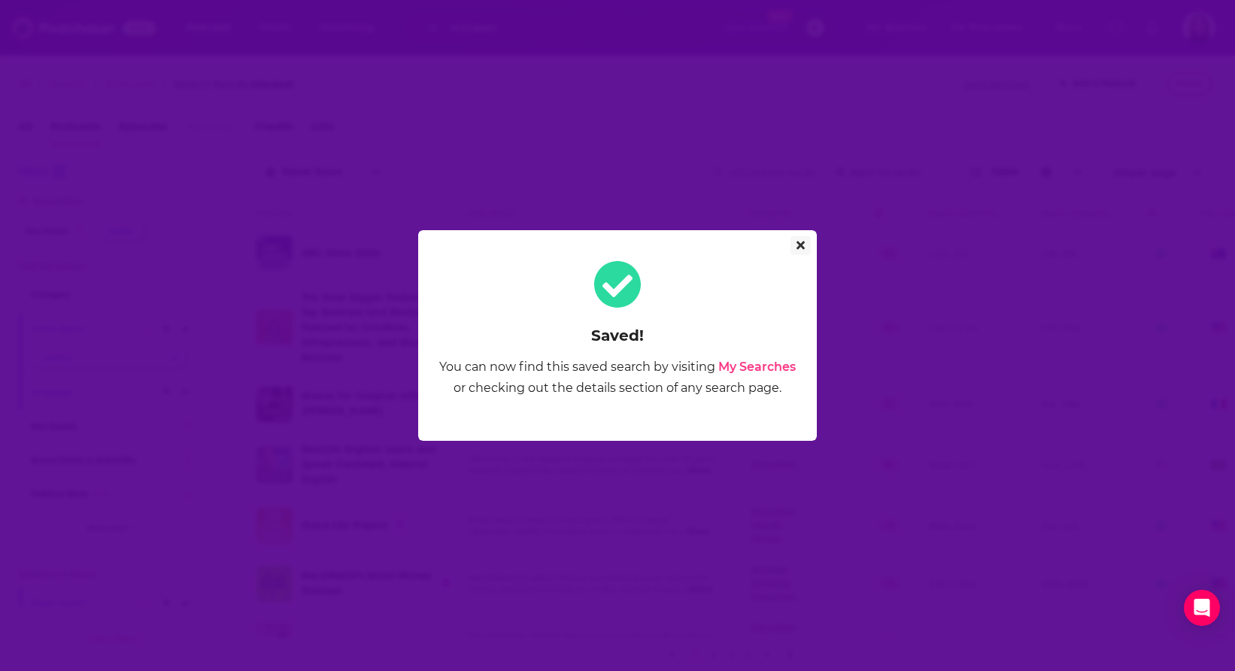
click at [797, 246] on icon "Close" at bounding box center [801, 245] width 8 height 12
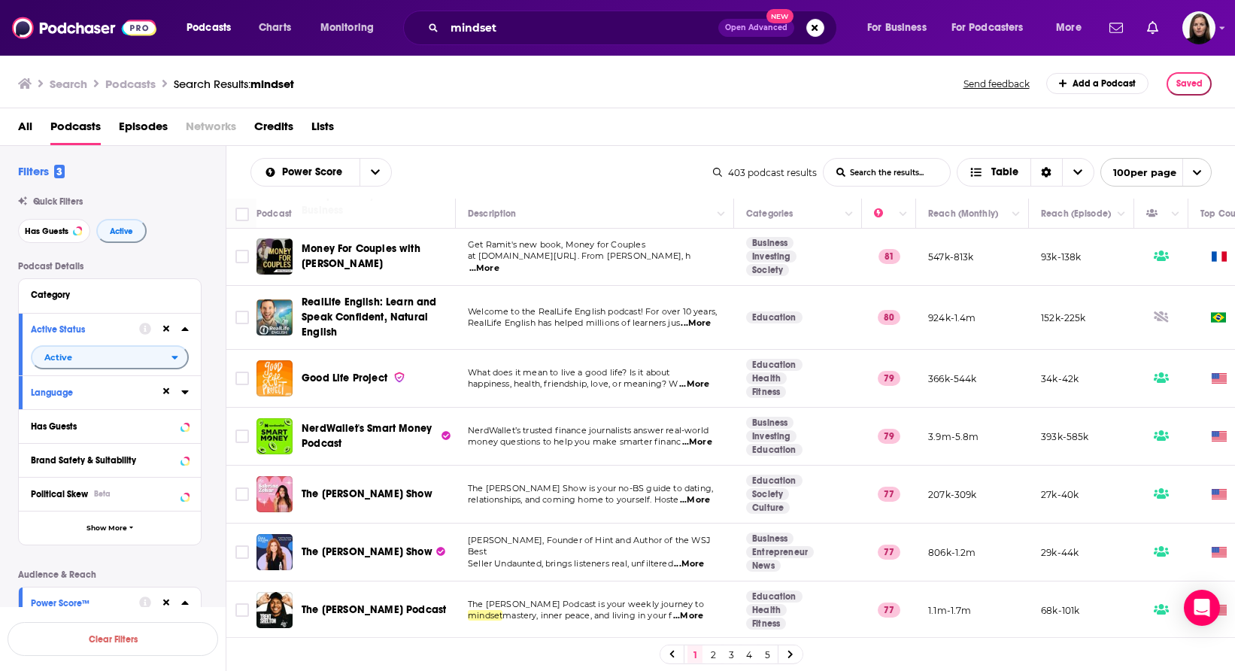
scroll to position [0, 0]
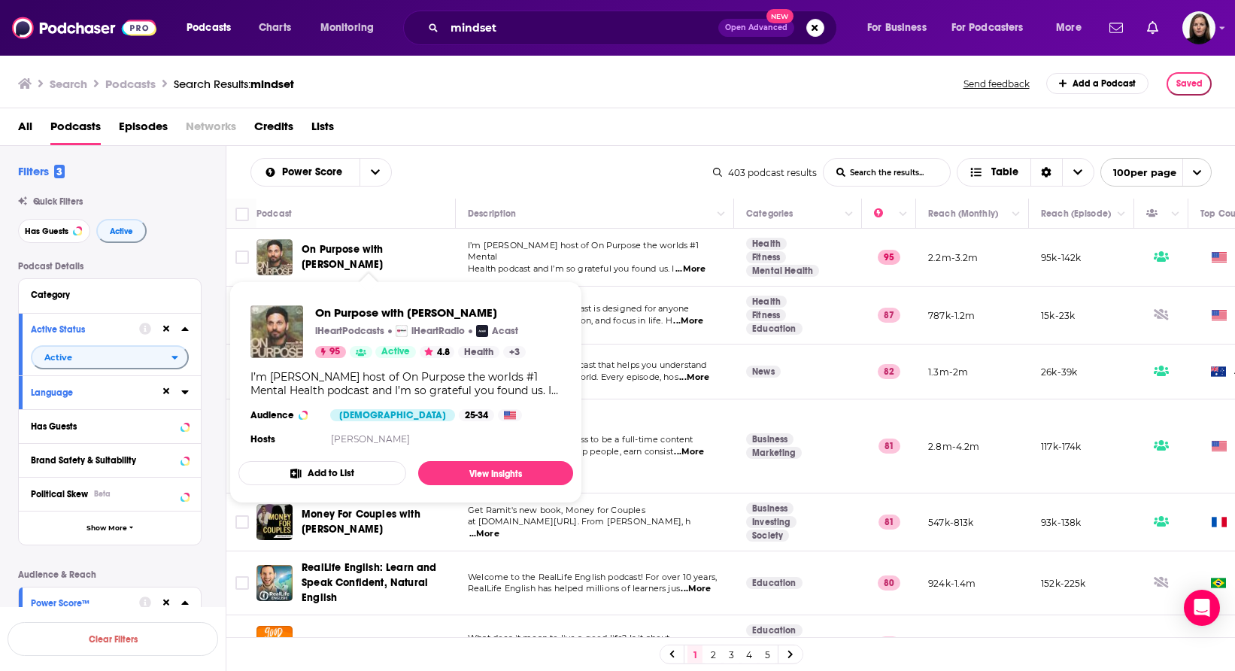
click at [379, 215] on div "Podcast" at bounding box center [350, 214] width 187 height 18
drag, startPoint x: 301, startPoint y: 256, endPoint x: 579, endPoint y: 316, distance: 284.1
click at [579, 316] on div "Podcasts Charts Monitoring mindset Open Advanced New For Business For Podcaster…" at bounding box center [617, 335] width 1235 height 671
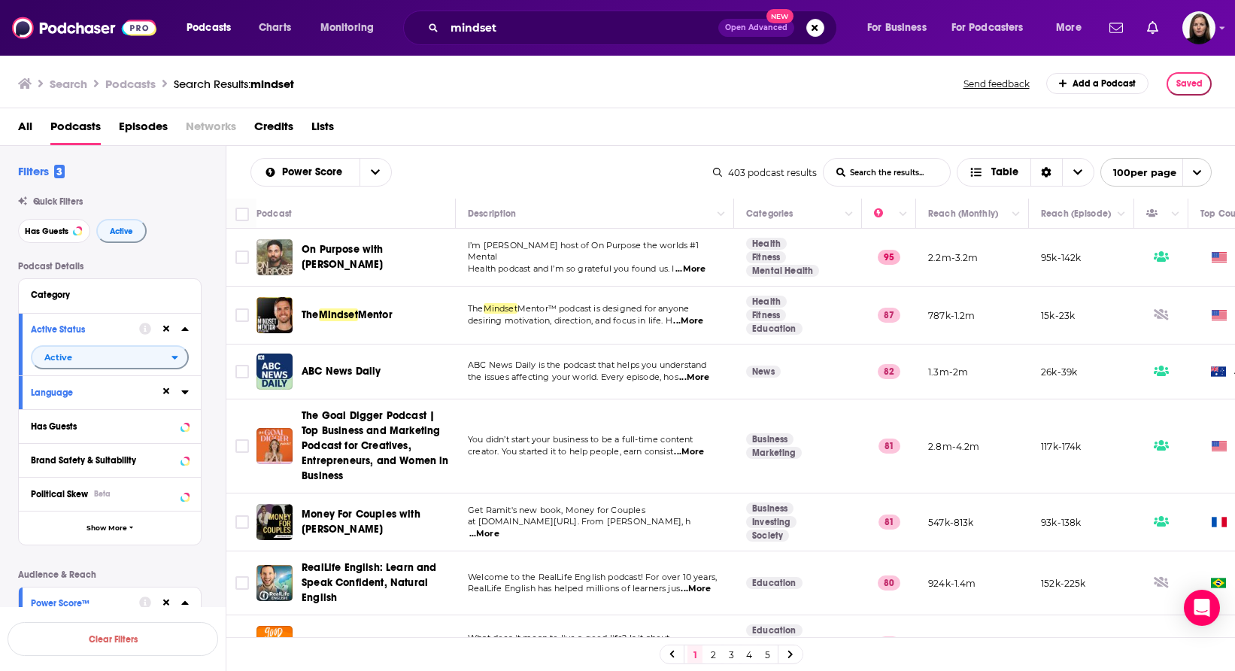
click at [345, 242] on div "On Purpose with Jay Shetty" at bounding box center [380, 257] width 156 height 36
click at [332, 243] on div "On Purpose with Jay Shetty" at bounding box center [380, 257] width 156 height 36
click at [419, 274] on div "On Purpose with Jay Shetty" at bounding box center [380, 257] width 156 height 36
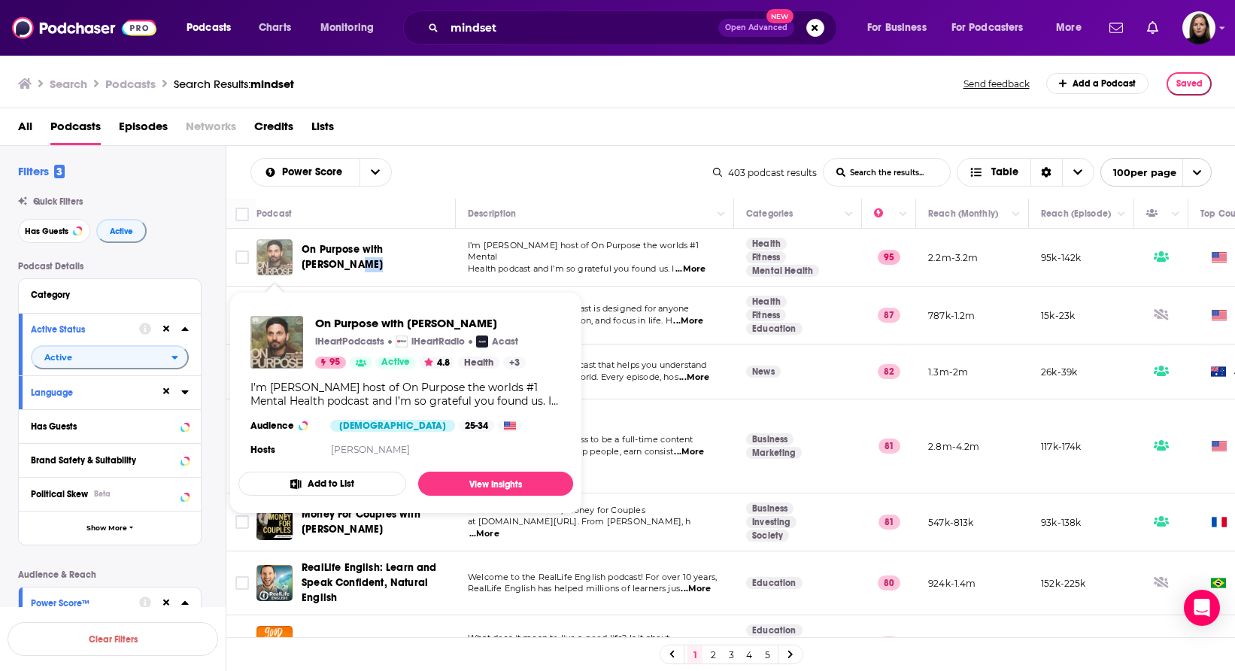
click at [258, 271] on img "On Purpose with Jay Shetty" at bounding box center [275, 257] width 36 height 36
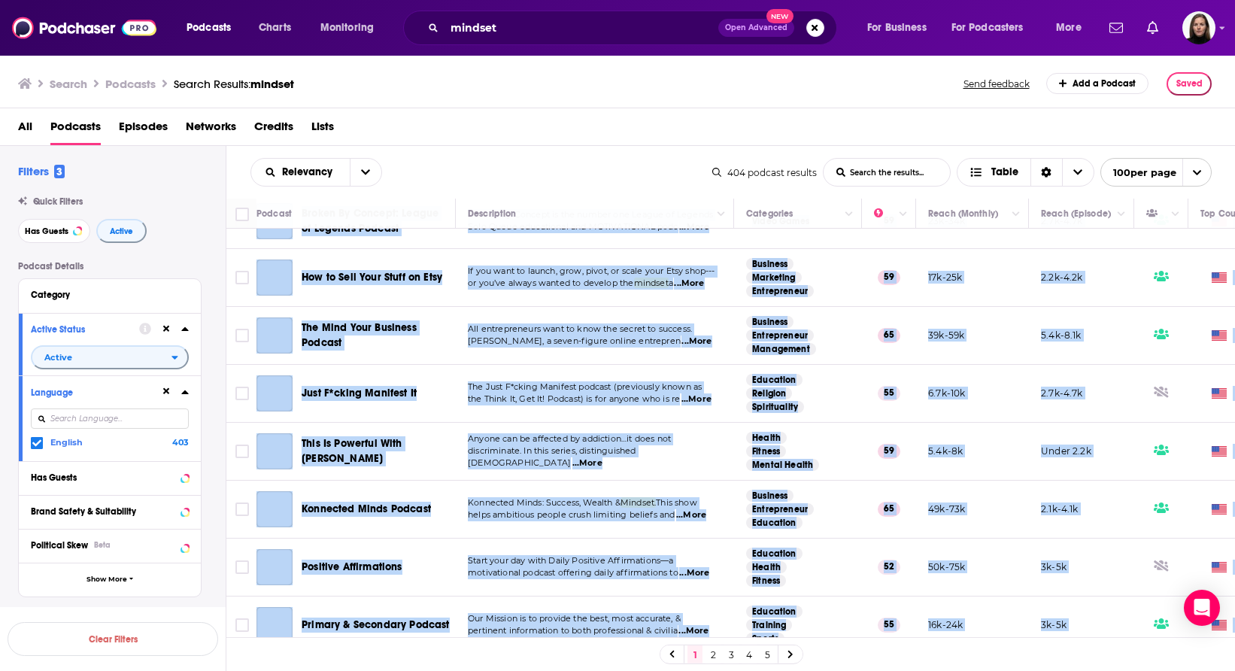
scroll to position [6205, 0]
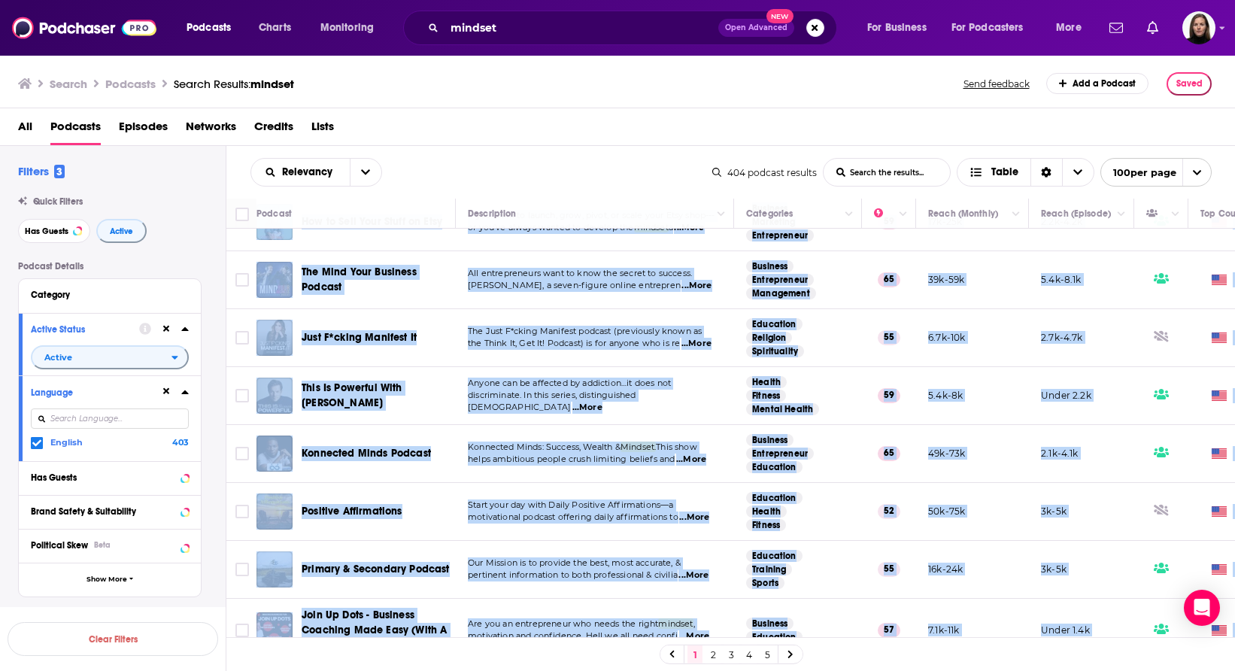
drag, startPoint x: 236, startPoint y: 272, endPoint x: 1091, endPoint y: 612, distance: 920.1
copy table "The Mindset Mentor The Mindset Mentor™ podcast is designed for anyone desiring …"
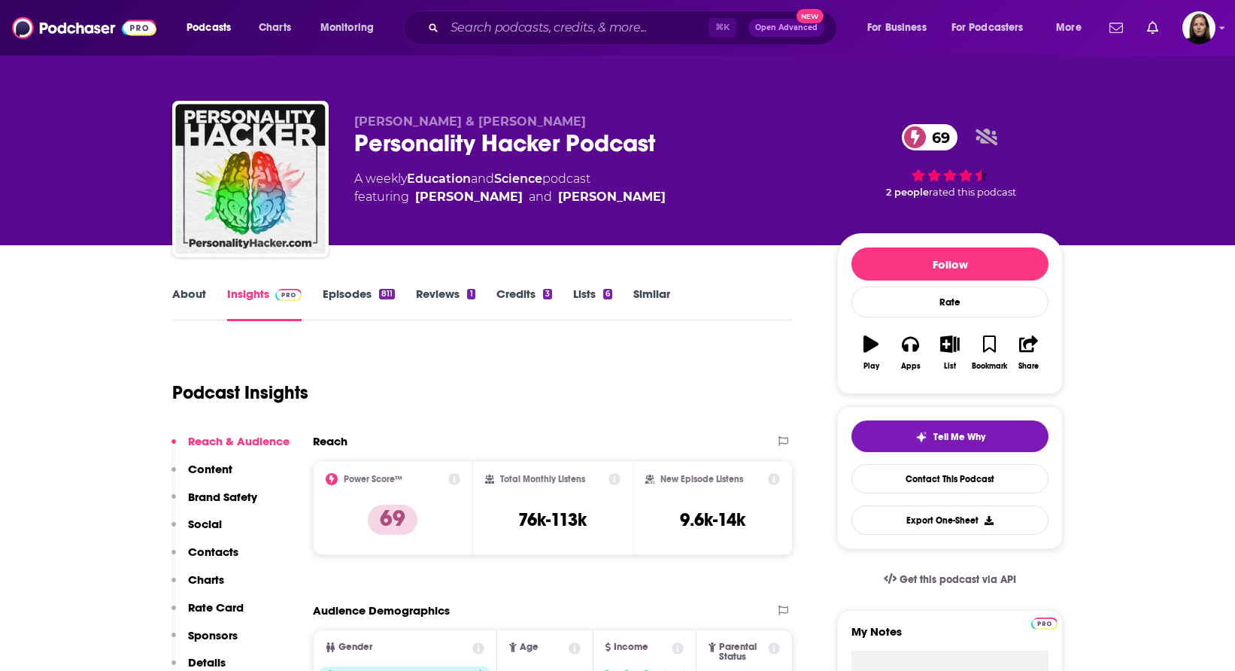
scroll to position [18, 0]
